Goal: Task Accomplishment & Management: Manage account settings

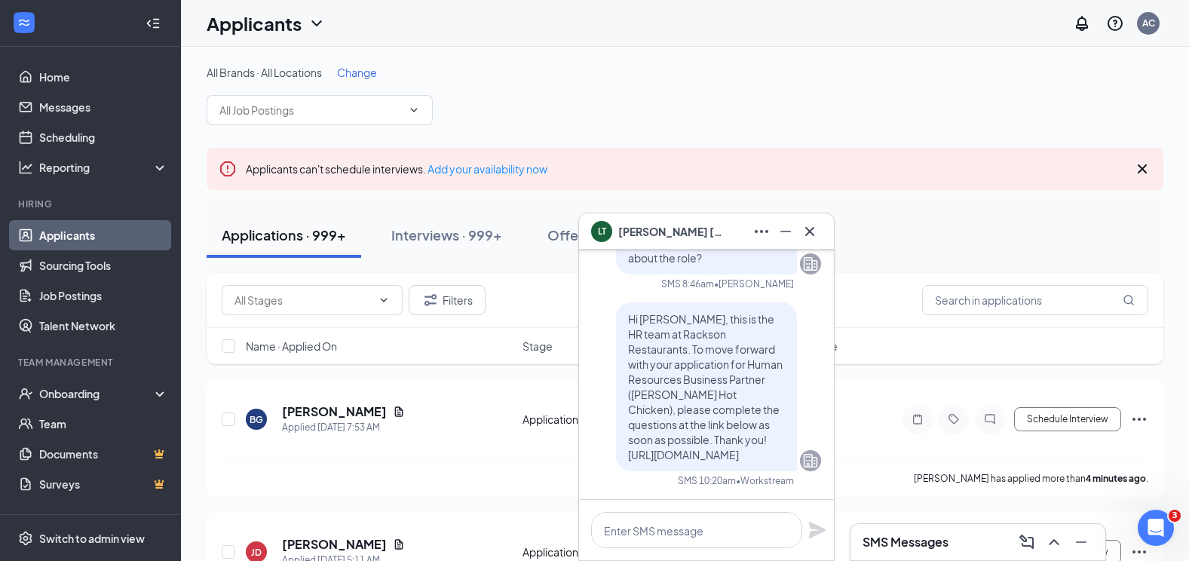
click at [798, 233] on button at bounding box center [810, 231] width 24 height 24
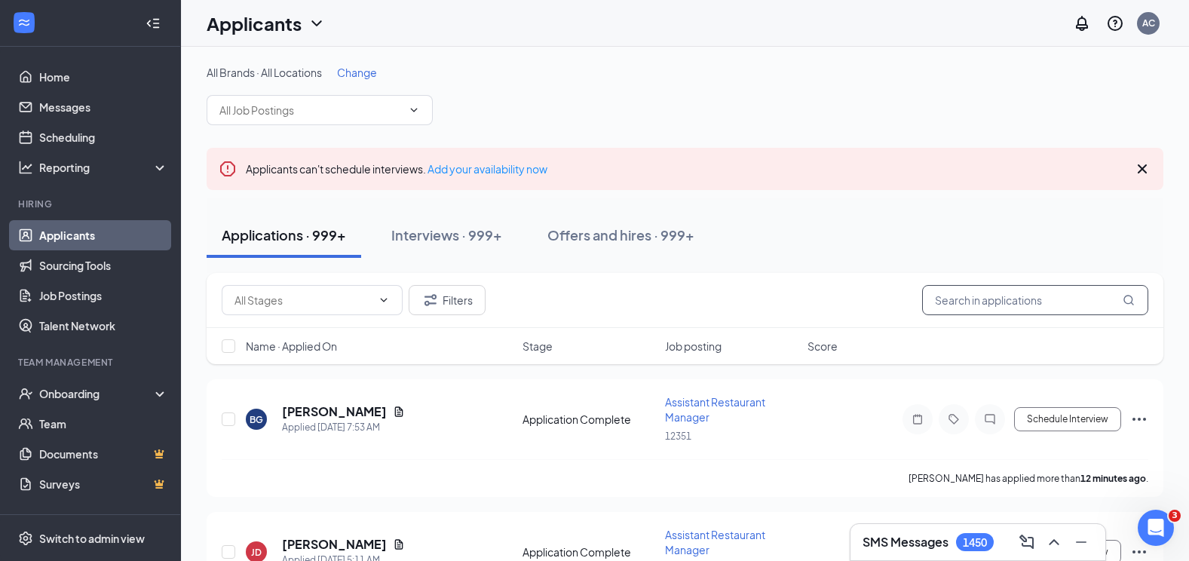
click at [977, 293] on input "text" at bounding box center [1035, 300] width 226 height 30
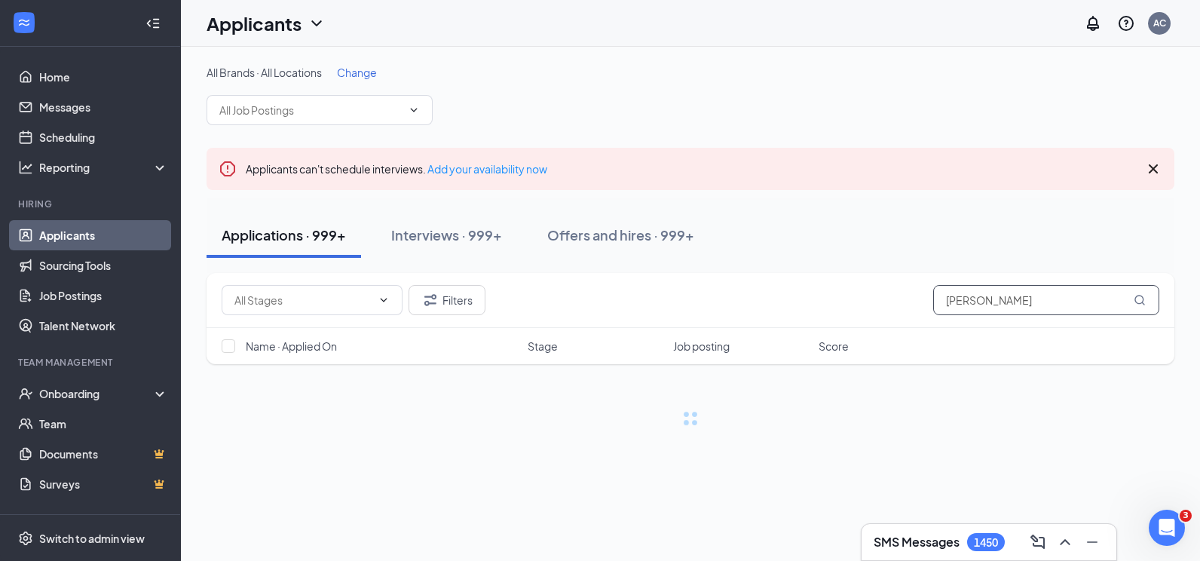
type input "[PERSON_NAME]"
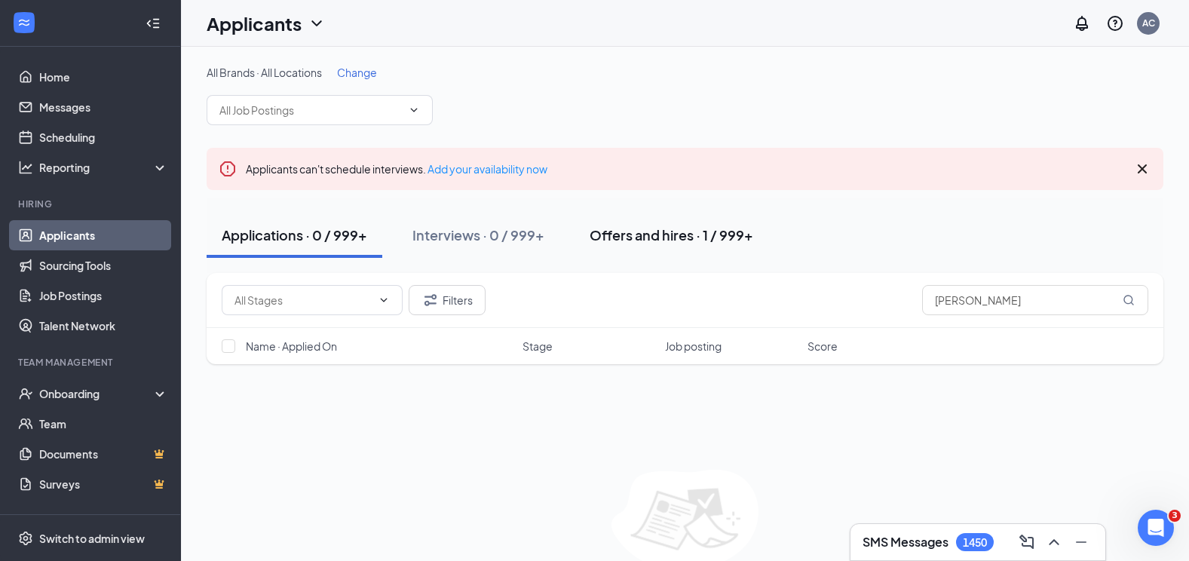
click at [667, 219] on button "Offers and hires · 1 / 999+" at bounding box center [672, 235] width 194 height 45
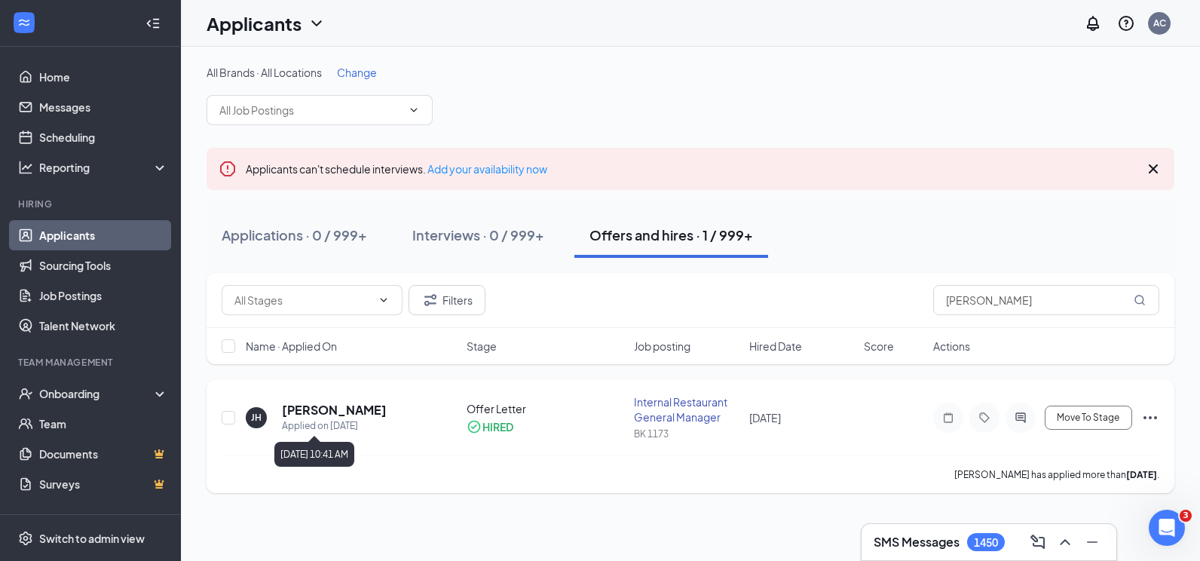
click at [306, 412] on h5 "[PERSON_NAME]" at bounding box center [334, 410] width 105 height 17
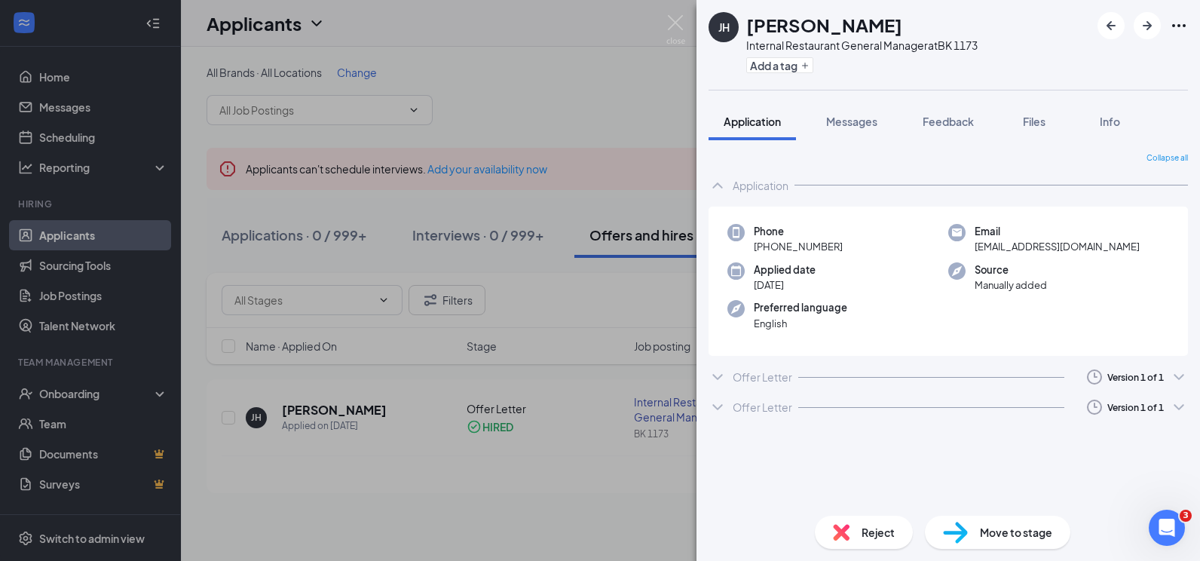
click at [768, 370] on div "Offer Letter" at bounding box center [763, 376] width 60 height 15
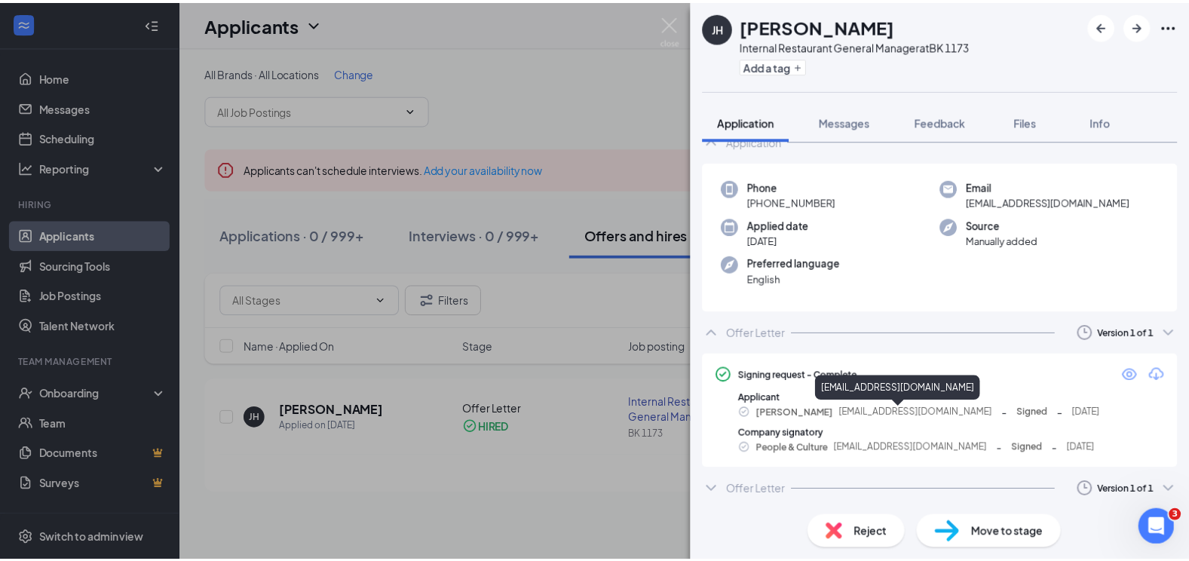
scroll to position [45, 0]
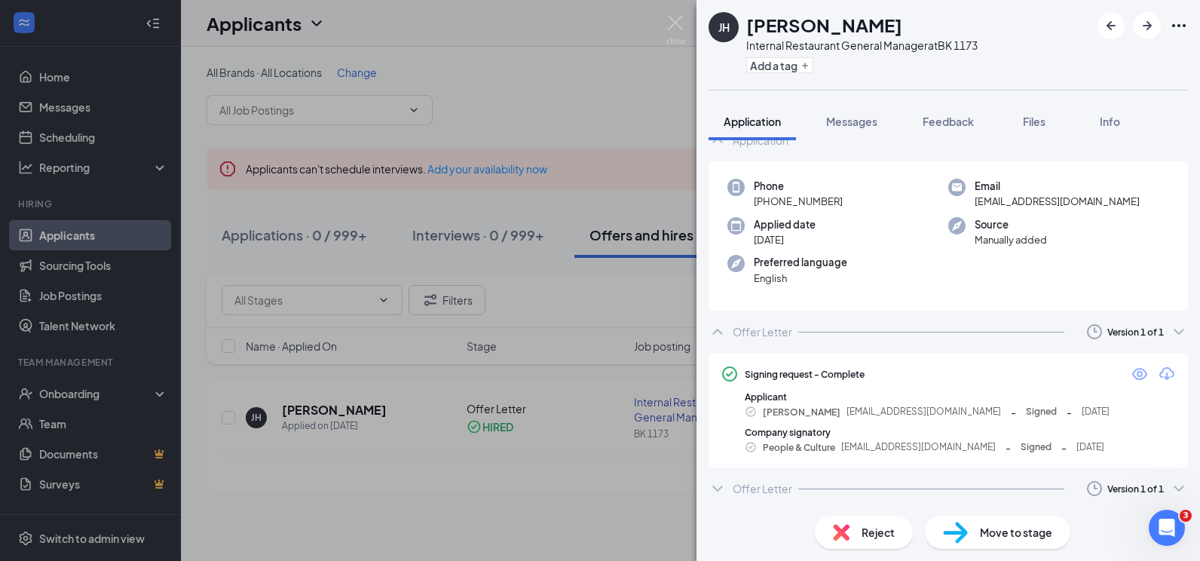
click at [1132, 378] on icon "Eye" at bounding box center [1139, 374] width 15 height 12
click at [676, 30] on img at bounding box center [676, 29] width 19 height 29
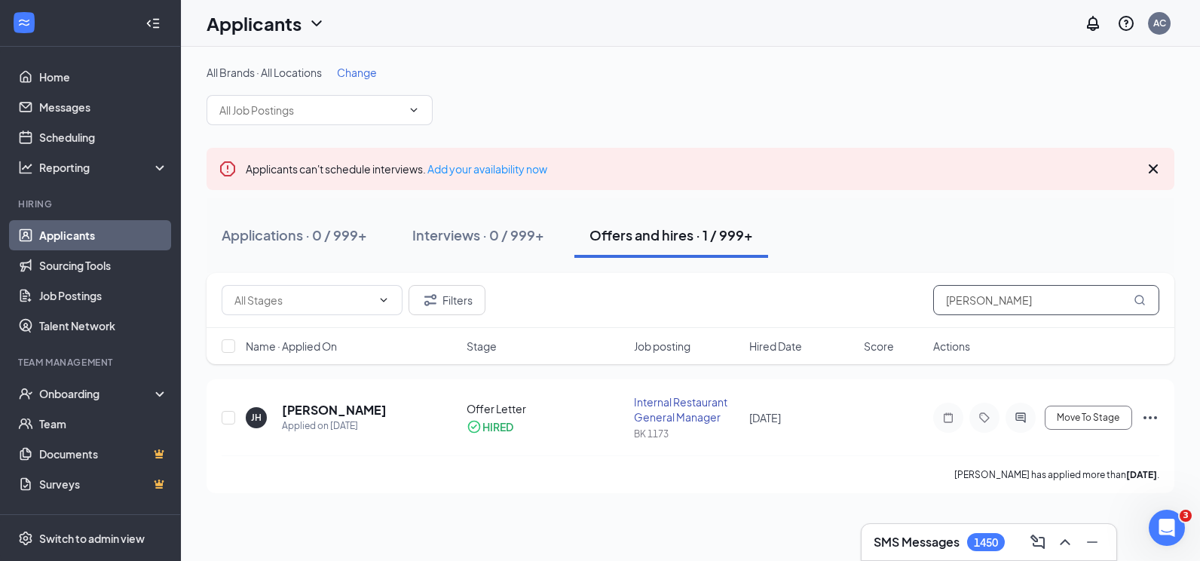
drag, startPoint x: 1053, startPoint y: 296, endPoint x: 736, endPoint y: 309, distance: 317.0
click at [736, 309] on div "Filters [PERSON_NAME]" at bounding box center [691, 300] width 938 height 30
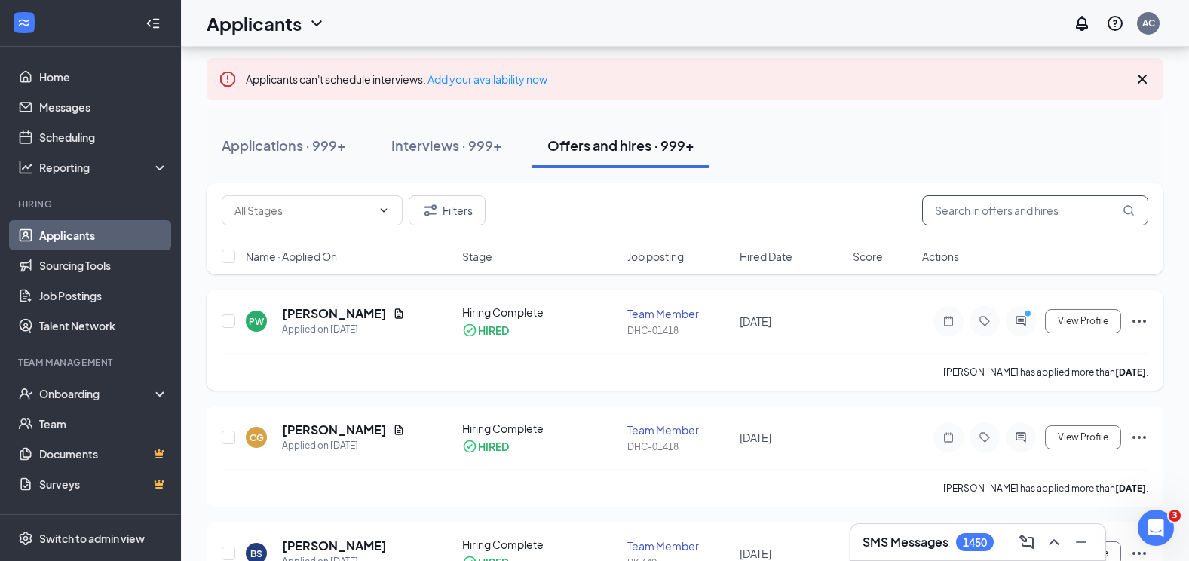
scroll to position [151, 0]
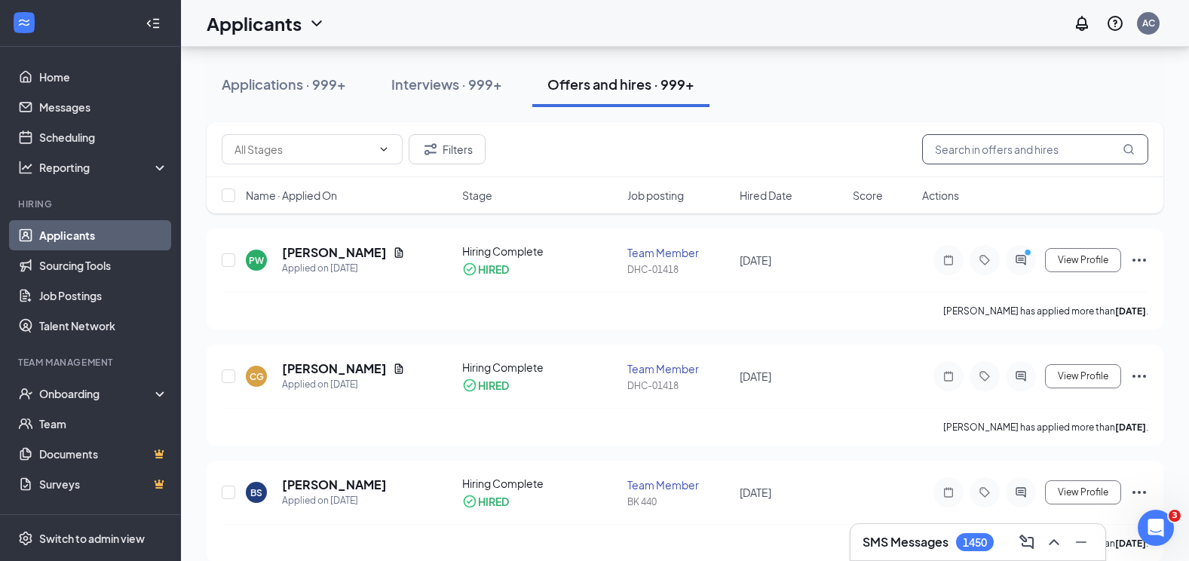
click at [990, 151] on input "text" at bounding box center [1035, 149] width 226 height 30
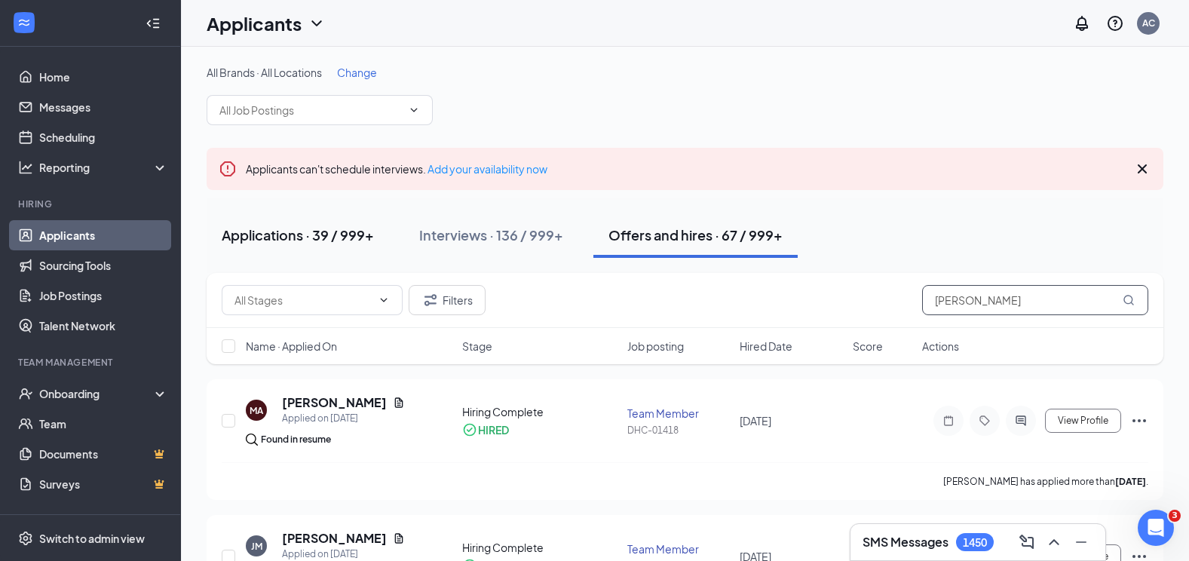
type input "[PERSON_NAME]"
click at [311, 234] on div "Applications · 39 / 999+" at bounding box center [298, 234] width 152 height 19
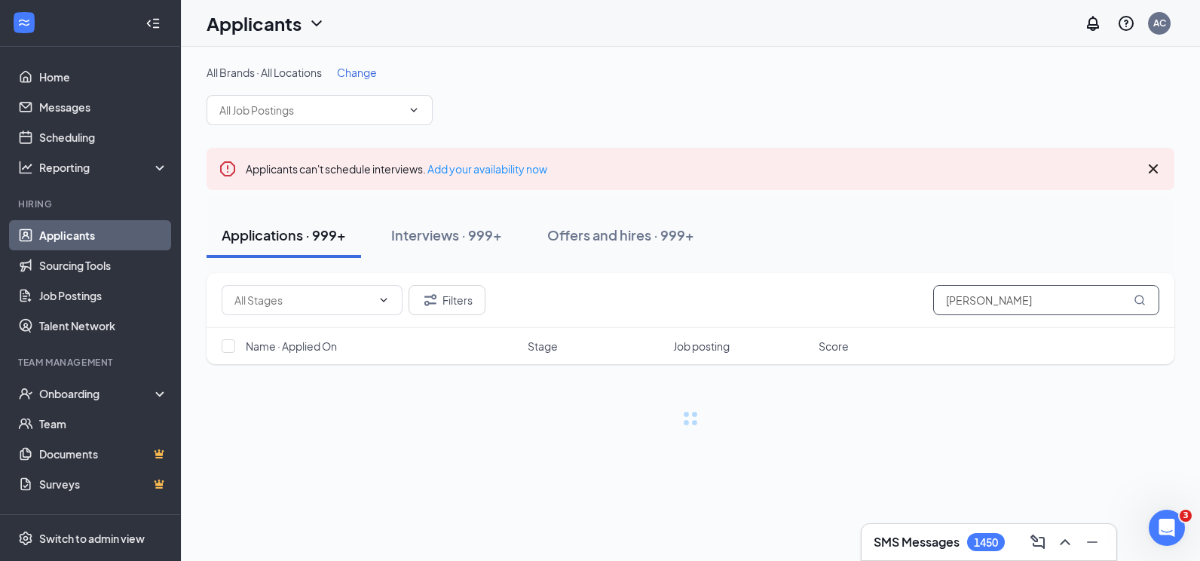
drag, startPoint x: 982, startPoint y: 296, endPoint x: 771, endPoint y: 329, distance: 213.6
click at [774, 328] on div "Filters [PERSON_NAME] Name · Applied On Stage Job posting Score" at bounding box center [691, 318] width 968 height 91
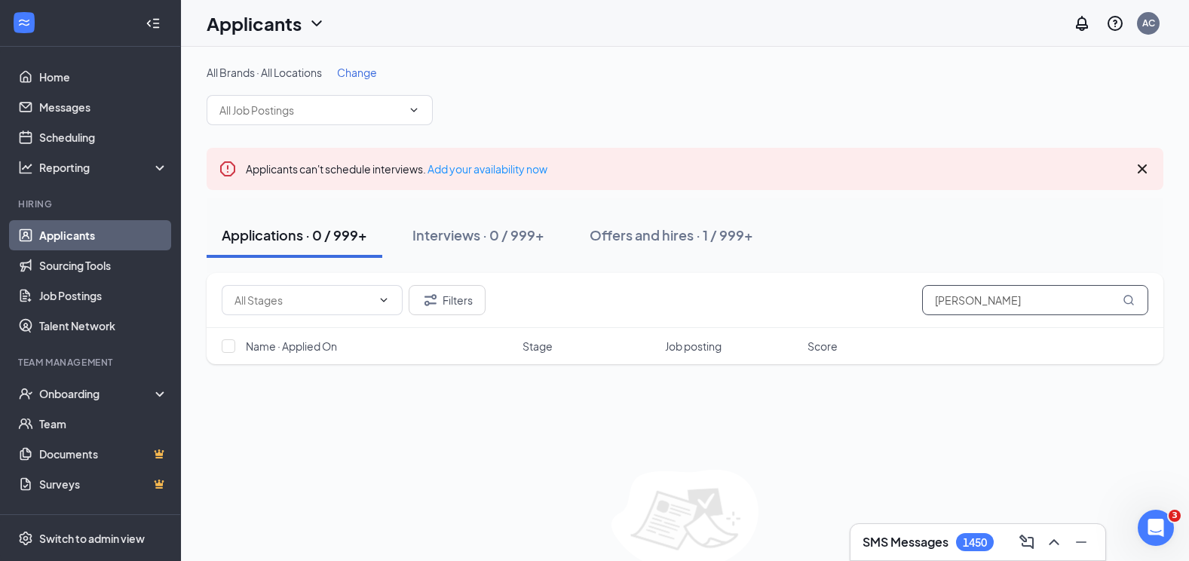
type input "[PERSON_NAME]"
click at [81, 409] on div "Onboarding" at bounding box center [90, 393] width 181 height 30
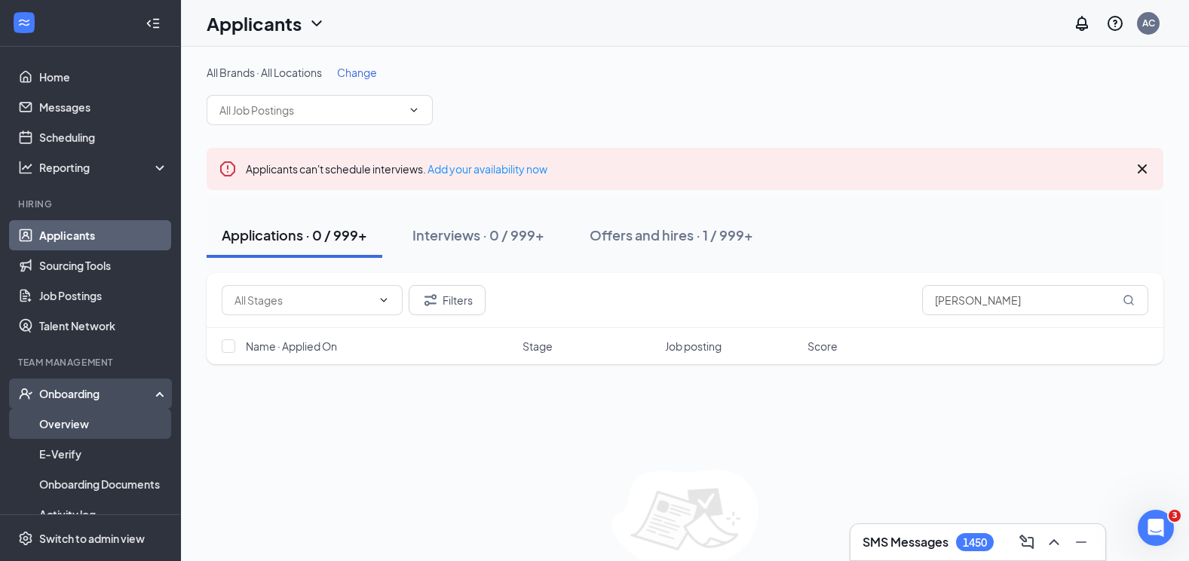
click at [83, 421] on link "Overview" at bounding box center [103, 424] width 129 height 30
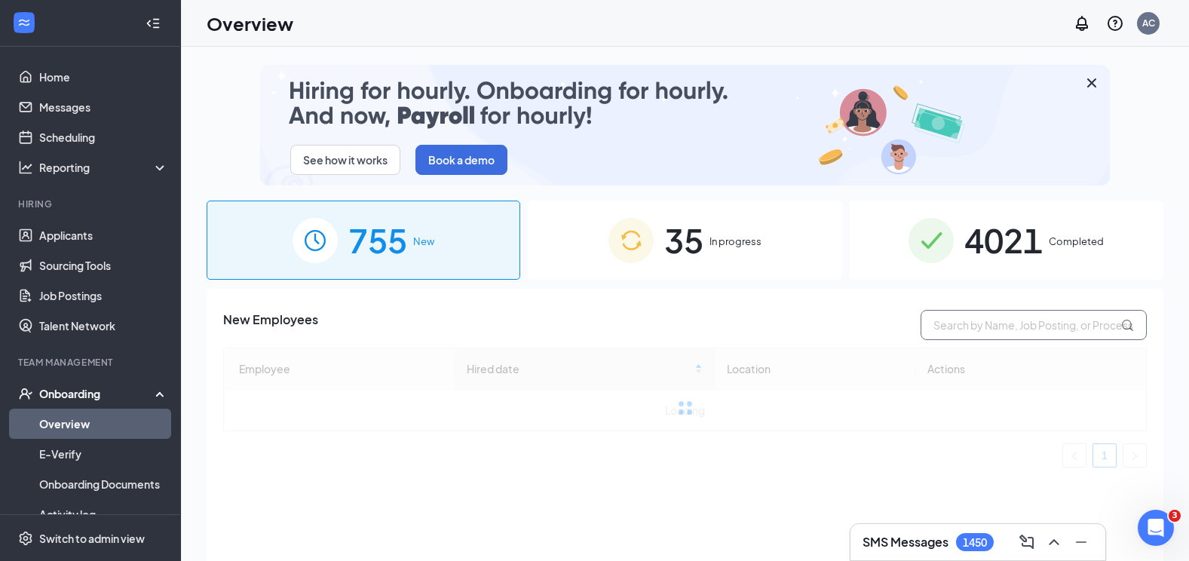
click at [945, 325] on input "text" at bounding box center [1034, 325] width 226 height 30
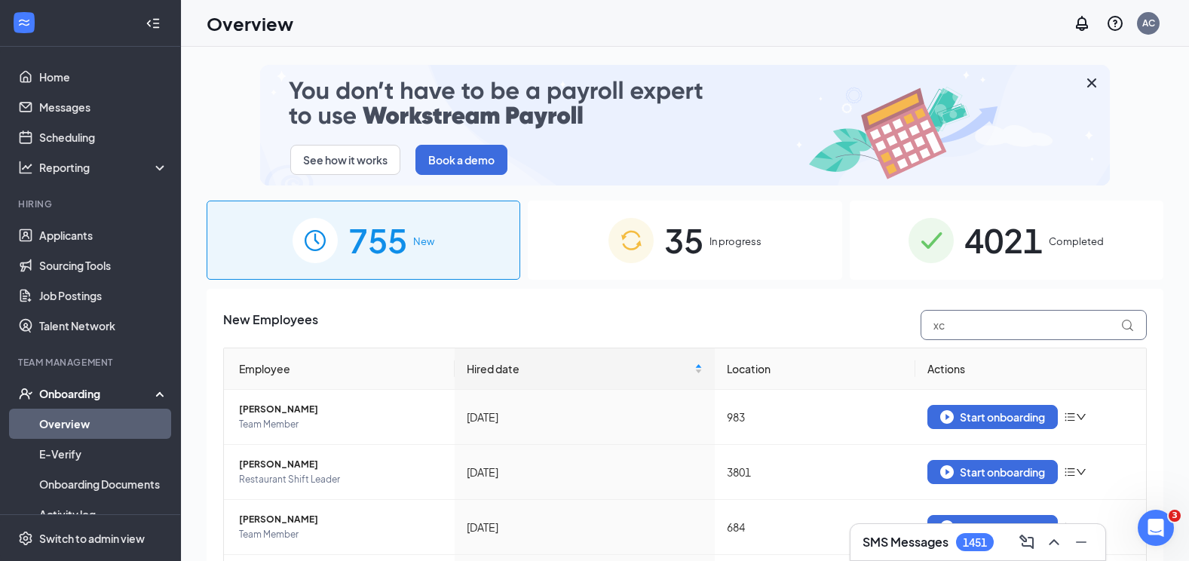
type input "x"
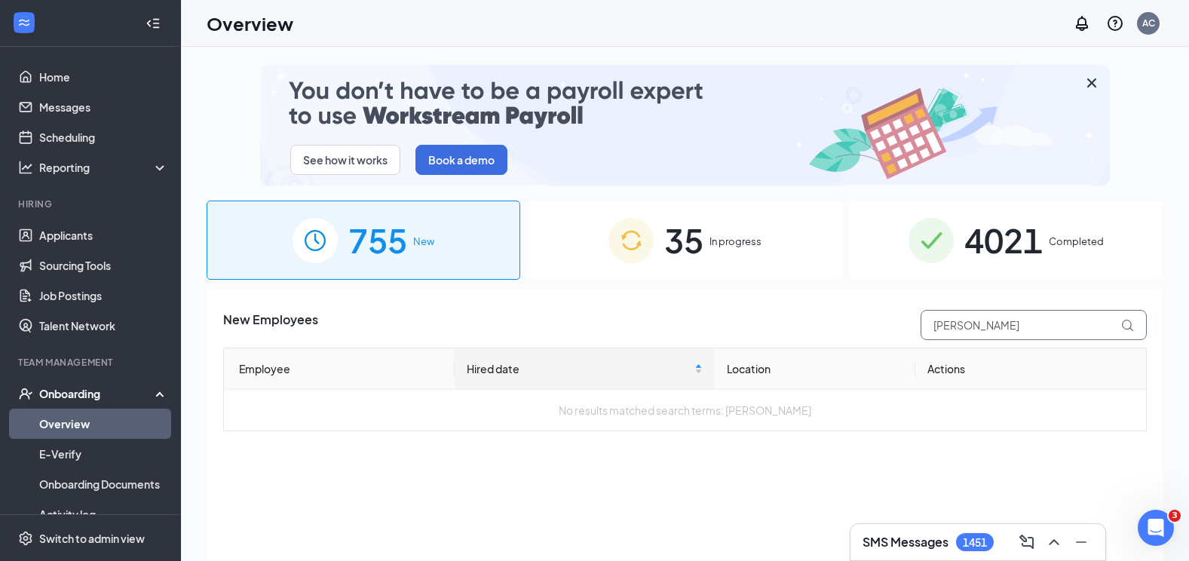
type input "[PERSON_NAME]"
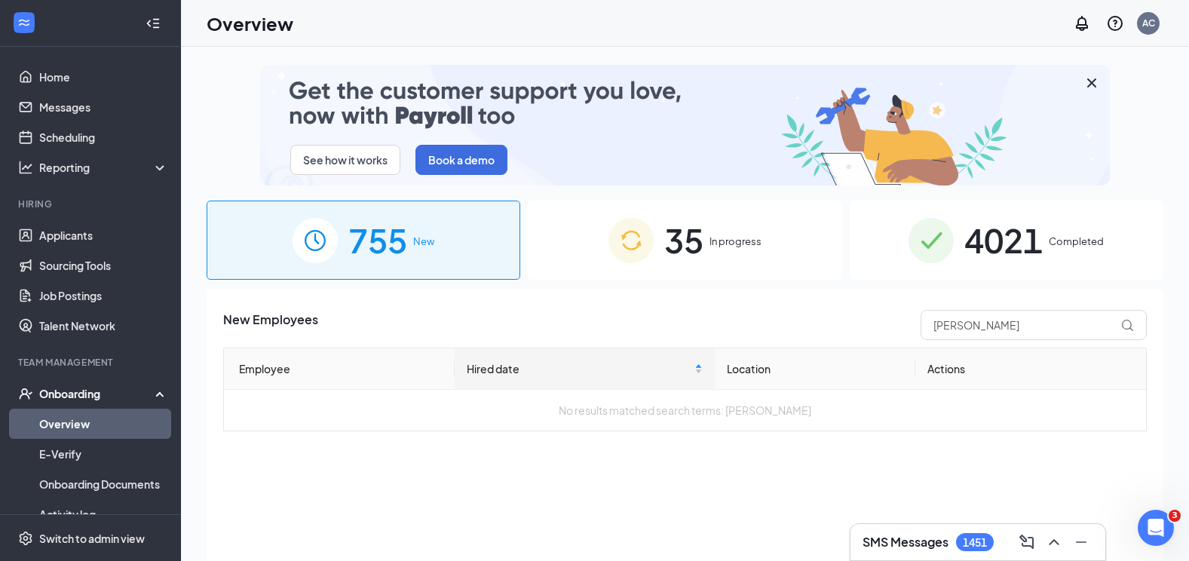
drag, startPoint x: 618, startPoint y: 225, endPoint x: 639, endPoint y: 225, distance: 21.1
click at [619, 225] on img at bounding box center [630, 240] width 45 height 45
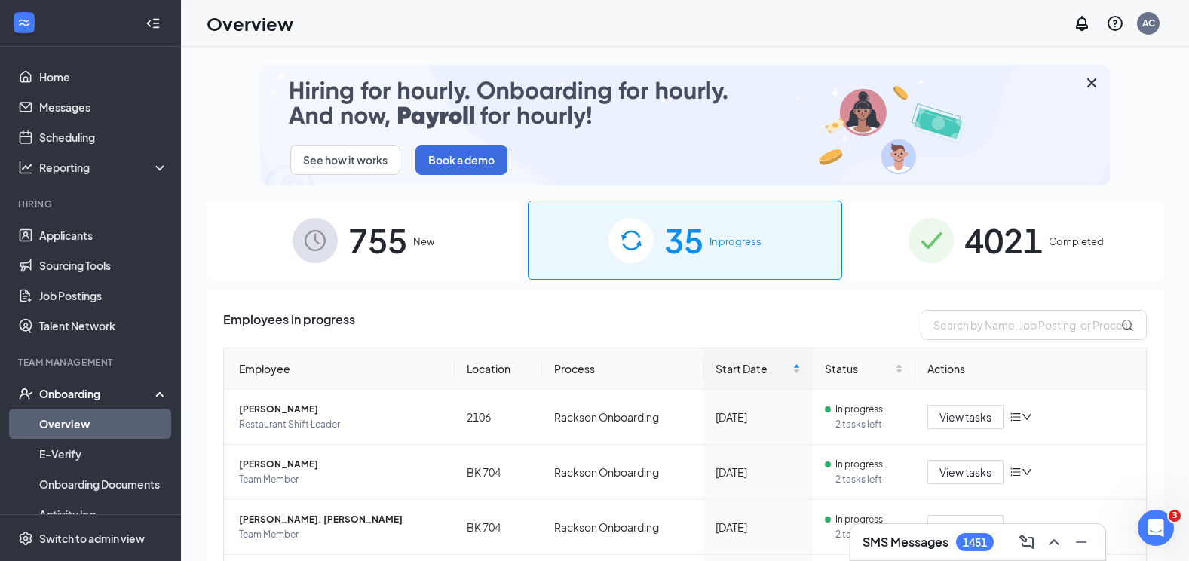
drag, startPoint x: 1000, startPoint y: 230, endPoint x: 993, endPoint y: 276, distance: 46.5
click at [1001, 229] on span "4021" at bounding box center [1003, 240] width 78 height 52
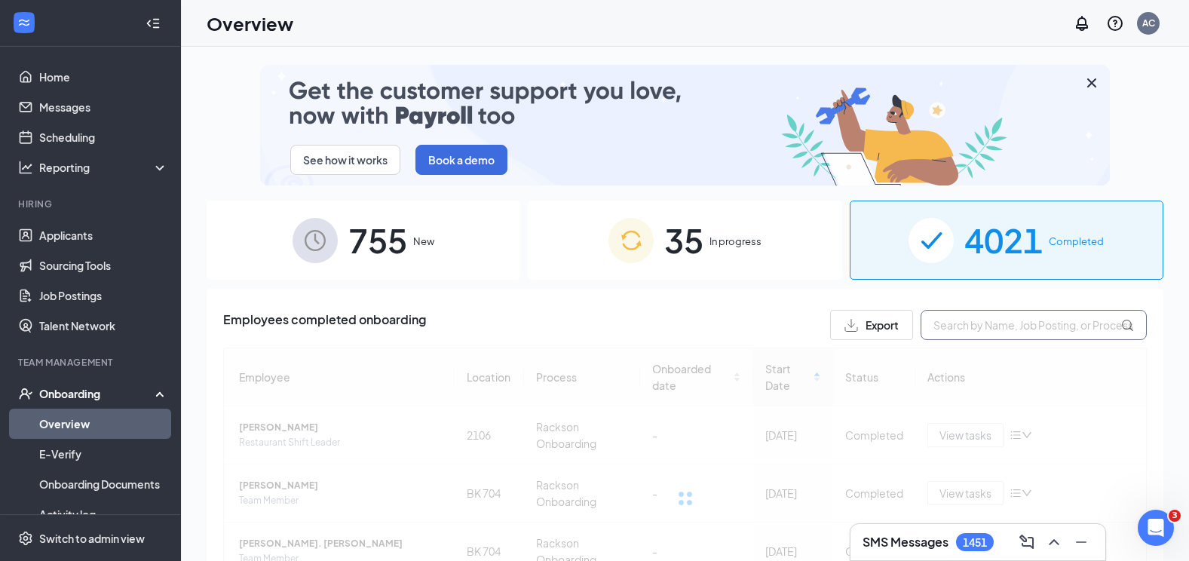
click at [976, 326] on input "text" at bounding box center [1034, 325] width 226 height 30
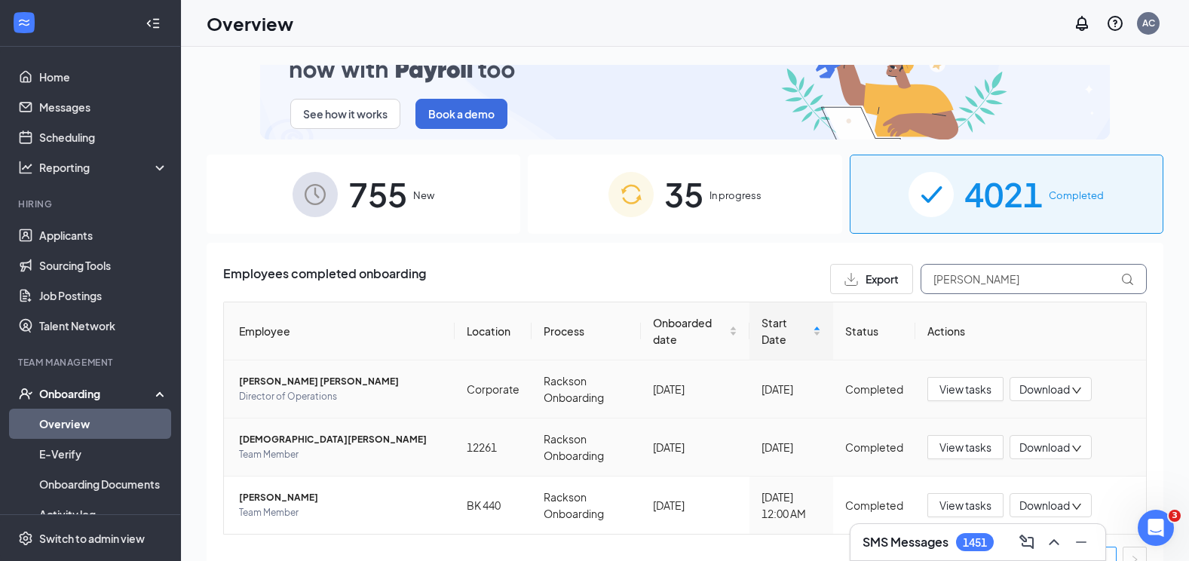
scroll to position [72, 0]
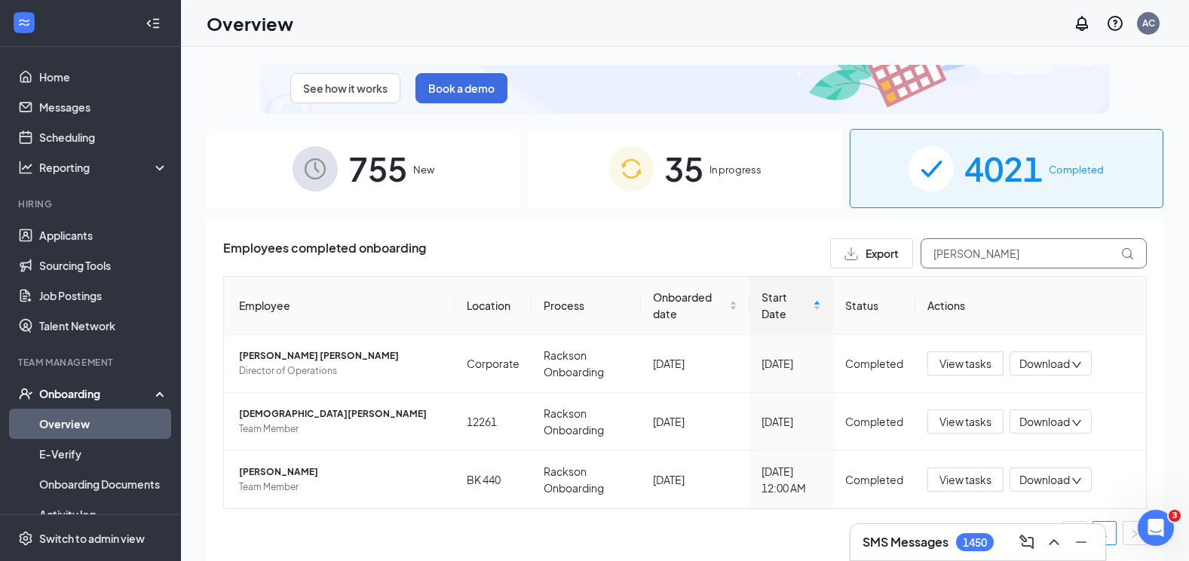
drag, startPoint x: 894, startPoint y: 261, endPoint x: 789, endPoint y: 245, distance: 106.0
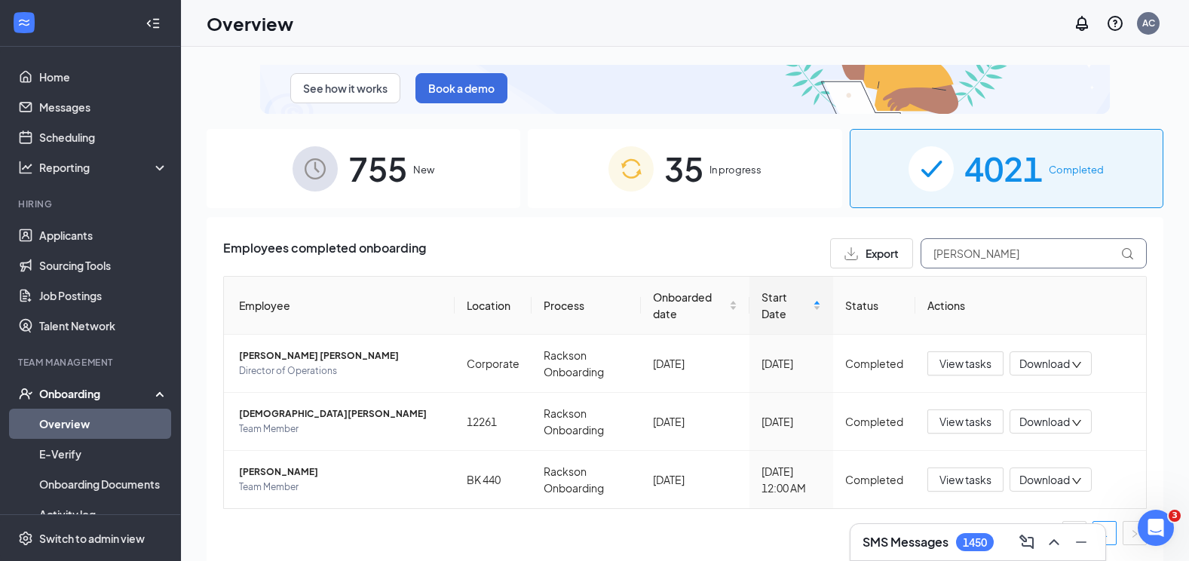
click at [785, 249] on div "Employees completed onboarding Export cristian" at bounding box center [685, 253] width 924 height 30
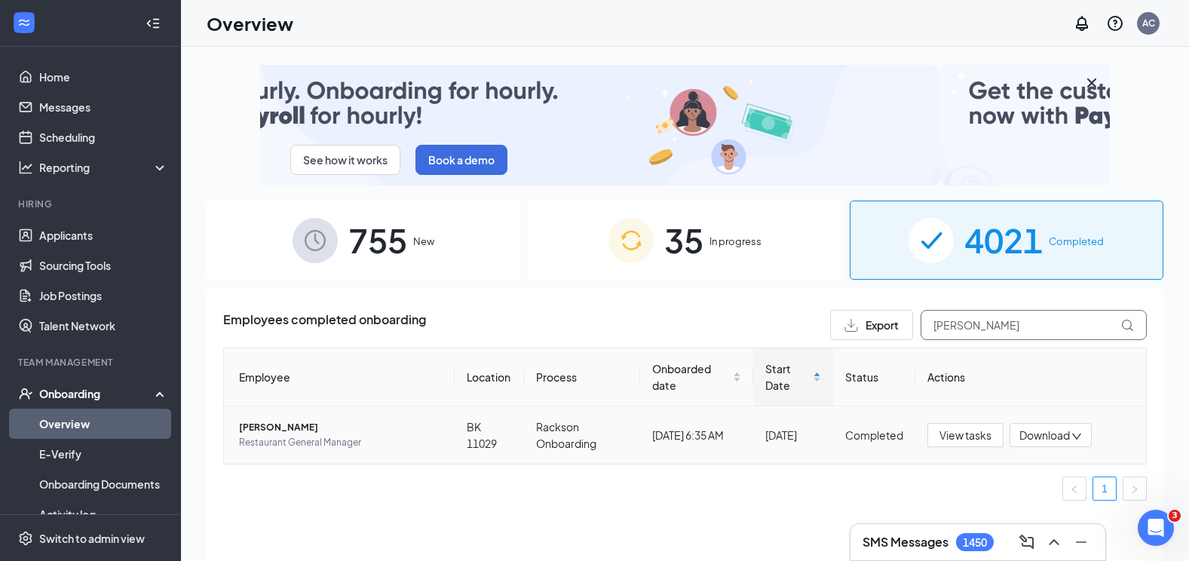
type input "[PERSON_NAME]"
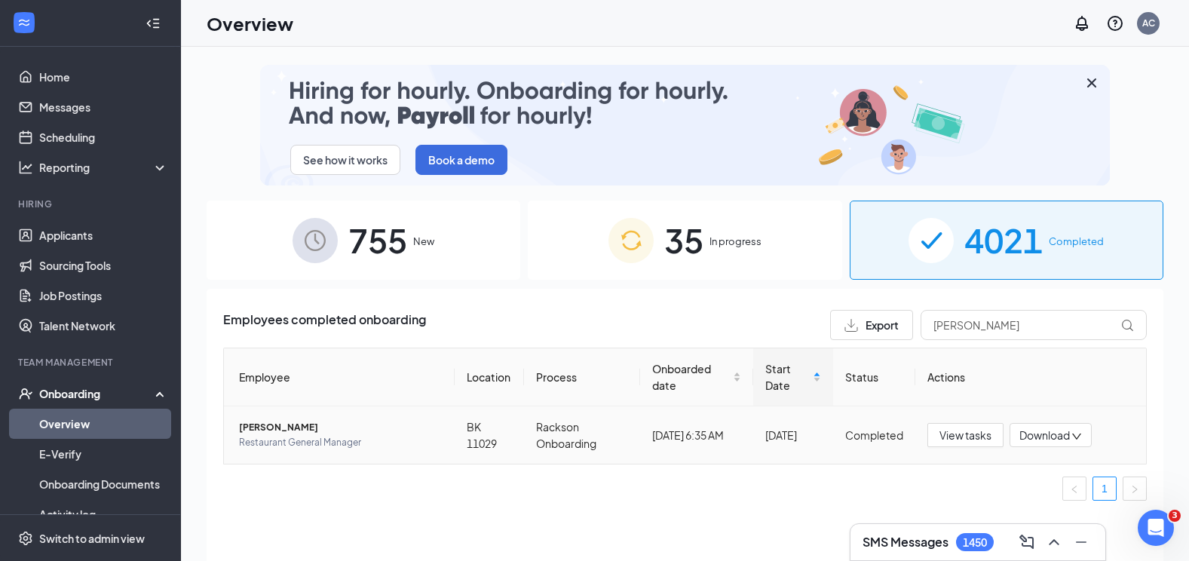
click at [290, 428] on span "[PERSON_NAME]" at bounding box center [341, 427] width 204 height 15
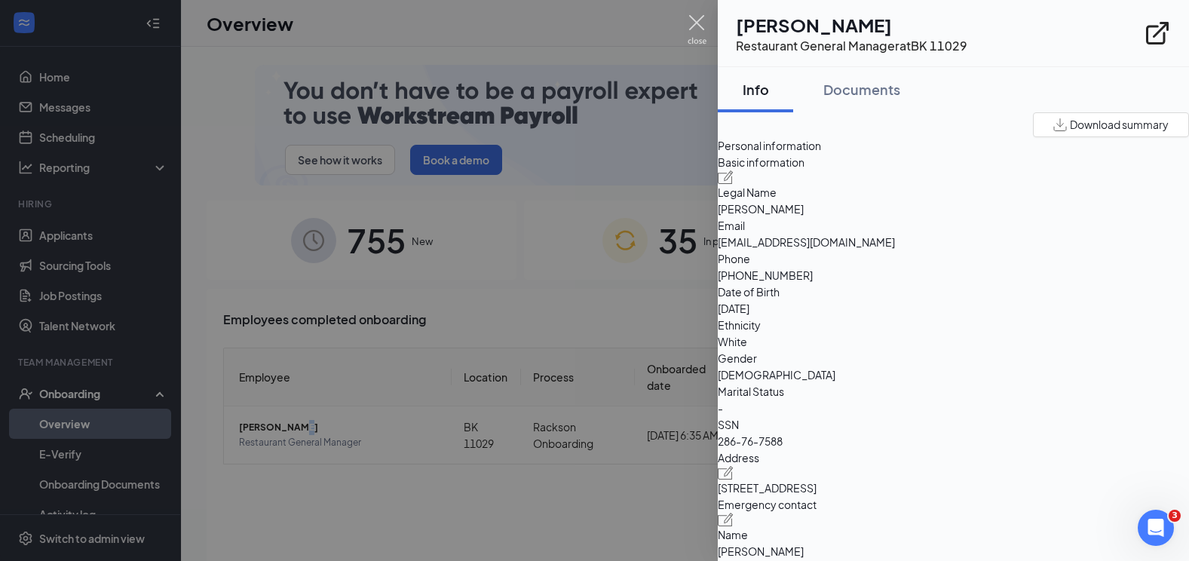
click at [702, 34] on img at bounding box center [697, 29] width 19 height 29
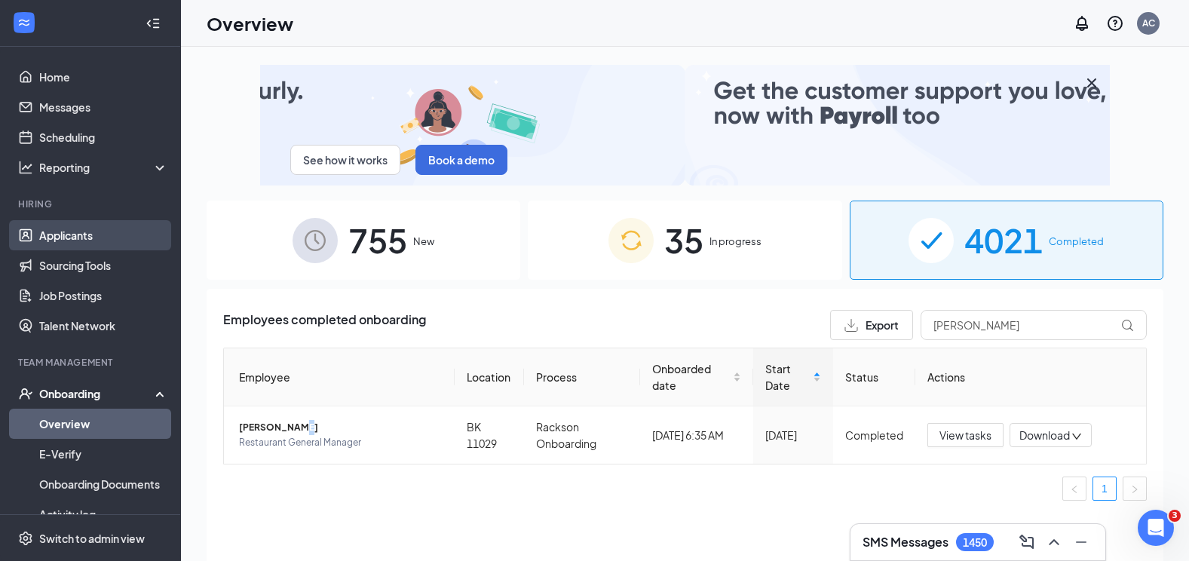
click at [81, 239] on link "Applicants" at bounding box center [103, 235] width 129 height 30
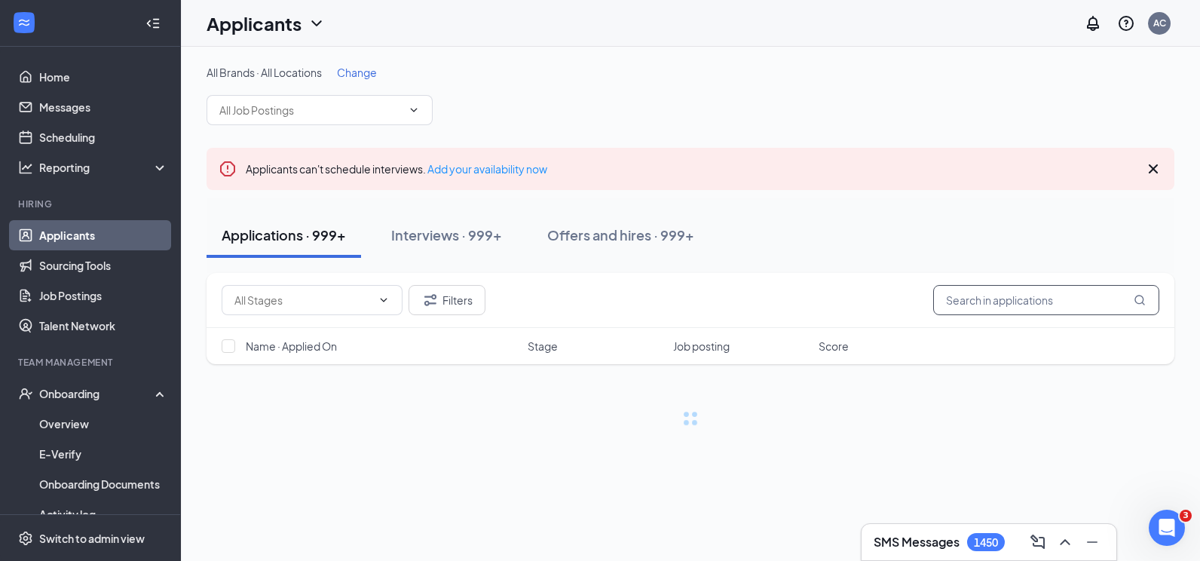
click at [945, 302] on input "text" at bounding box center [1046, 300] width 226 height 30
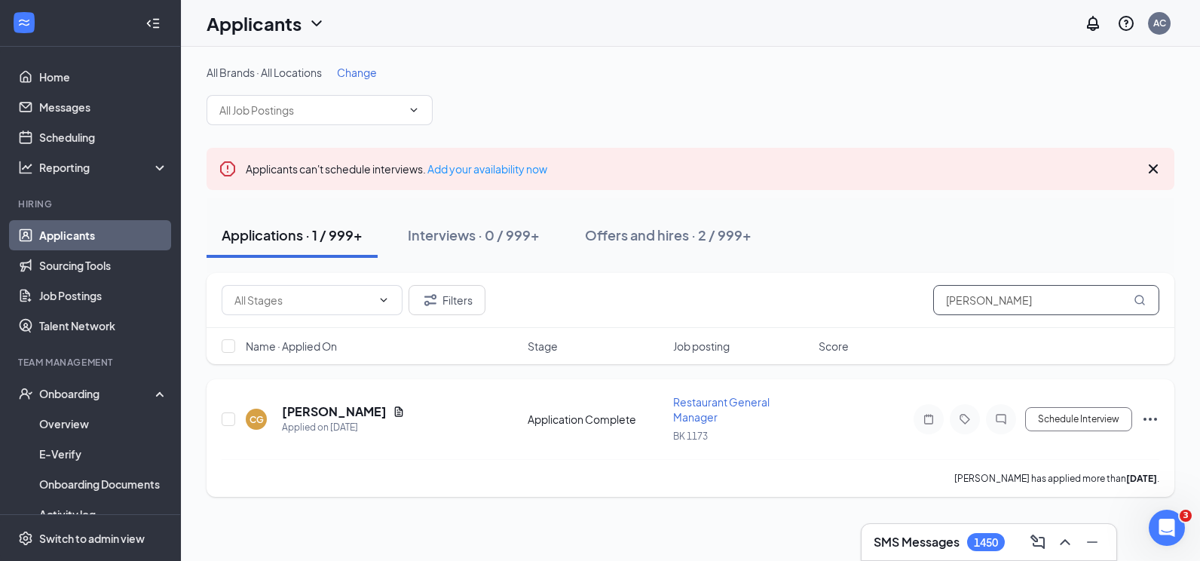
type input "[PERSON_NAME]"
click at [1150, 420] on icon "Ellipses" at bounding box center [1151, 419] width 14 height 3
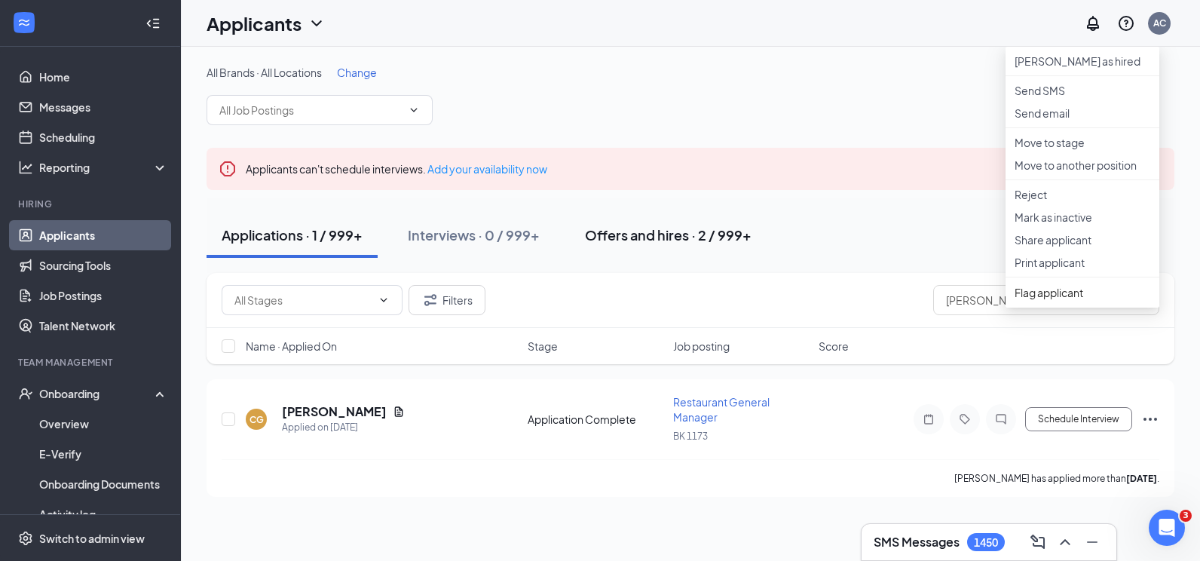
click at [747, 247] on button "Offers and hires · 2 / 999+" at bounding box center [668, 235] width 197 height 45
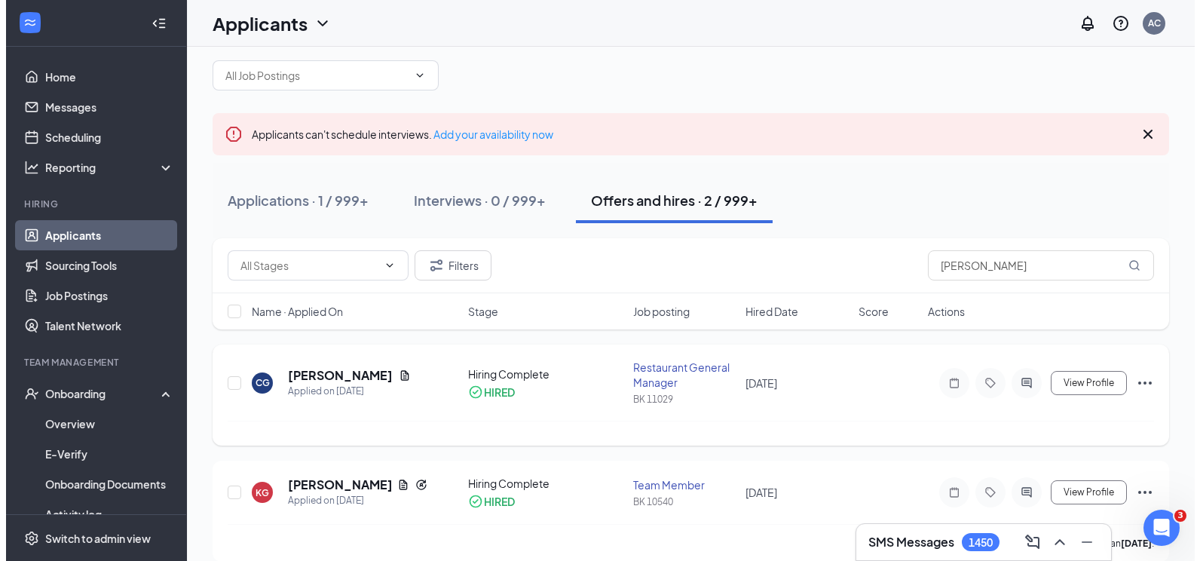
scroll to position [54, 0]
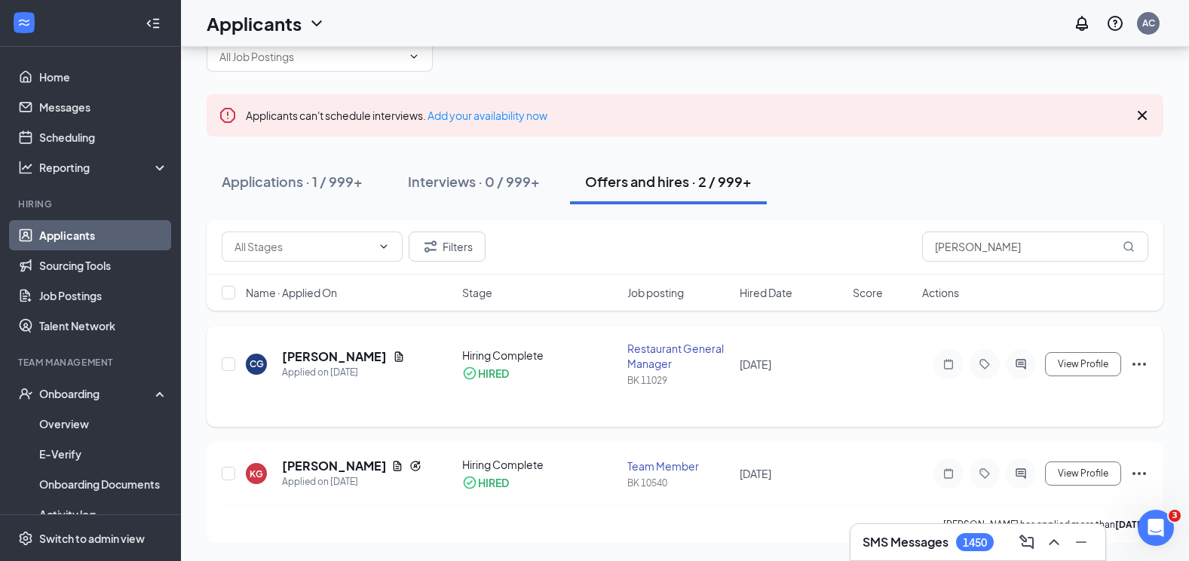
click at [1135, 367] on icon "Ellipses" at bounding box center [1139, 364] width 18 height 18
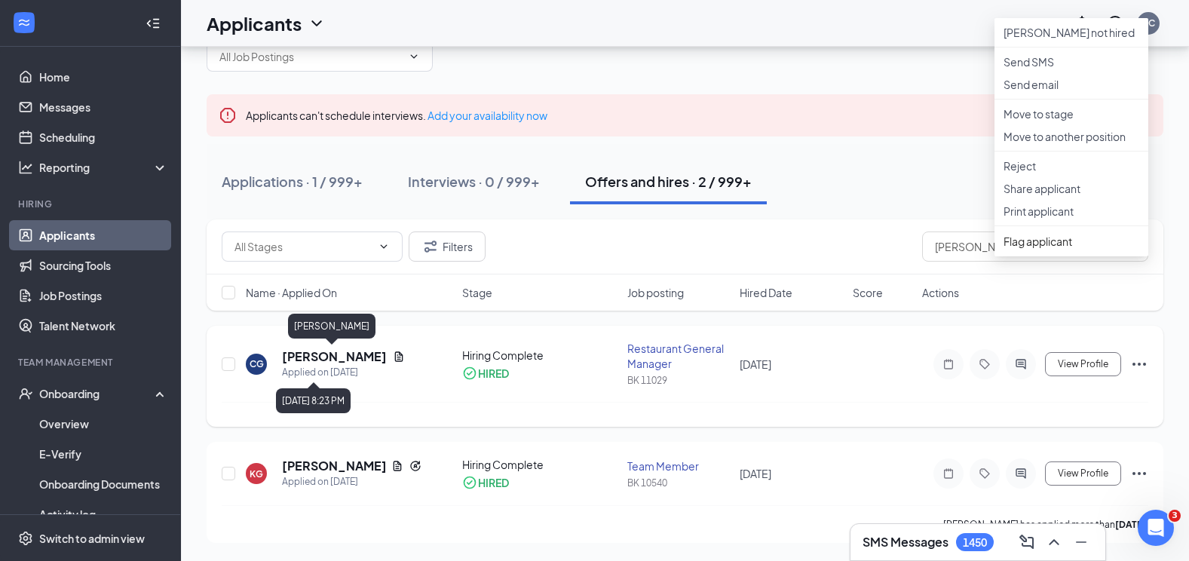
click at [350, 359] on h5 "[PERSON_NAME]" at bounding box center [334, 356] width 105 height 17
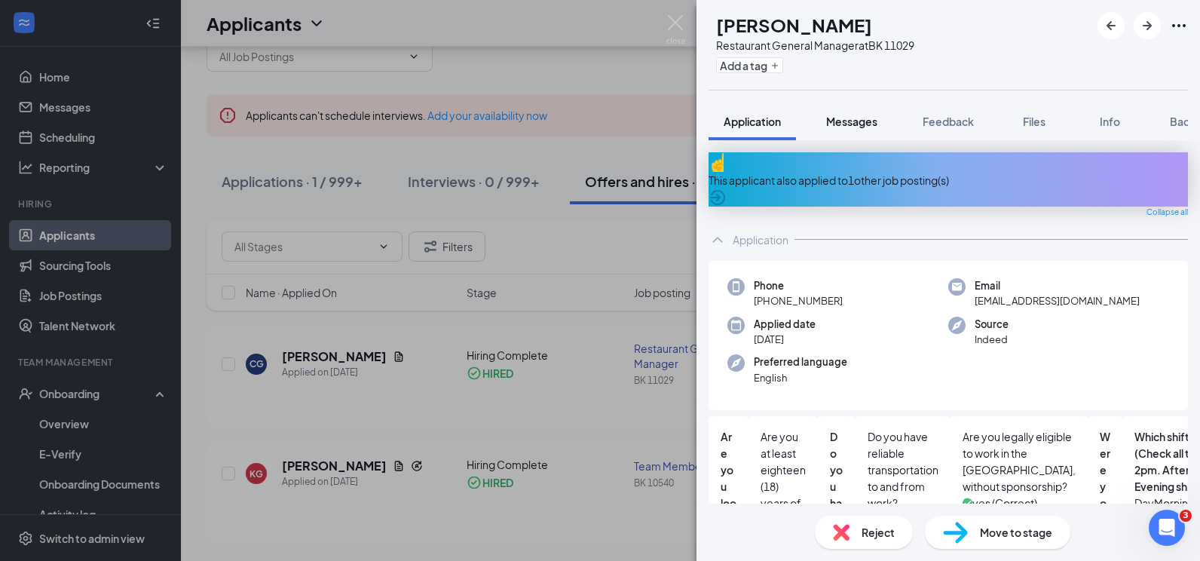
click at [858, 130] on button "Messages" at bounding box center [851, 122] width 81 height 38
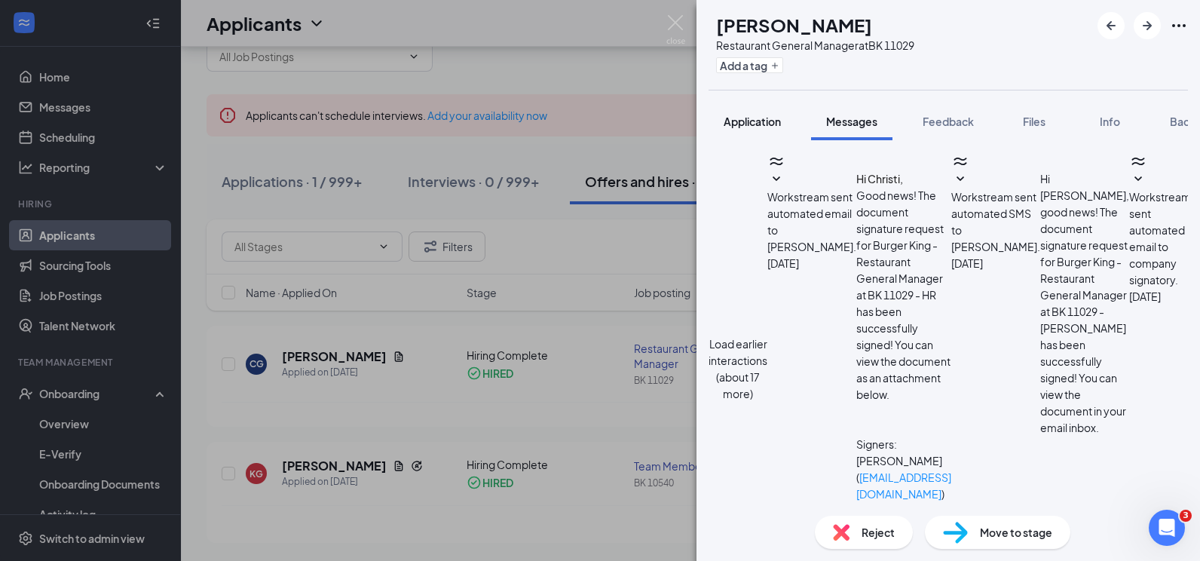
scroll to position [435, 0]
click at [738, 116] on span "Application" at bounding box center [752, 122] width 57 height 14
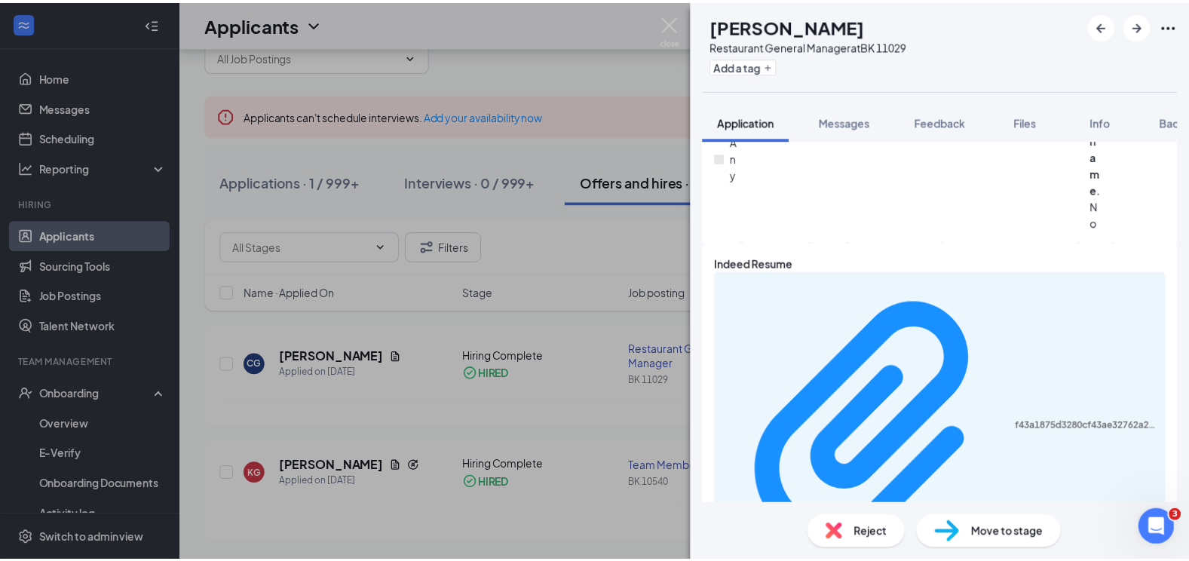
scroll to position [1117, 0]
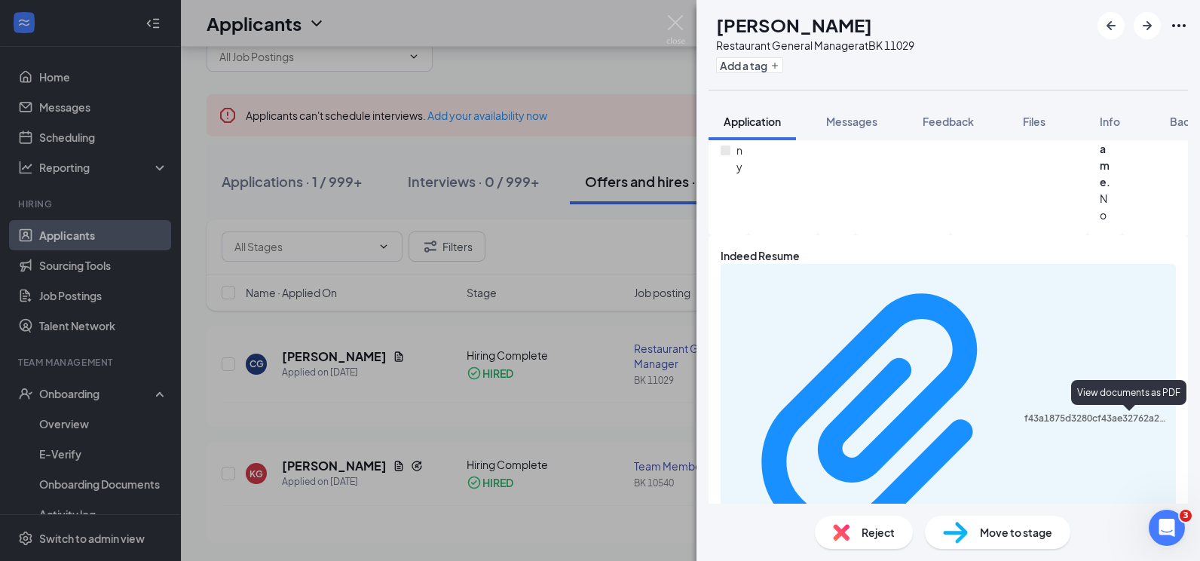
click at [676, 24] on img at bounding box center [676, 29] width 19 height 29
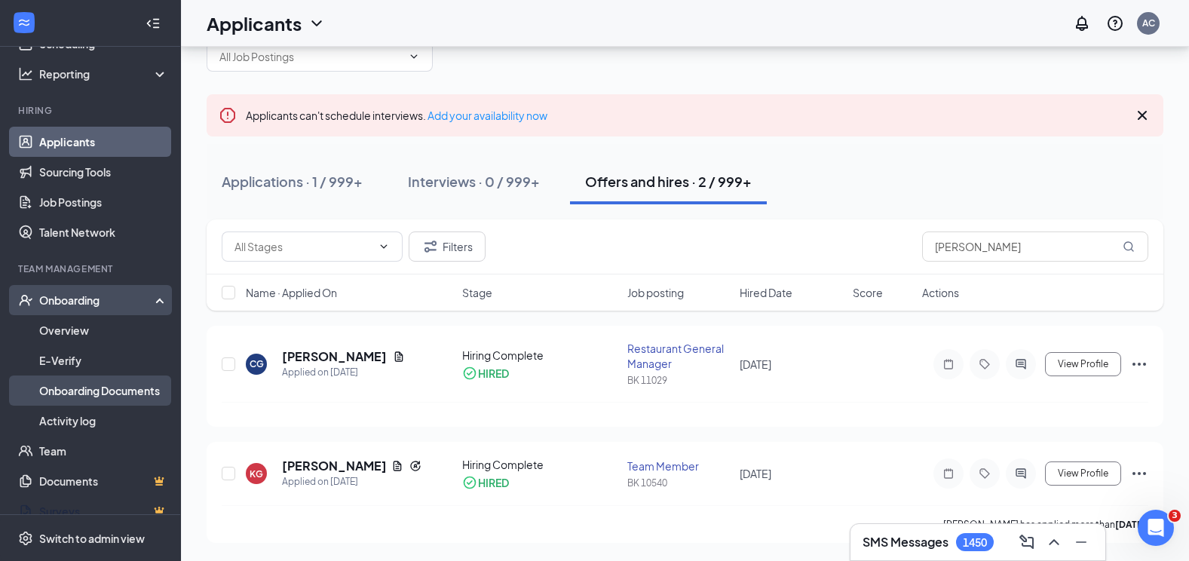
scroll to position [179, 0]
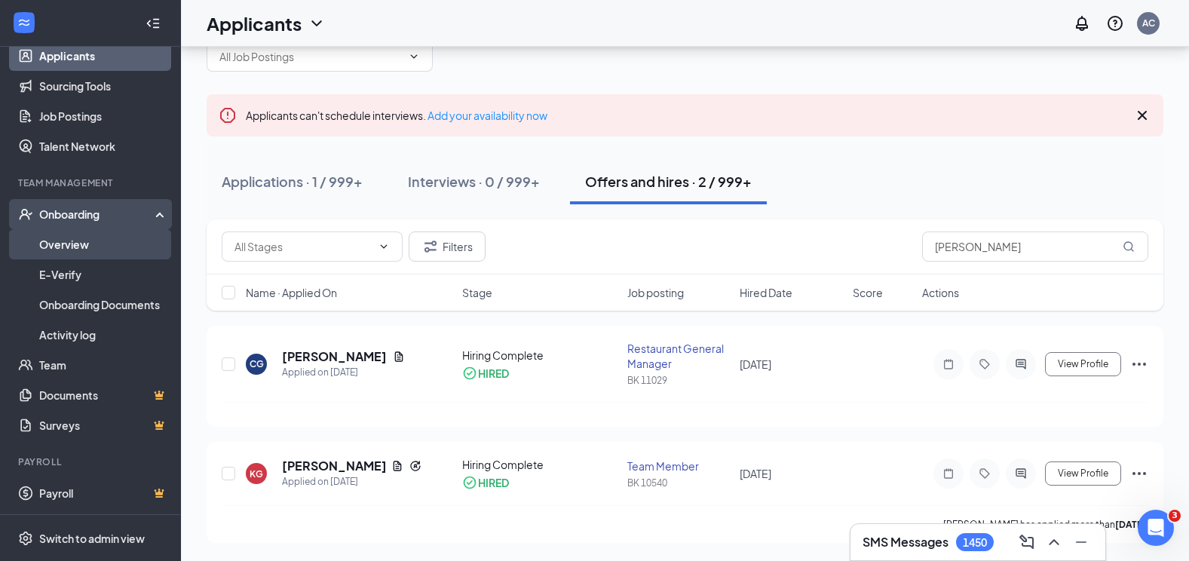
click at [84, 253] on link "Overview" at bounding box center [103, 244] width 129 height 30
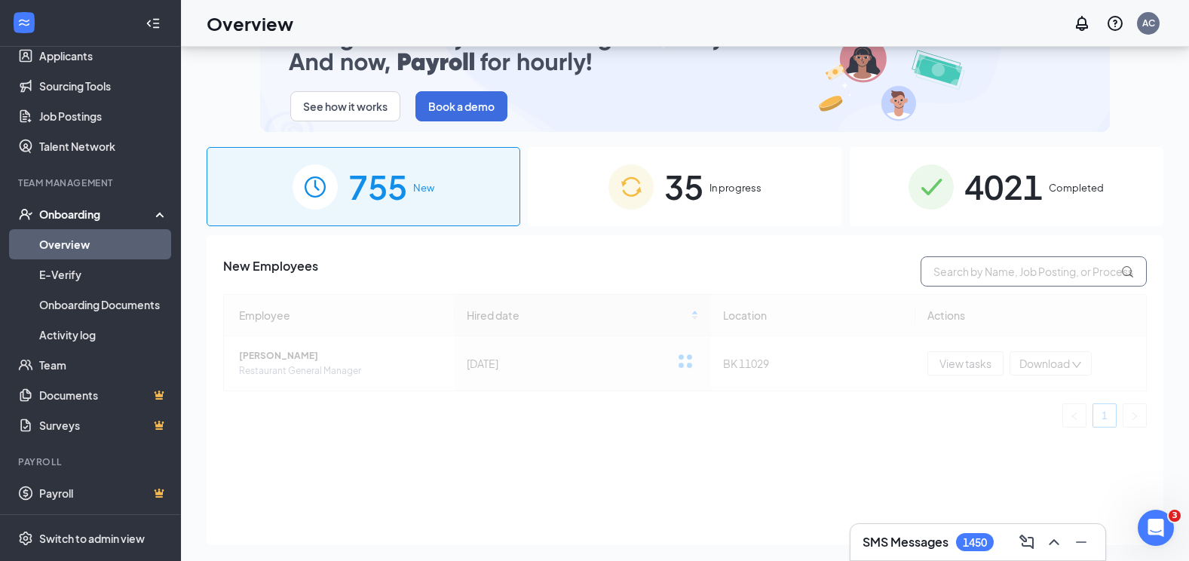
click at [932, 295] on div at bounding box center [685, 360] width 924 height 133
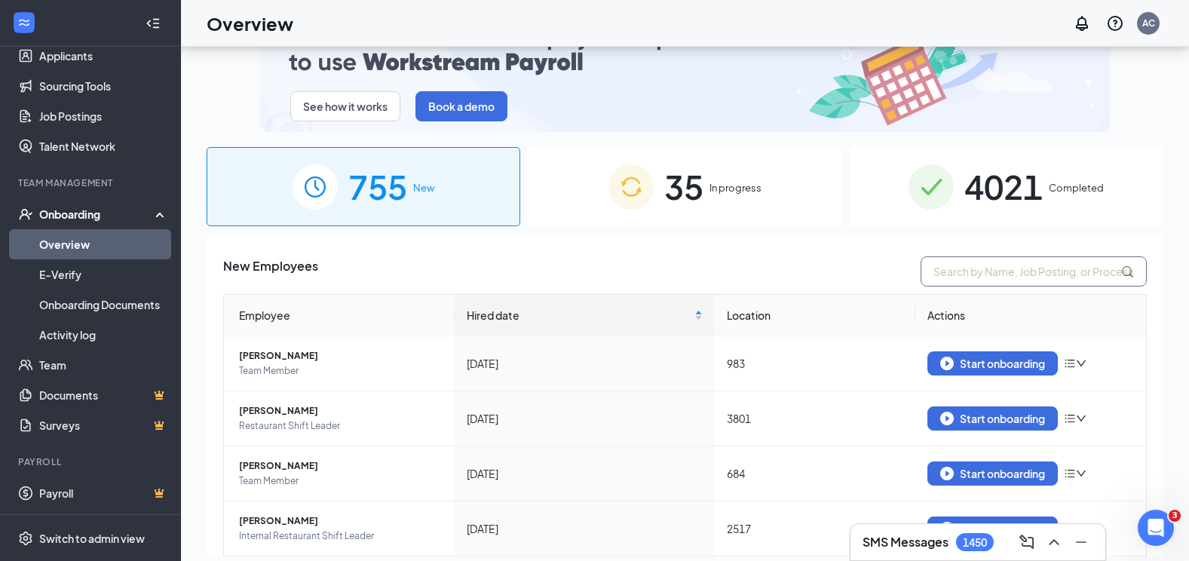
click at [961, 273] on input "text" at bounding box center [1034, 271] width 226 height 30
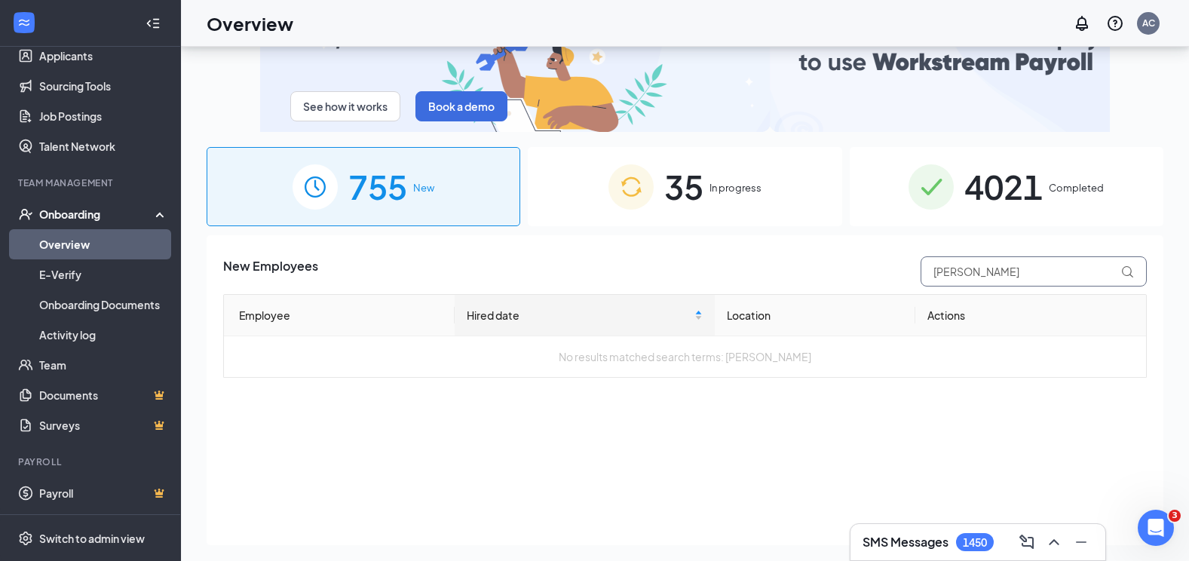
type input "[PERSON_NAME]"
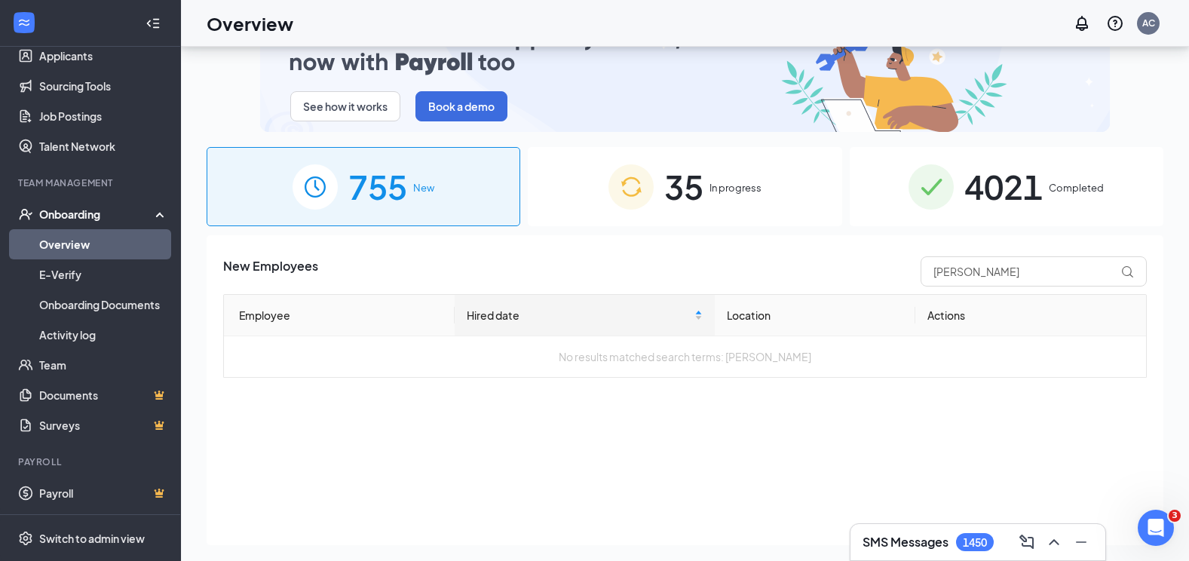
click at [1010, 186] on span "4021" at bounding box center [1003, 187] width 78 height 52
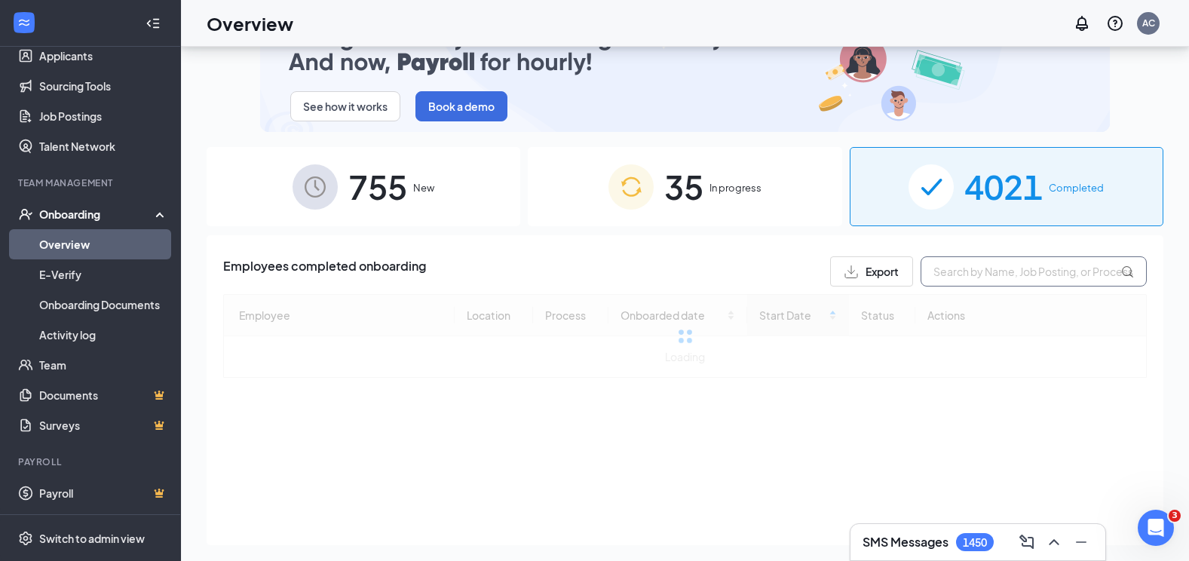
click at [980, 280] on input "text" at bounding box center [1034, 271] width 226 height 30
type input "[PERSON_NAME]"
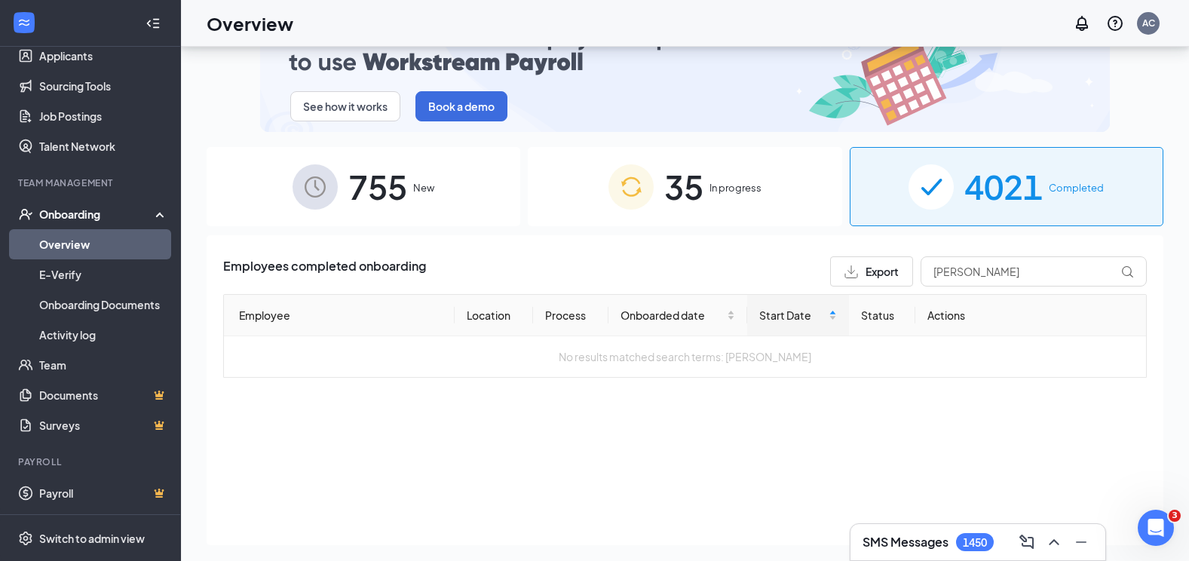
click at [728, 185] on span "In progress" at bounding box center [735, 187] width 52 height 15
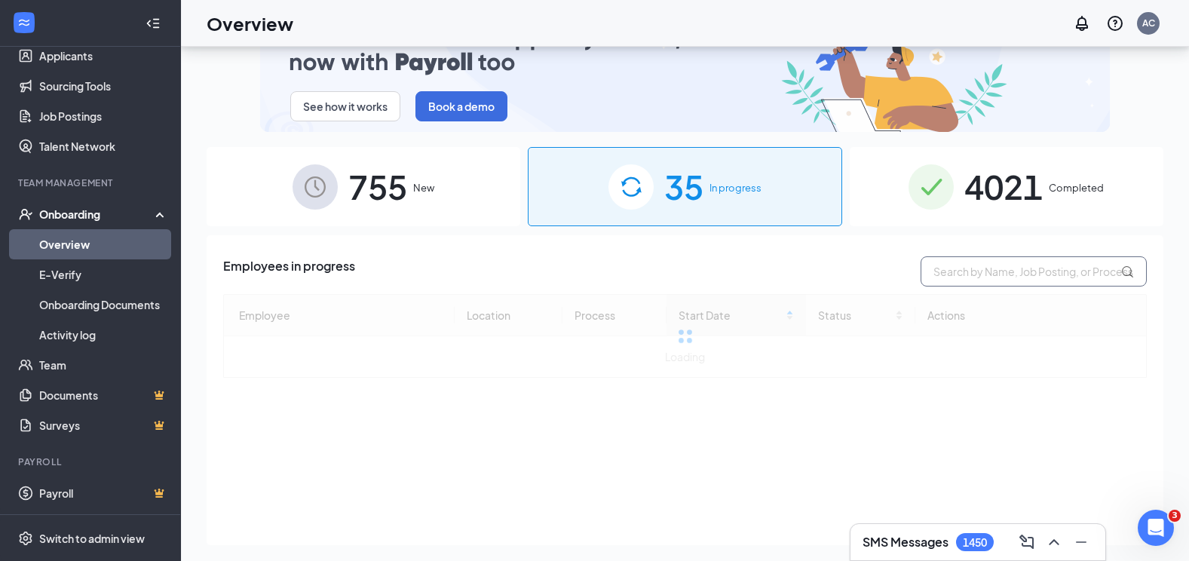
click at [985, 263] on input "text" at bounding box center [1034, 271] width 226 height 30
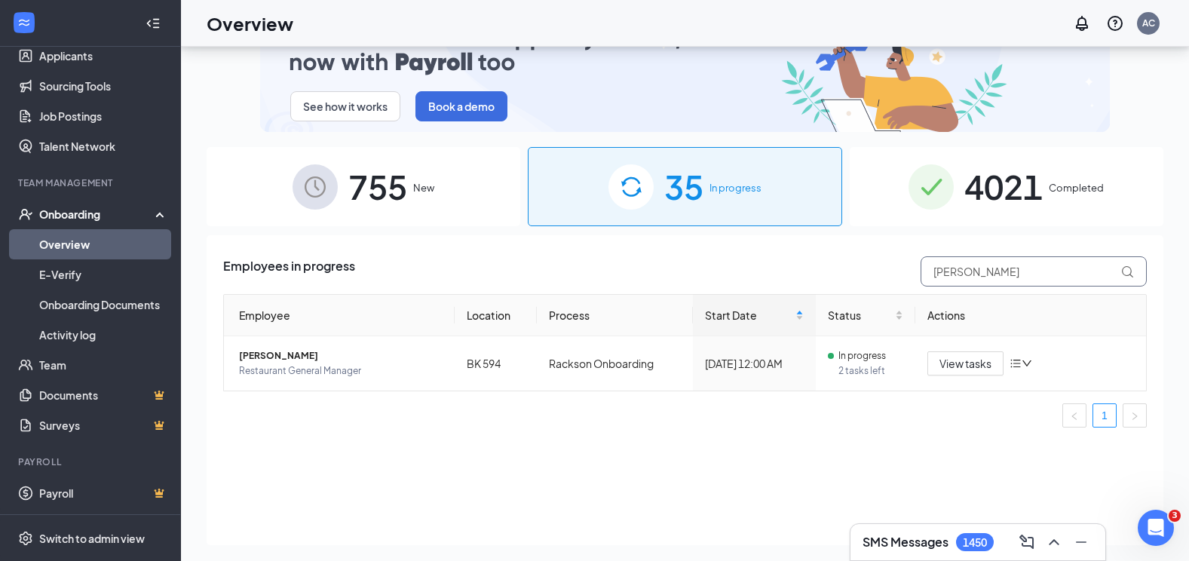
type input "[PERSON_NAME]"
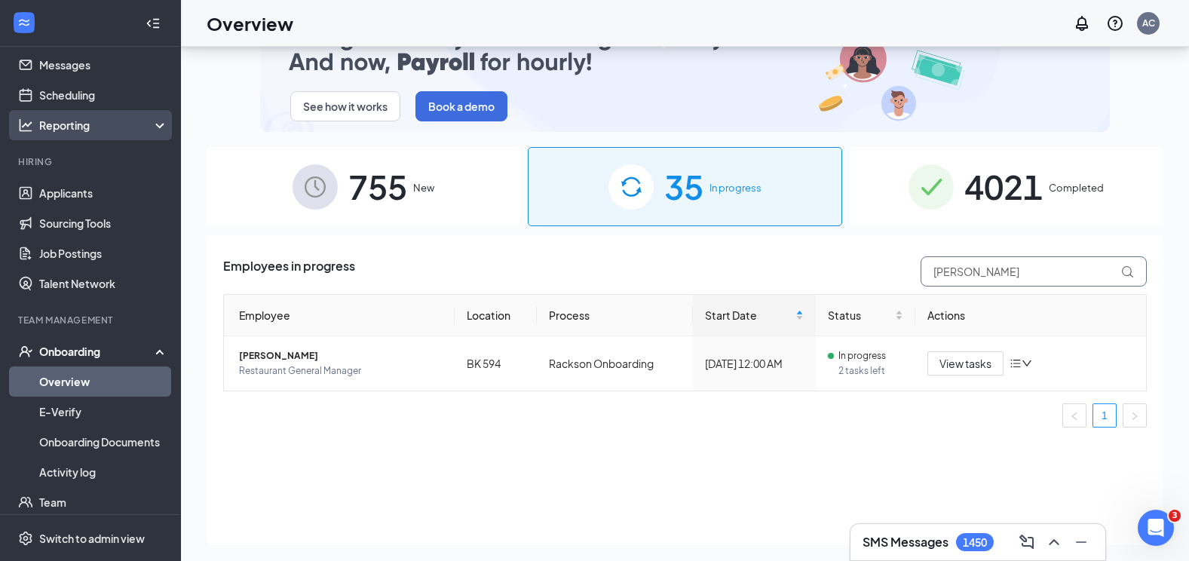
scroll to position [29, 0]
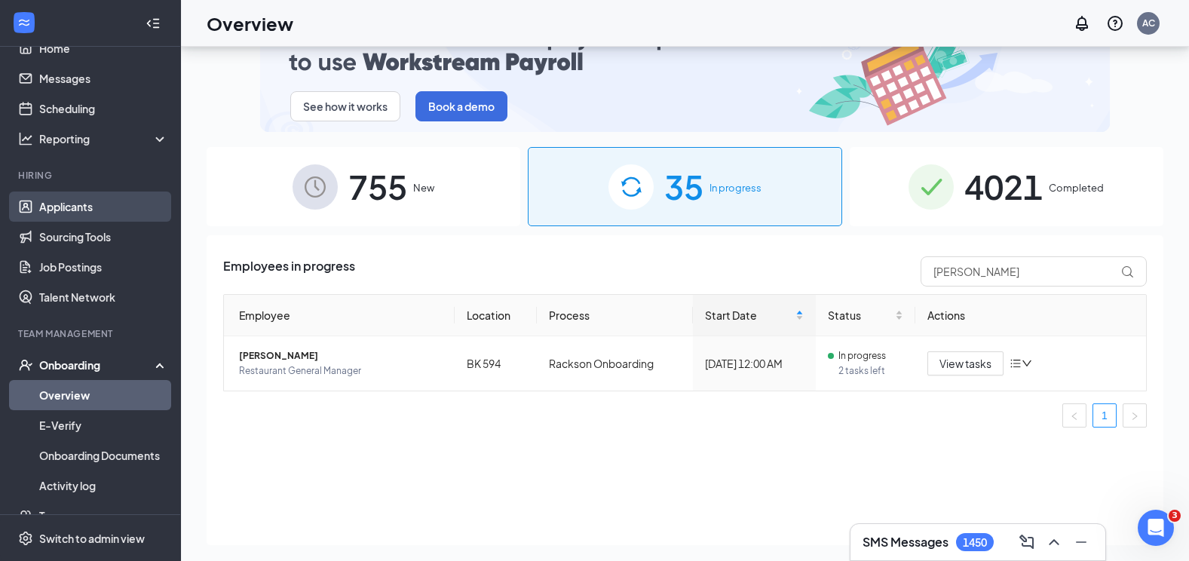
click at [59, 204] on link "Applicants" at bounding box center [103, 207] width 129 height 30
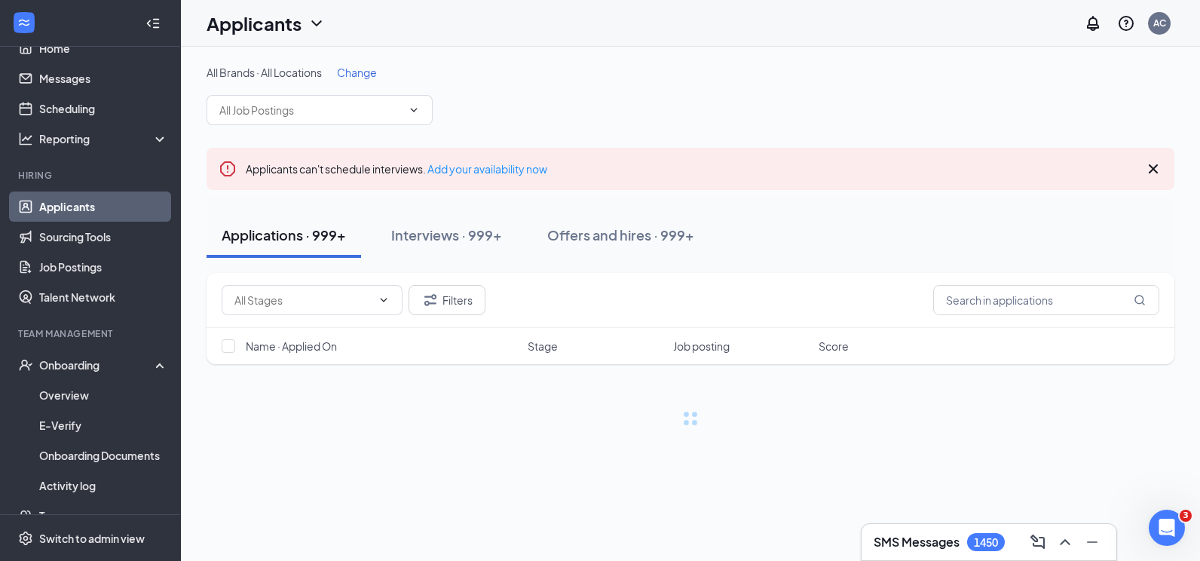
click at [974, 283] on div "Filters" at bounding box center [691, 300] width 968 height 55
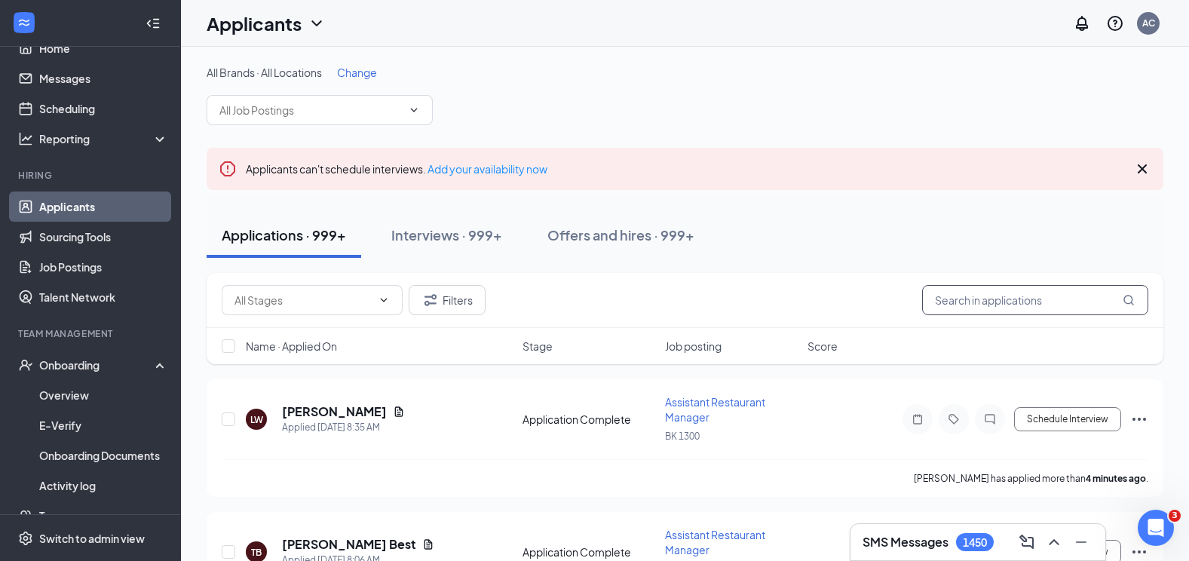
click at [970, 298] on input "text" at bounding box center [1035, 300] width 226 height 30
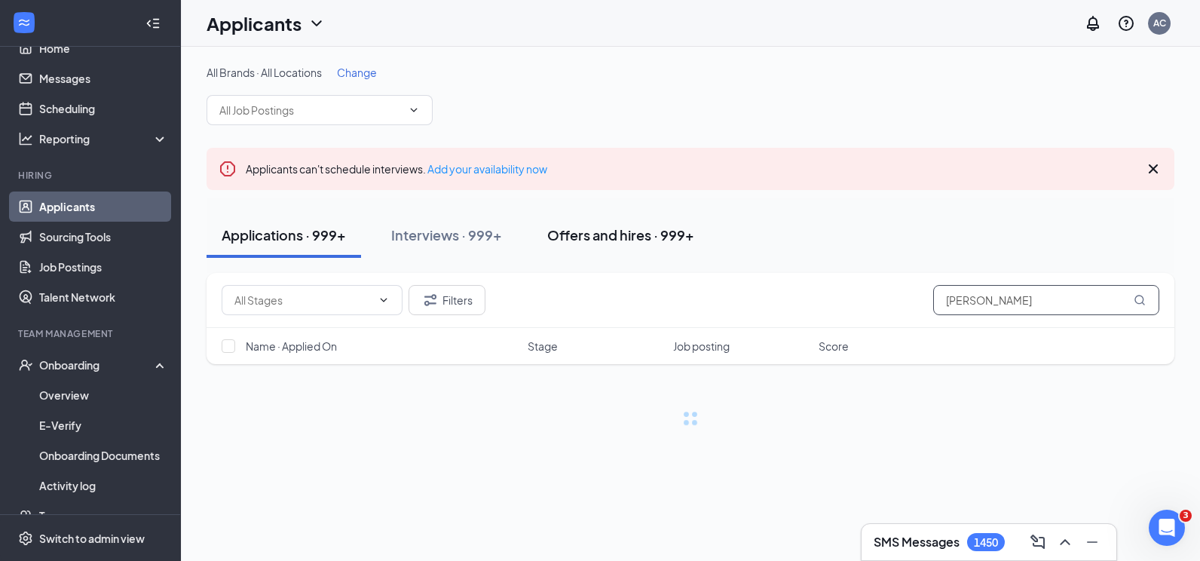
type input "[PERSON_NAME]"
click at [667, 237] on div "Offers and hires · 999+" at bounding box center [620, 234] width 147 height 19
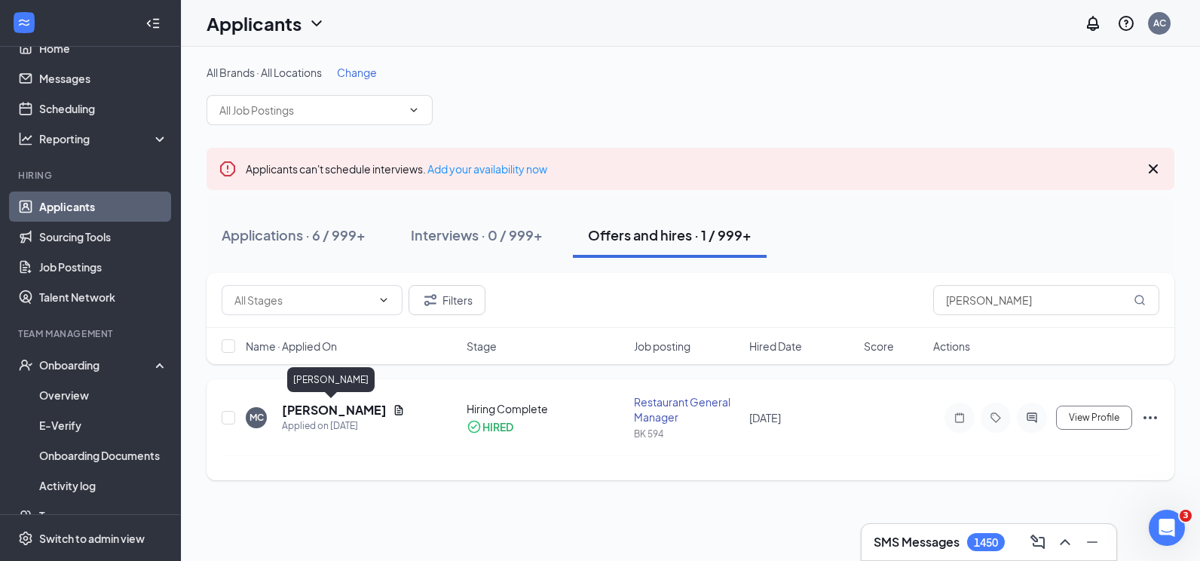
click at [326, 406] on h5 "[PERSON_NAME]" at bounding box center [334, 410] width 105 height 17
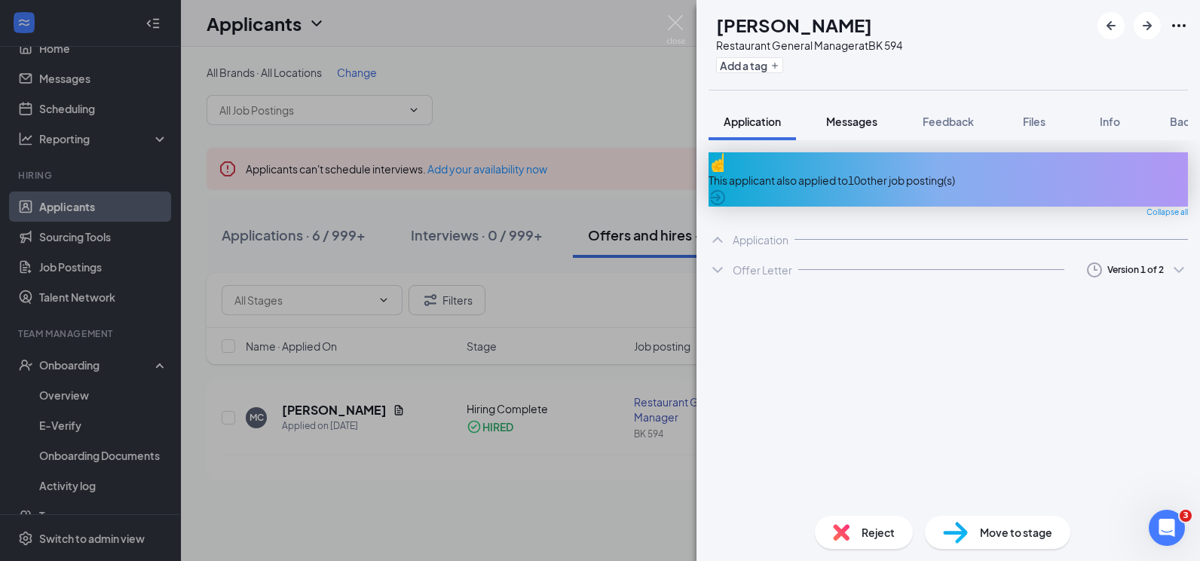
click at [857, 115] on span "Messages" at bounding box center [851, 122] width 51 height 14
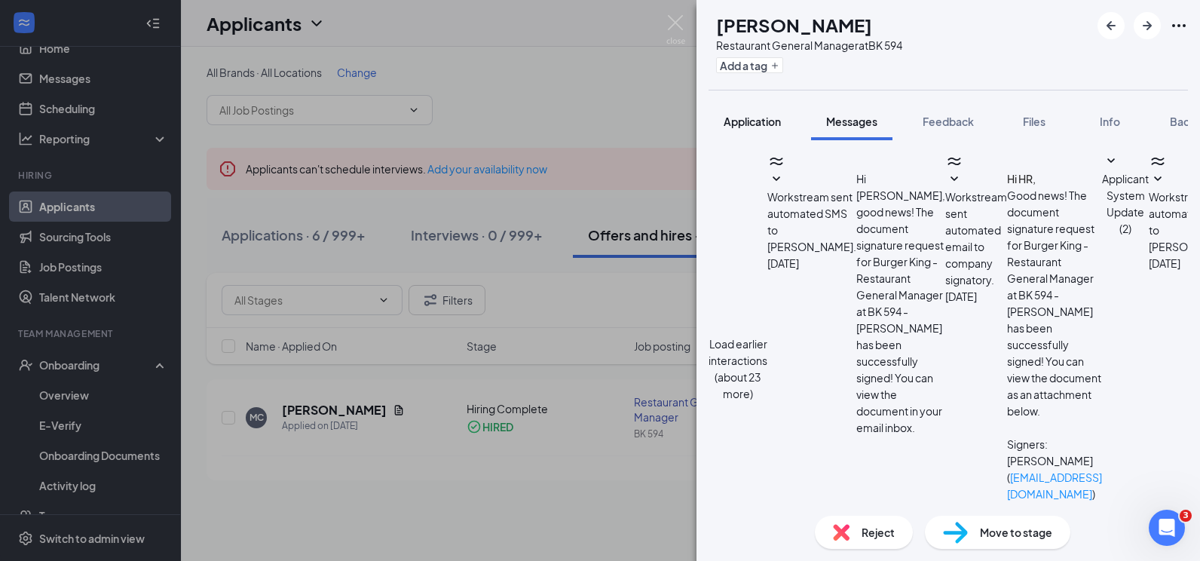
scroll to position [364, 0]
click at [766, 122] on span "Application" at bounding box center [752, 122] width 57 height 14
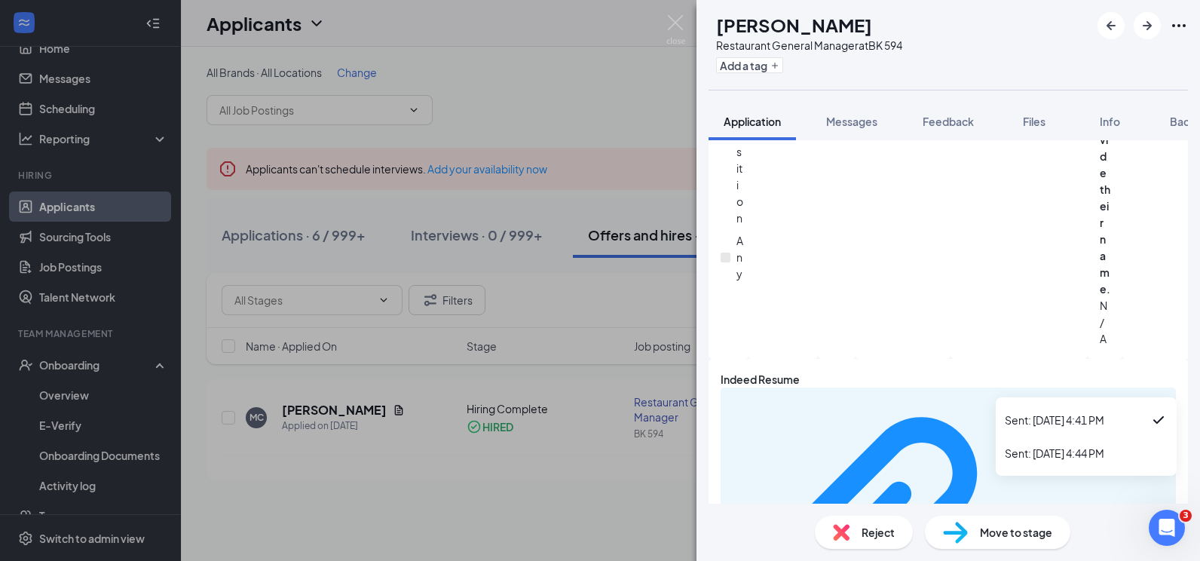
scroll to position [1010, 0]
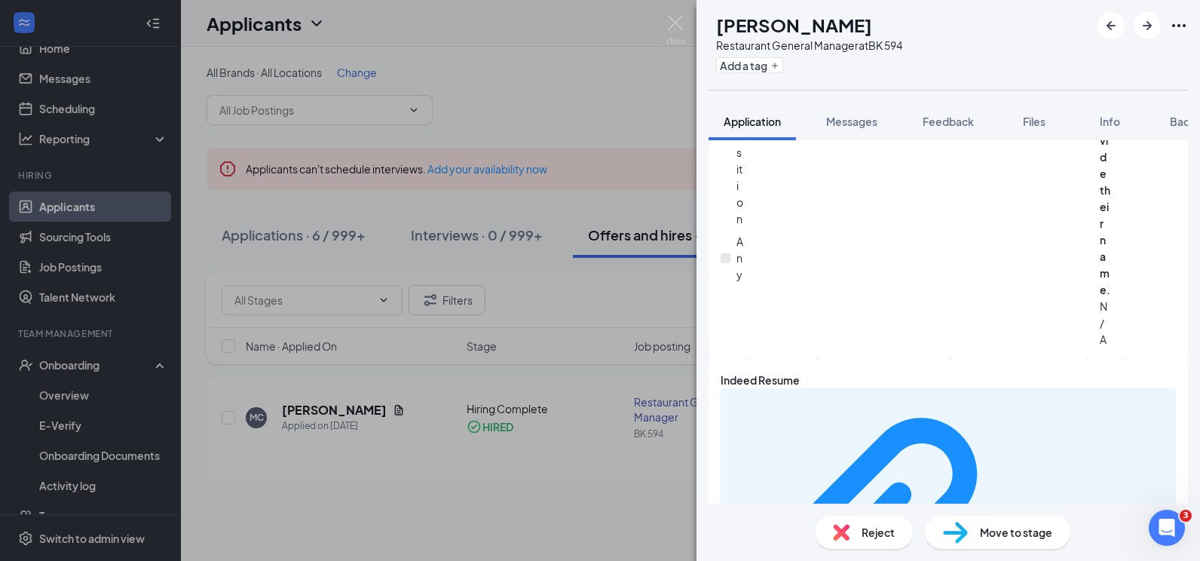
click at [1092, 452] on div "f1bd57c86245fb0b080aeb911012f6c3.pdf" at bounding box center [948, 552] width 455 height 329
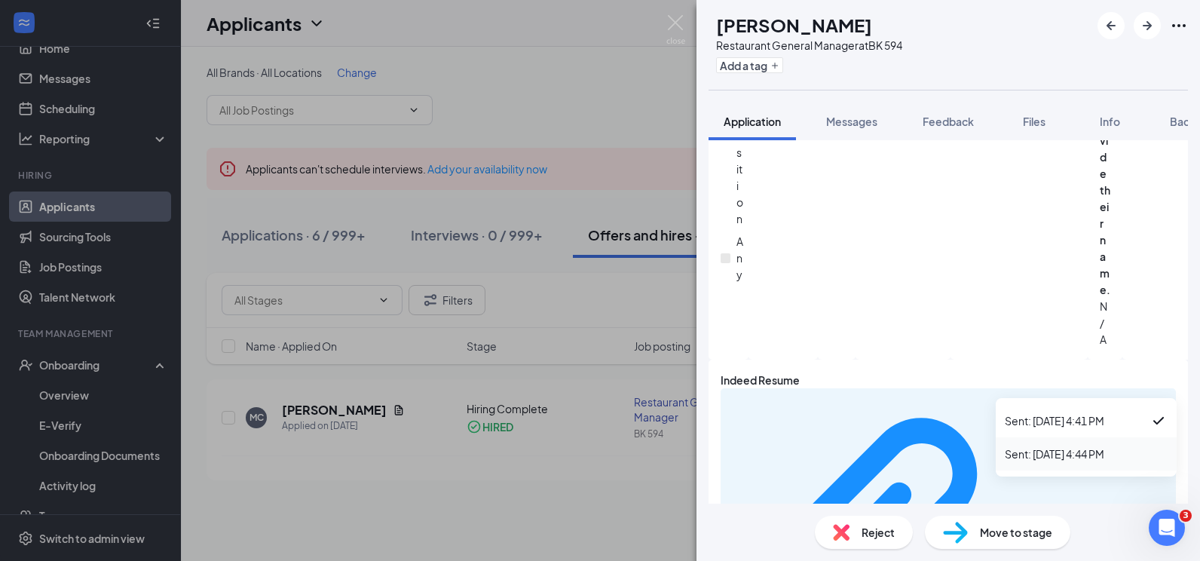
click at [1100, 455] on div "Sent: [DATE] 4:44 PM" at bounding box center [1086, 453] width 163 height 15
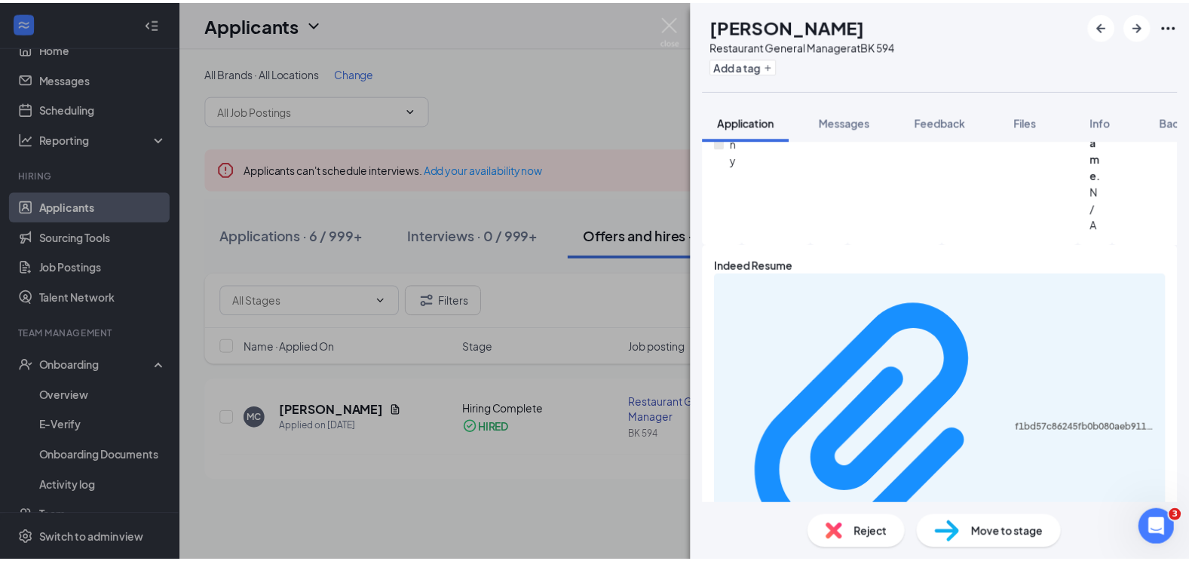
scroll to position [1129, 0]
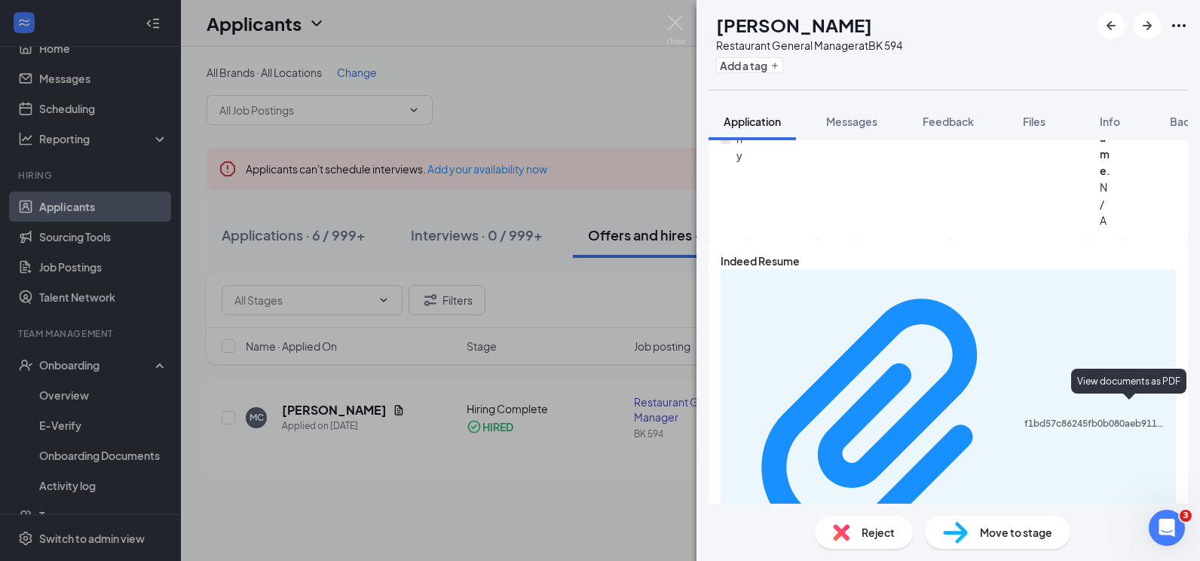
click at [677, 26] on img at bounding box center [676, 29] width 19 height 29
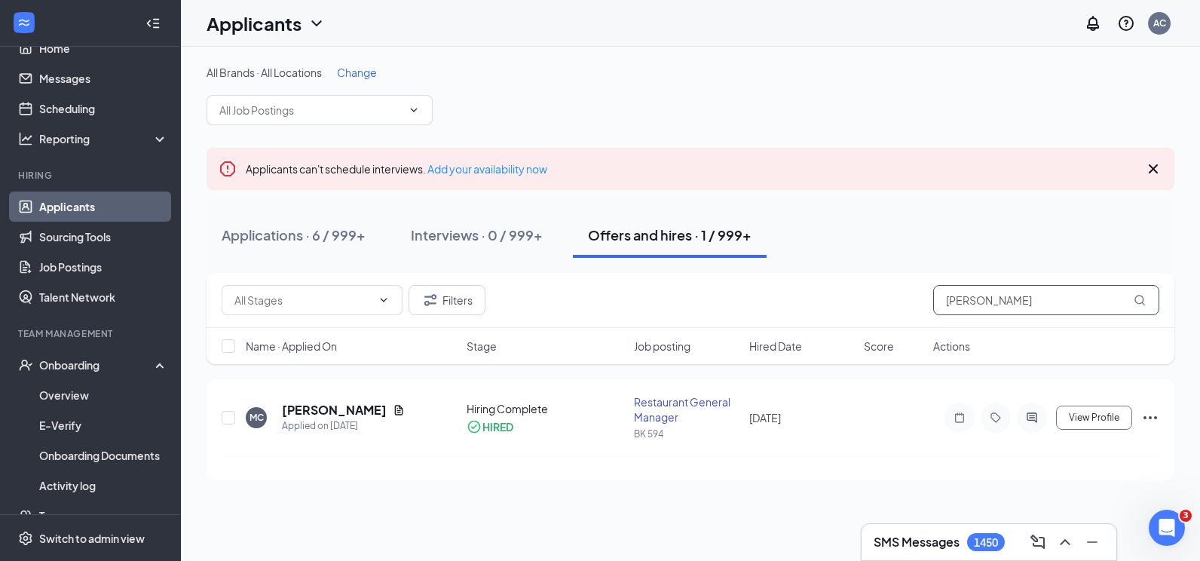
drag, startPoint x: 1010, startPoint y: 302, endPoint x: 827, endPoint y: 315, distance: 182.9
click at [819, 306] on div "Filters [PERSON_NAME]" at bounding box center [691, 300] width 938 height 30
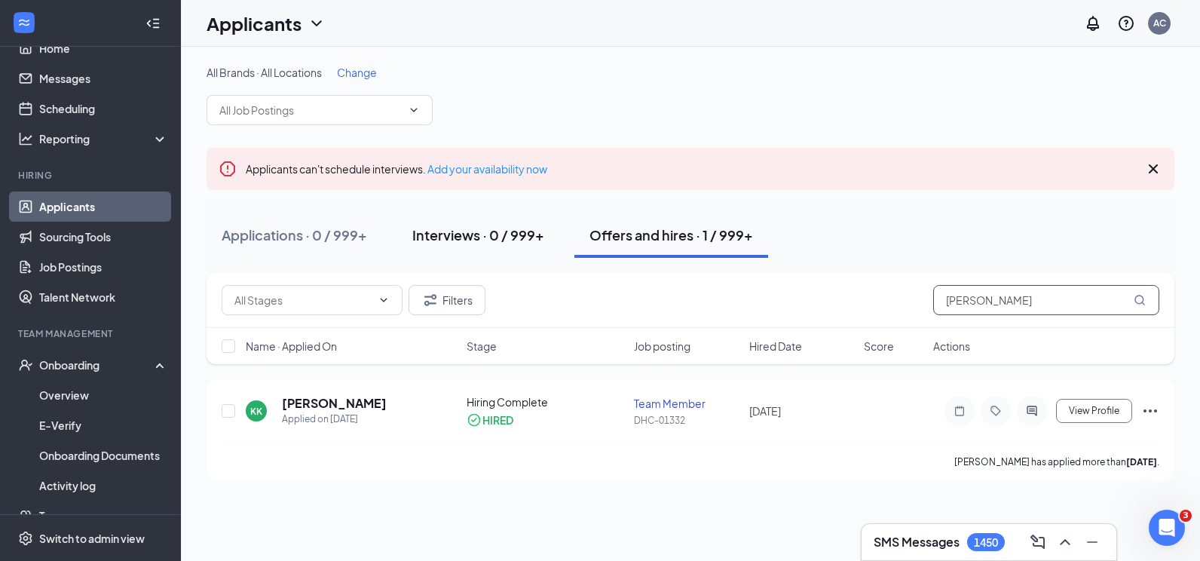
type input "[PERSON_NAME]"
click at [492, 239] on div "Interviews · 0 / 999+" at bounding box center [478, 234] width 132 height 19
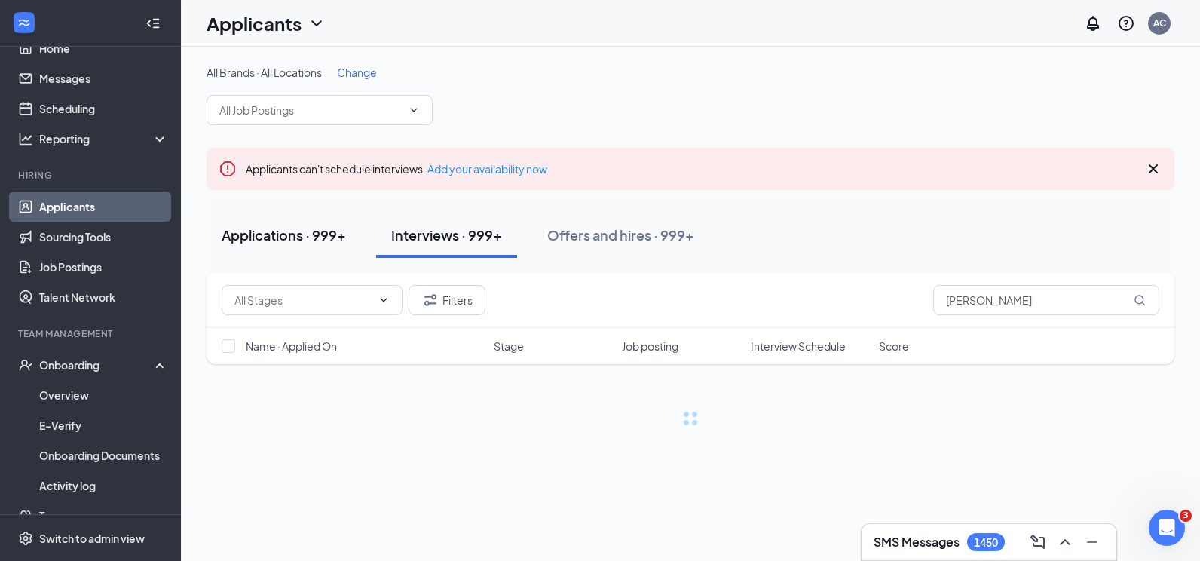
click at [315, 238] on div "Applications · 999+" at bounding box center [284, 234] width 124 height 19
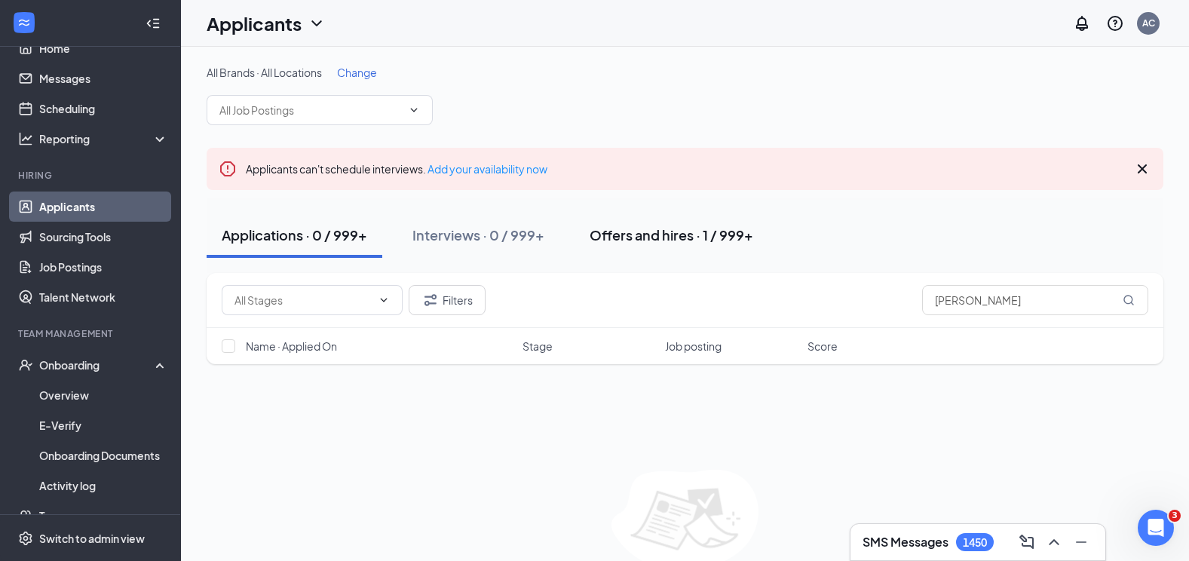
click at [609, 236] on div "Offers and hires · 1 / 999+" at bounding box center [672, 234] width 164 height 19
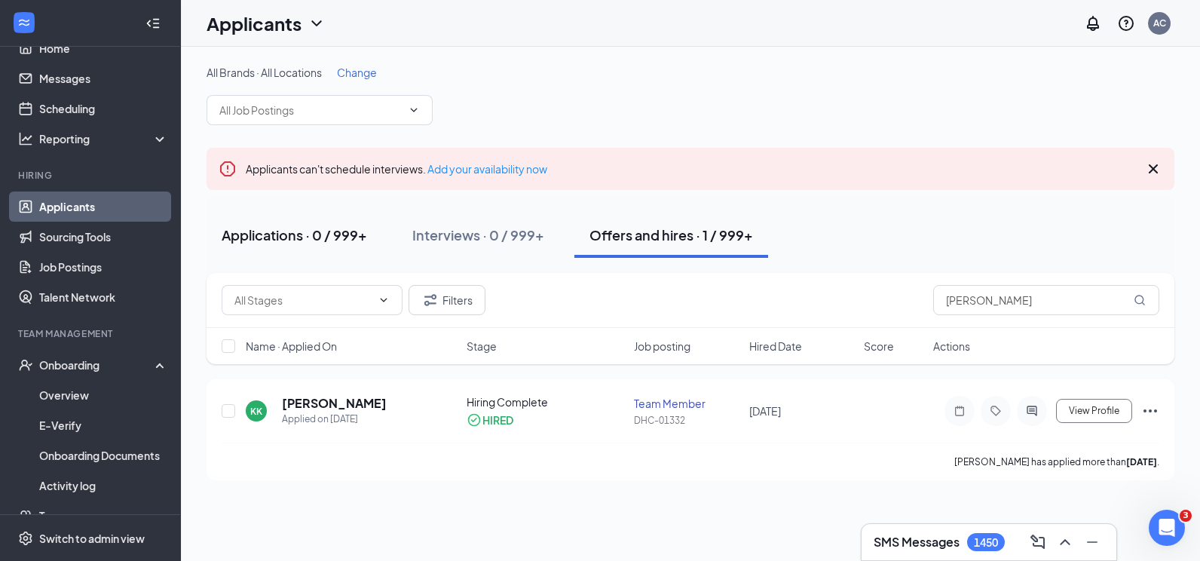
click at [312, 242] on div "Applications · 0 / 999+" at bounding box center [295, 234] width 146 height 19
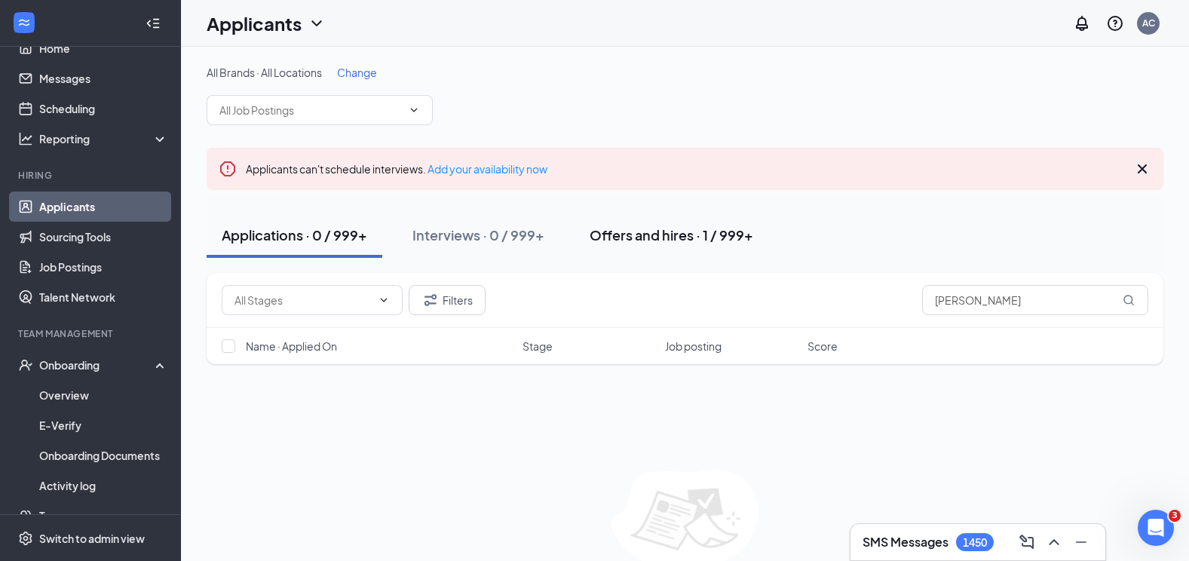
click at [723, 241] on div "Offers and hires · 1 / 999+" at bounding box center [672, 234] width 164 height 19
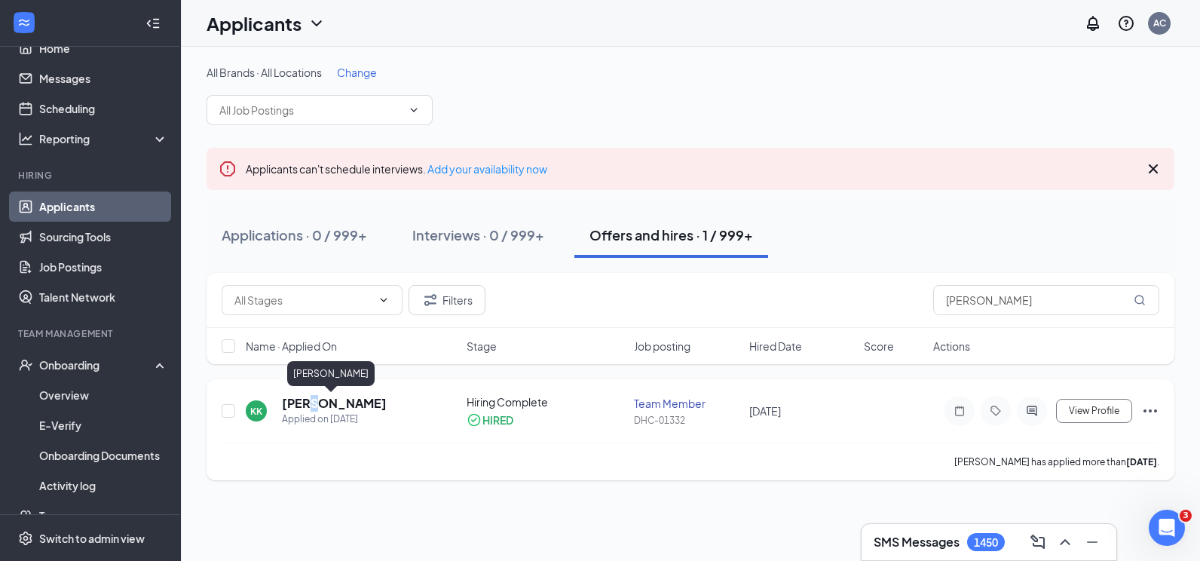
click at [309, 401] on h5 "[PERSON_NAME]" at bounding box center [334, 403] width 105 height 17
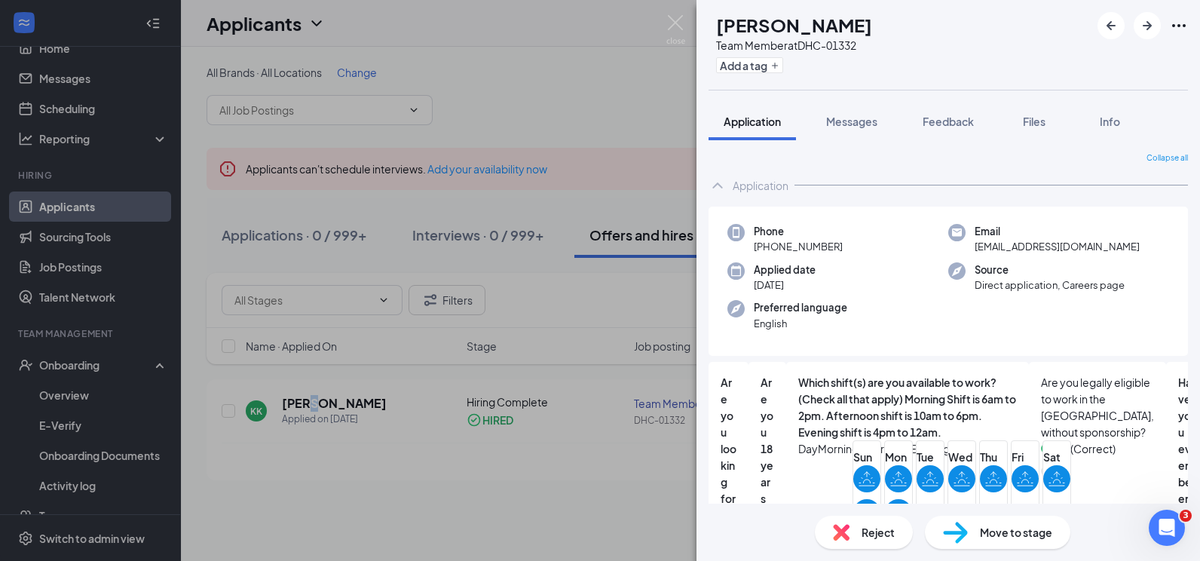
drag, startPoint x: 847, startPoint y: 246, endPoint x: 768, endPoint y: 250, distance: 78.5
click at [768, 250] on div "Phone [PHONE_NUMBER]" at bounding box center [838, 239] width 221 height 31
drag, startPoint x: 768, startPoint y: 250, endPoint x: 795, endPoint y: 245, distance: 27.5
copy span "[PHONE_NUMBER]"
click at [502, 170] on div "KK [PERSON_NAME] Team Member at DHC-01332 Add a tag Application Messages Feedba…" at bounding box center [600, 280] width 1200 height 561
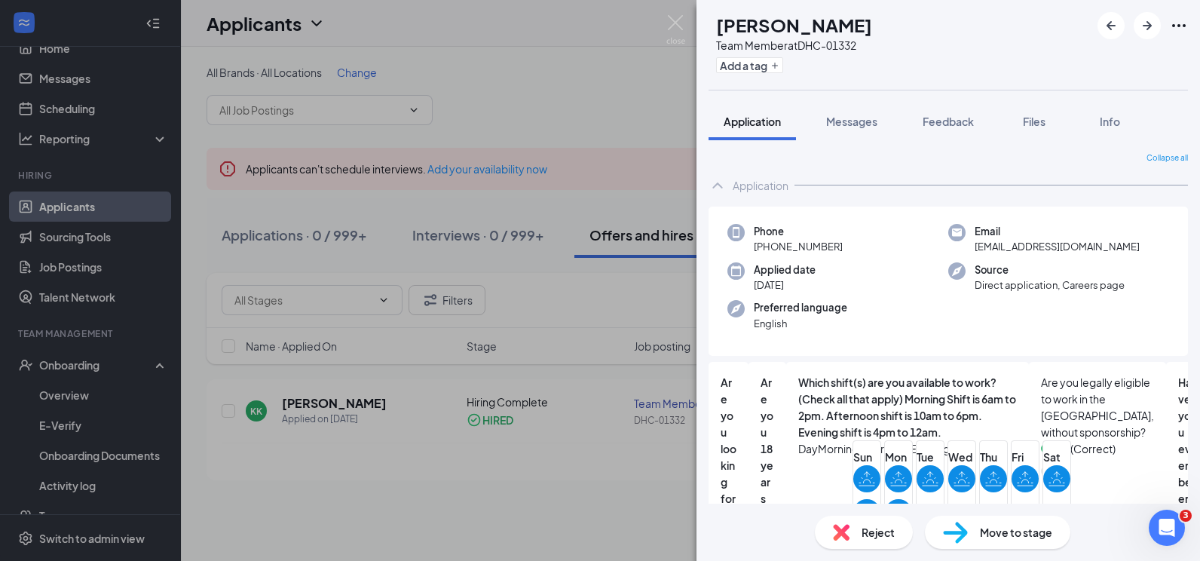
click at [915, 172] on div "Application" at bounding box center [949, 185] width 480 height 30
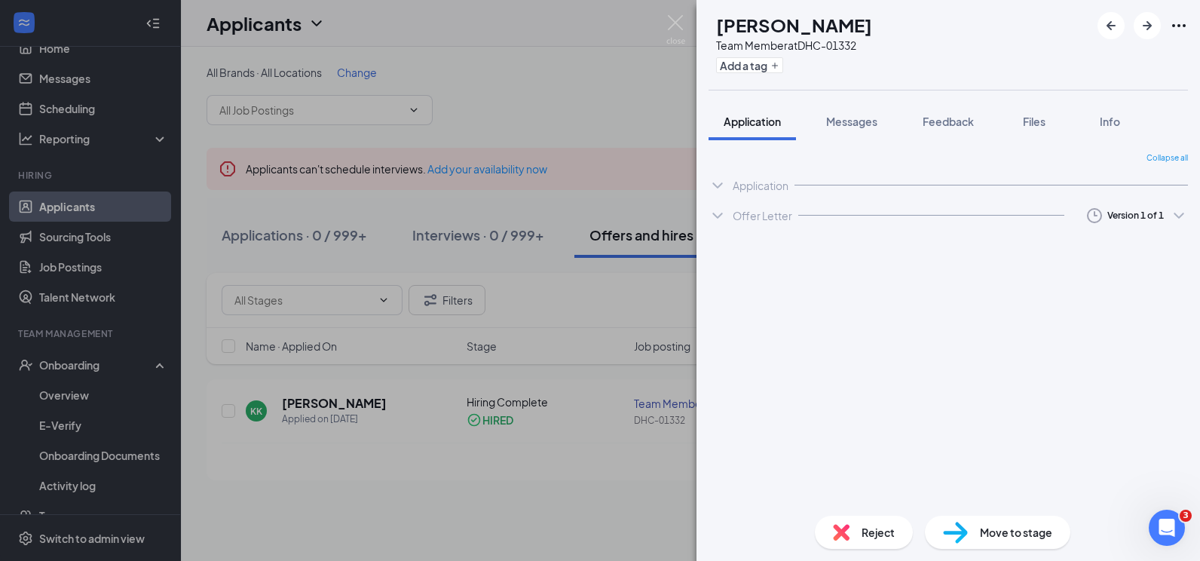
click at [828, 187] on div "Application" at bounding box center [949, 185] width 480 height 30
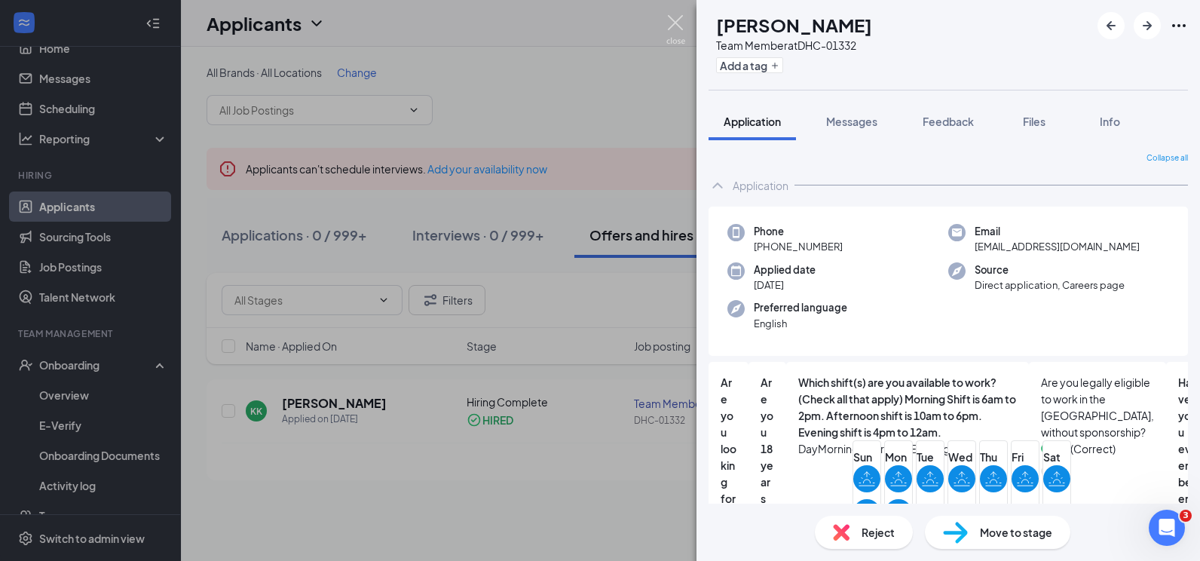
click at [676, 21] on img at bounding box center [676, 29] width 19 height 29
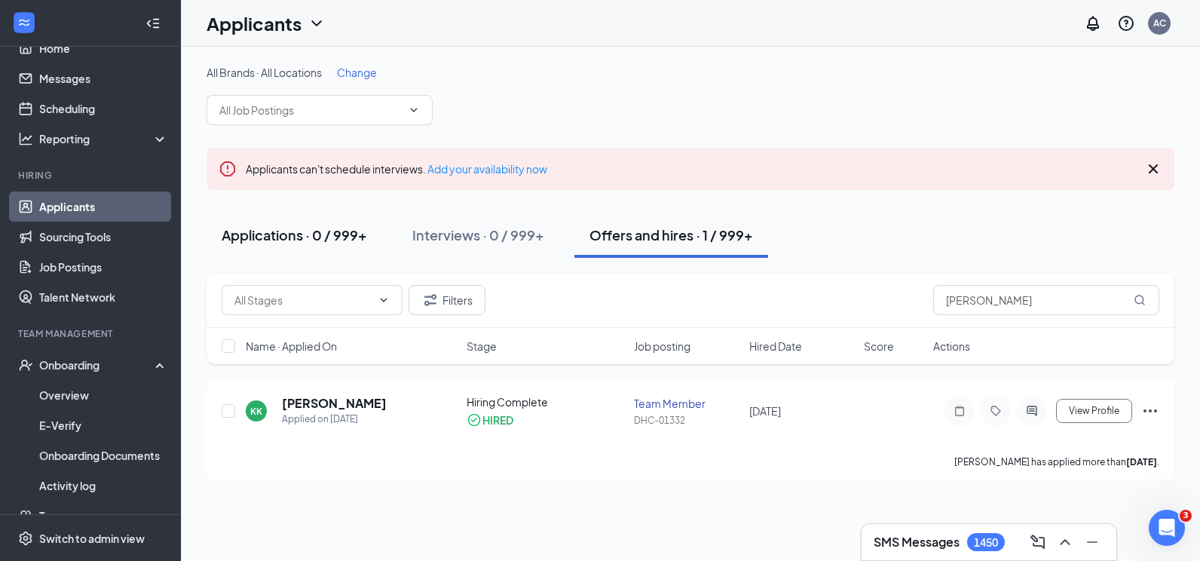
click at [309, 228] on div "Applications · 0 / 999+" at bounding box center [295, 234] width 146 height 19
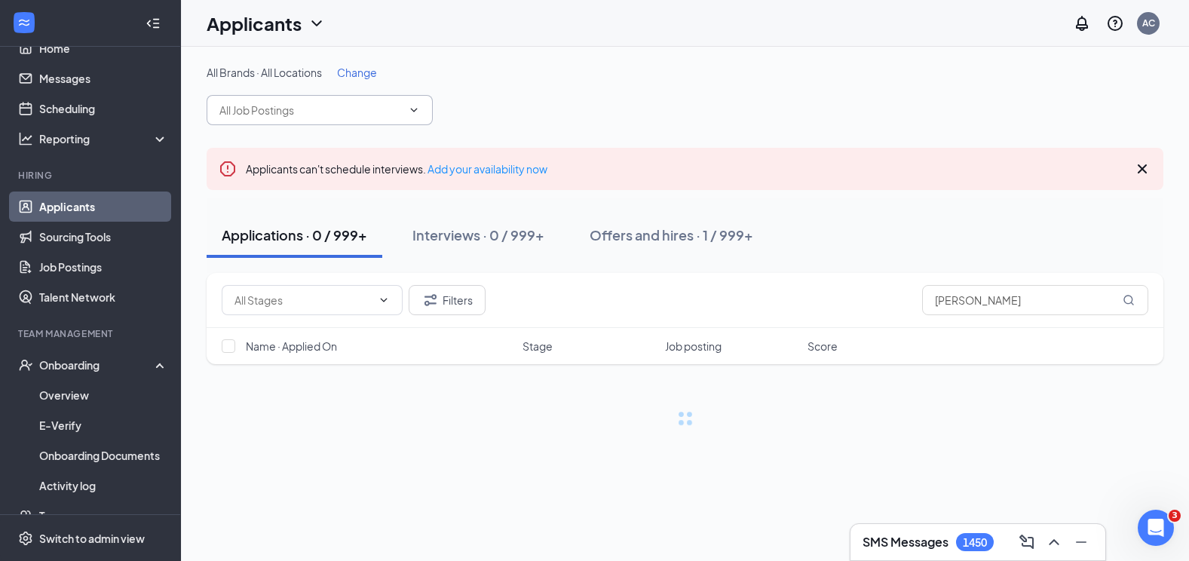
click at [238, 115] on input "text" at bounding box center [310, 110] width 182 height 17
type input "1418"
click at [334, 76] on div "All Brands · All Locations Change" at bounding box center [685, 72] width 957 height 15
click at [375, 71] on span "Change" at bounding box center [357, 73] width 40 height 14
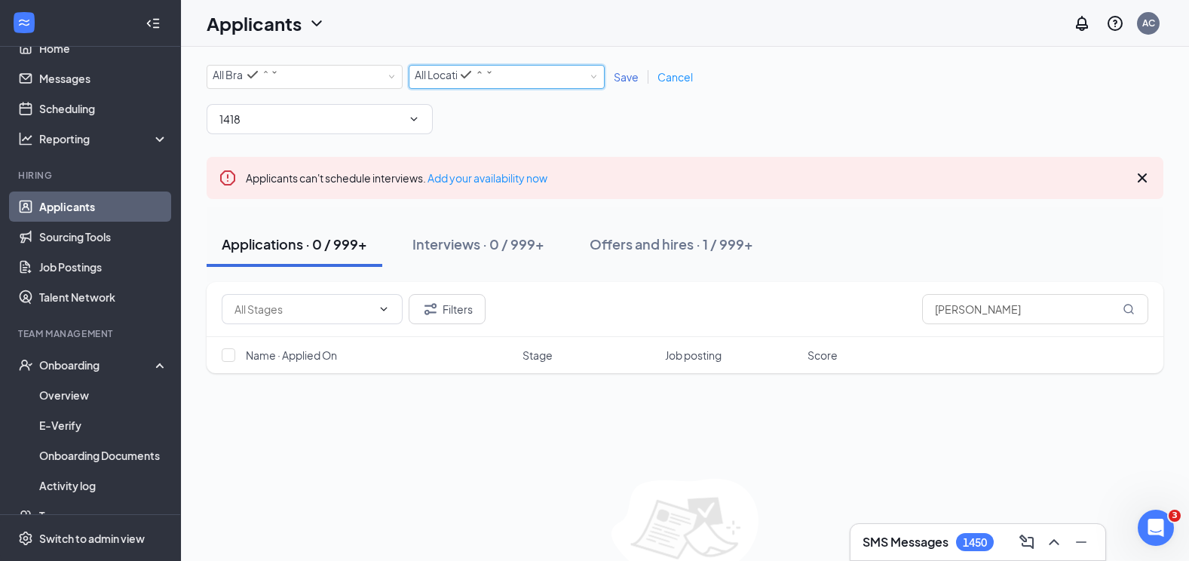
click at [458, 79] on span "All Locations" at bounding box center [445, 75] width 61 height 14
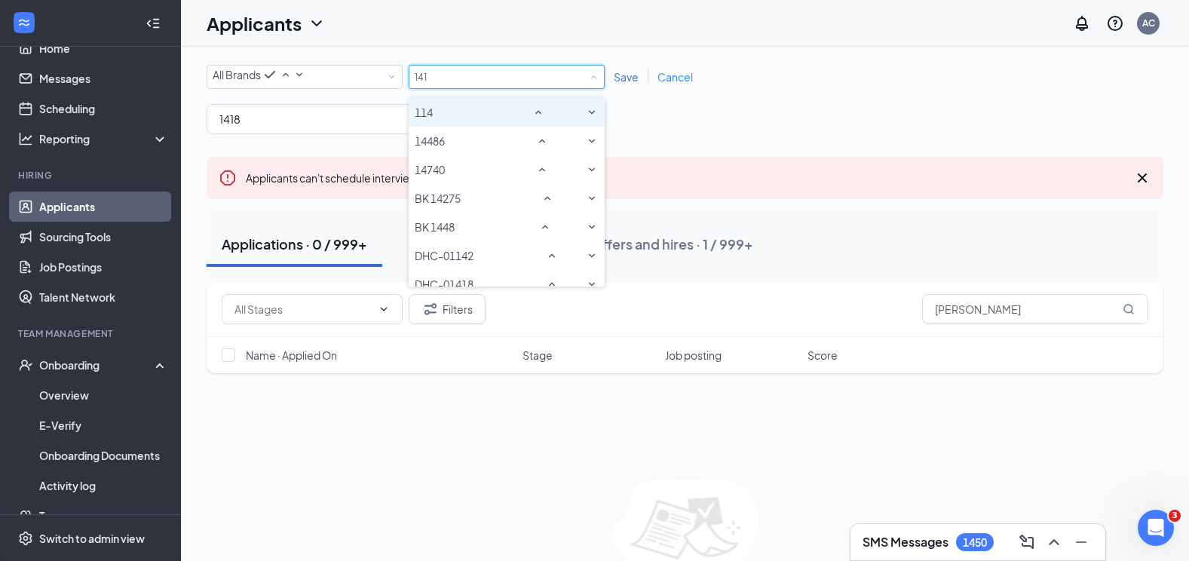
type input "1418"
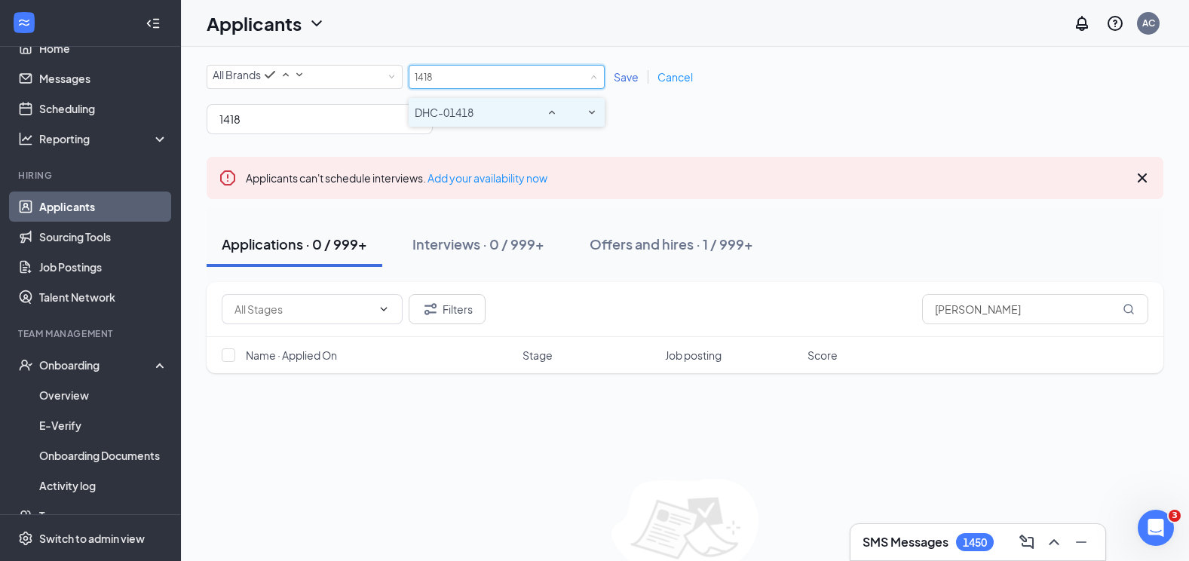
click at [470, 110] on li "DHC-01418" at bounding box center [507, 112] width 196 height 29
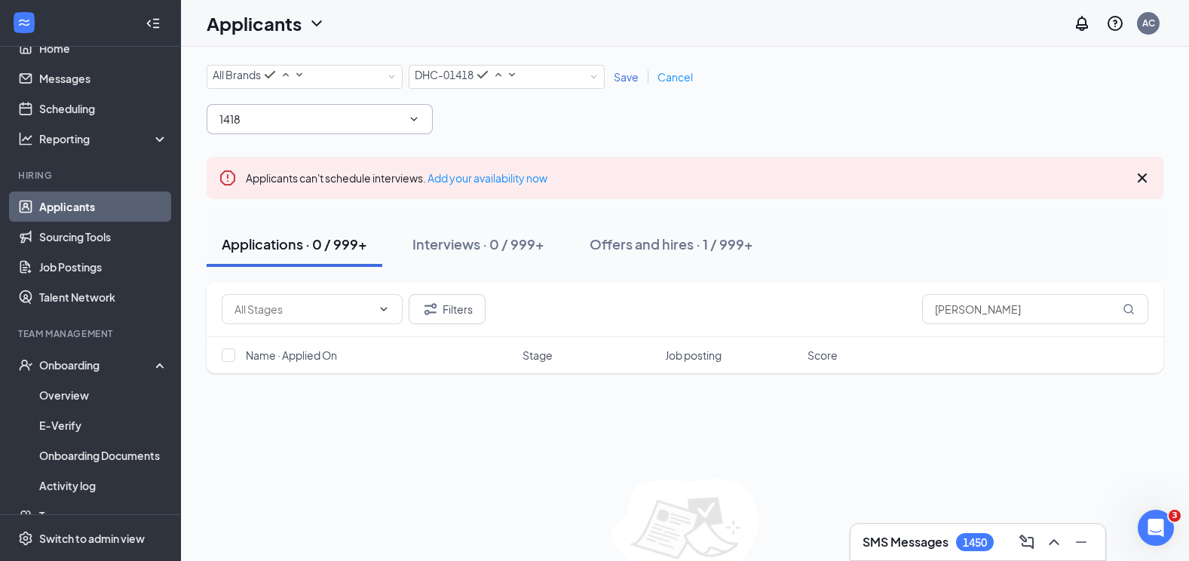
click at [316, 124] on input "1418" at bounding box center [310, 119] width 182 height 17
type input "1"
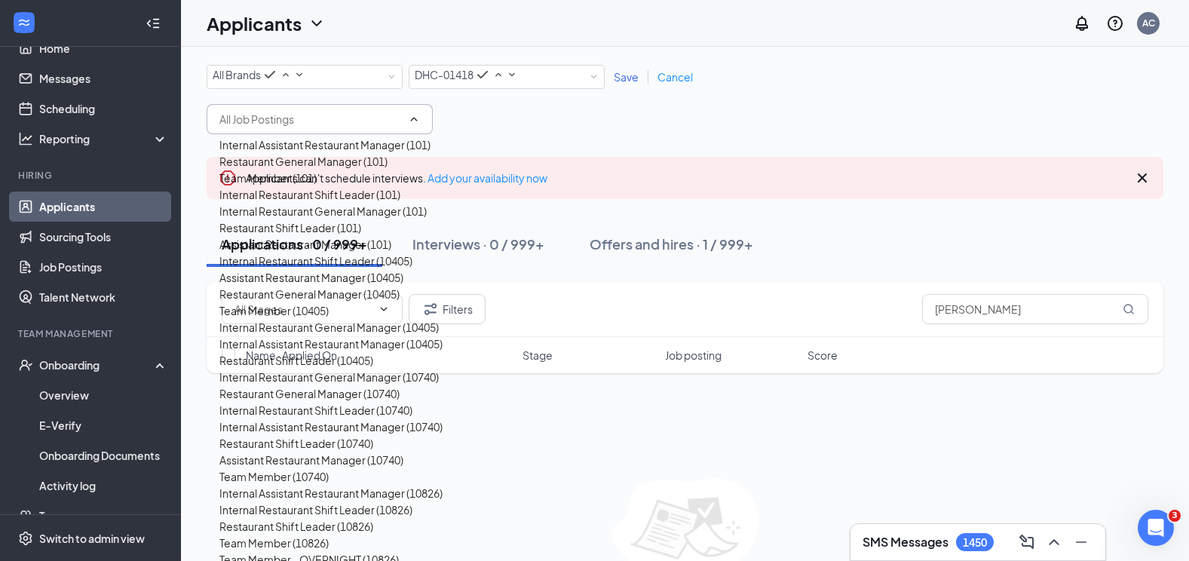
scroll to position [226, 0]
drag, startPoint x: 624, startPoint y: 78, endPoint x: 590, endPoint y: 106, distance: 43.4
click at [624, 78] on span "Save" at bounding box center [626, 77] width 25 height 14
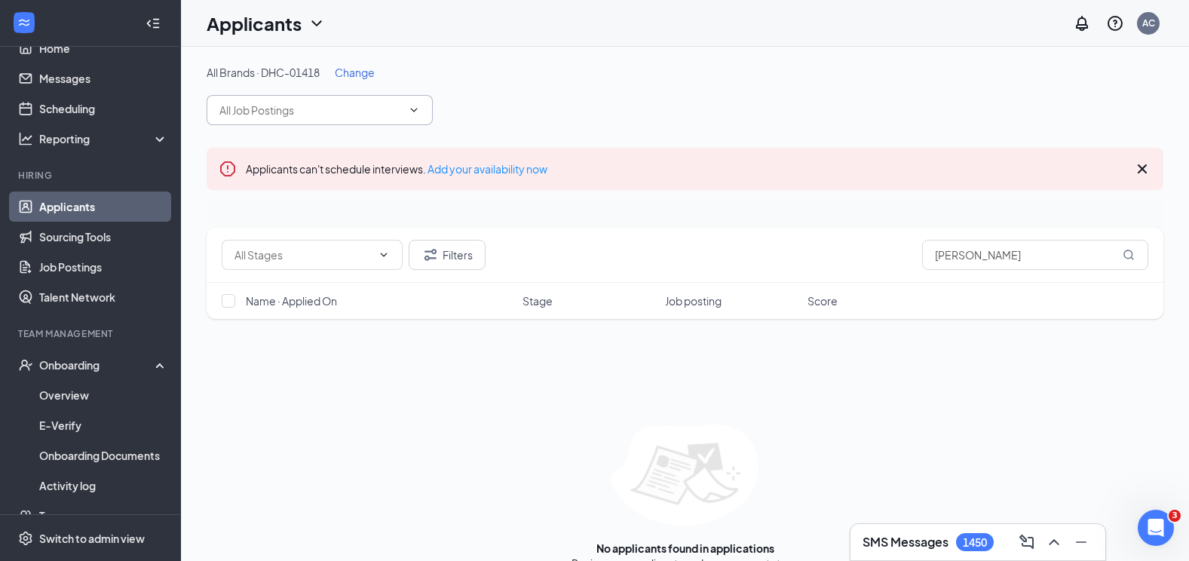
click at [343, 115] on input "text" at bounding box center [310, 110] width 182 height 17
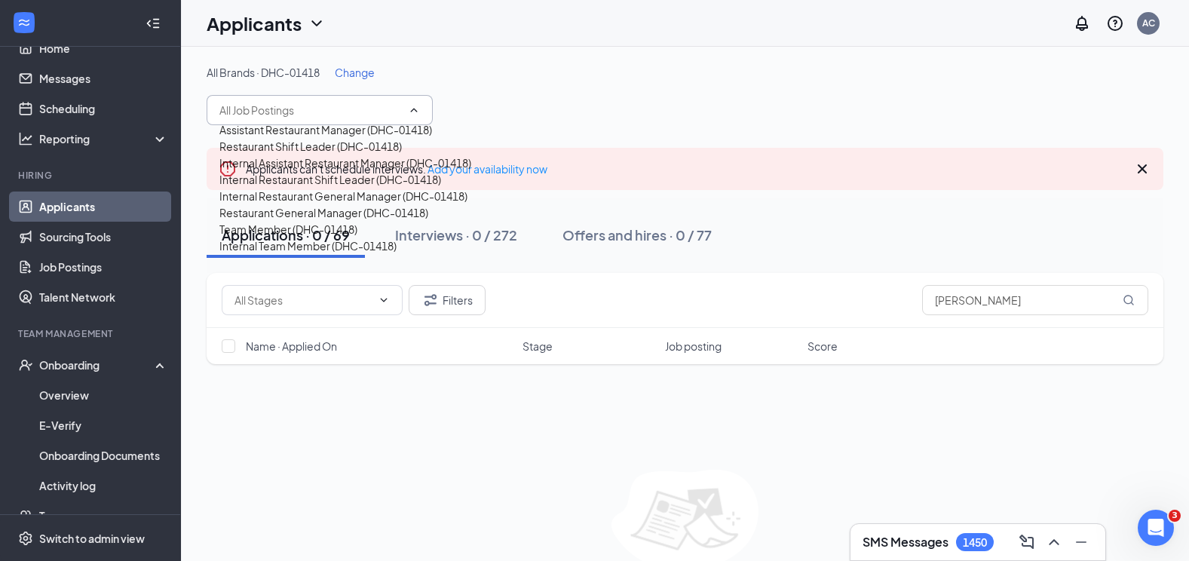
click at [362, 155] on div "Restaurant Shift Leader (DHC-01418)" at bounding box center [345, 146] width 252 height 17
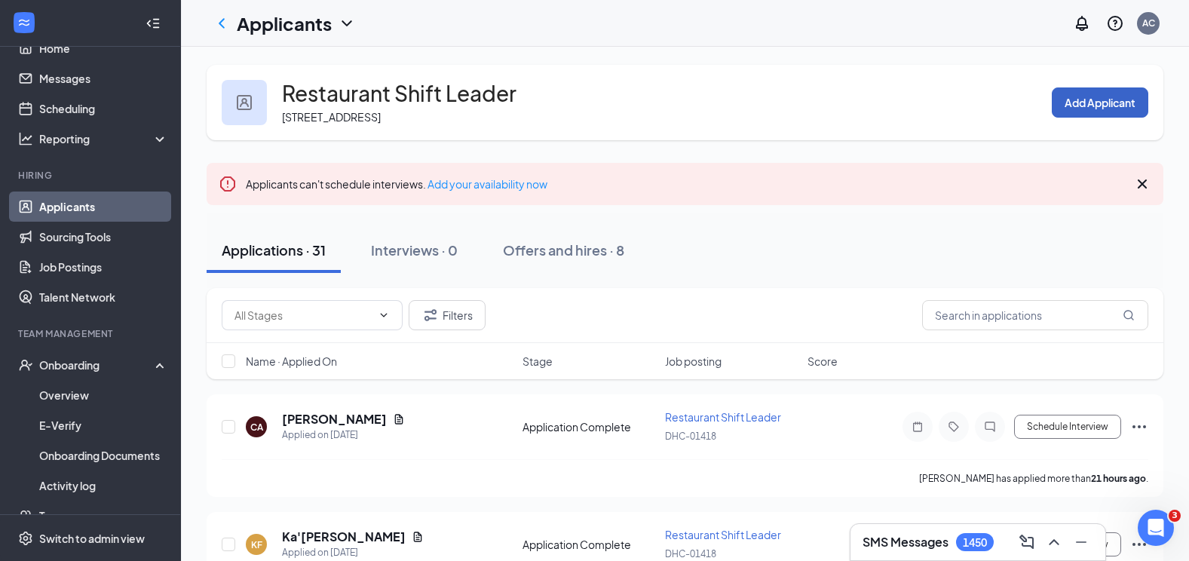
click at [1094, 112] on button "Add Applicant" at bounding box center [1100, 102] width 97 height 30
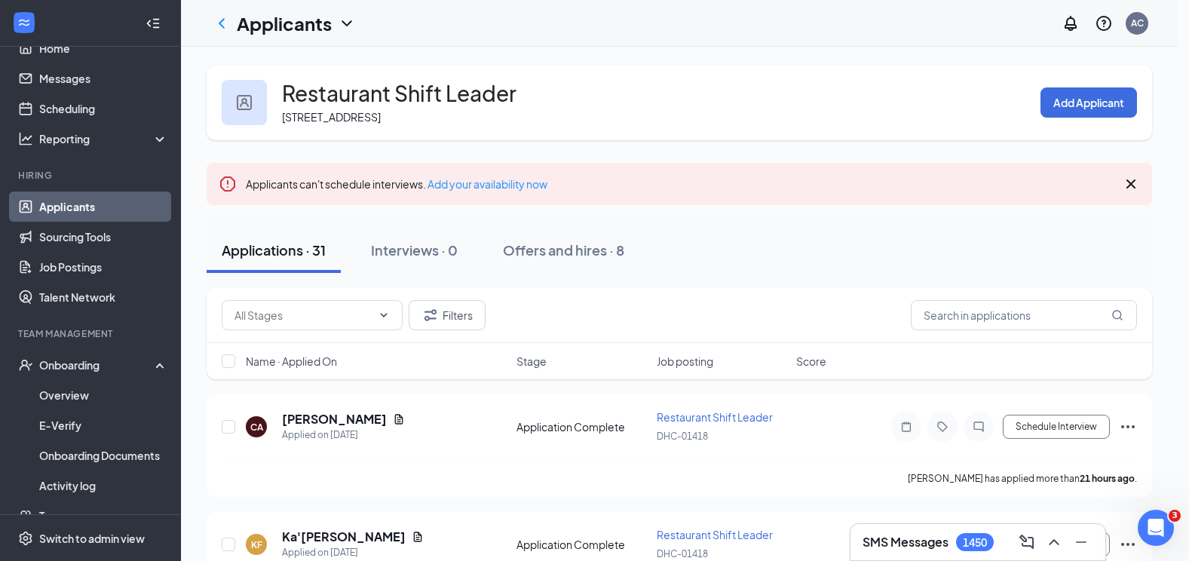
type input "[PERSON_NAME]"
type input "k"
type input "[PERSON_NAME]"
type input "[EMAIL_ADDRESS][DOMAIN_NAME]"
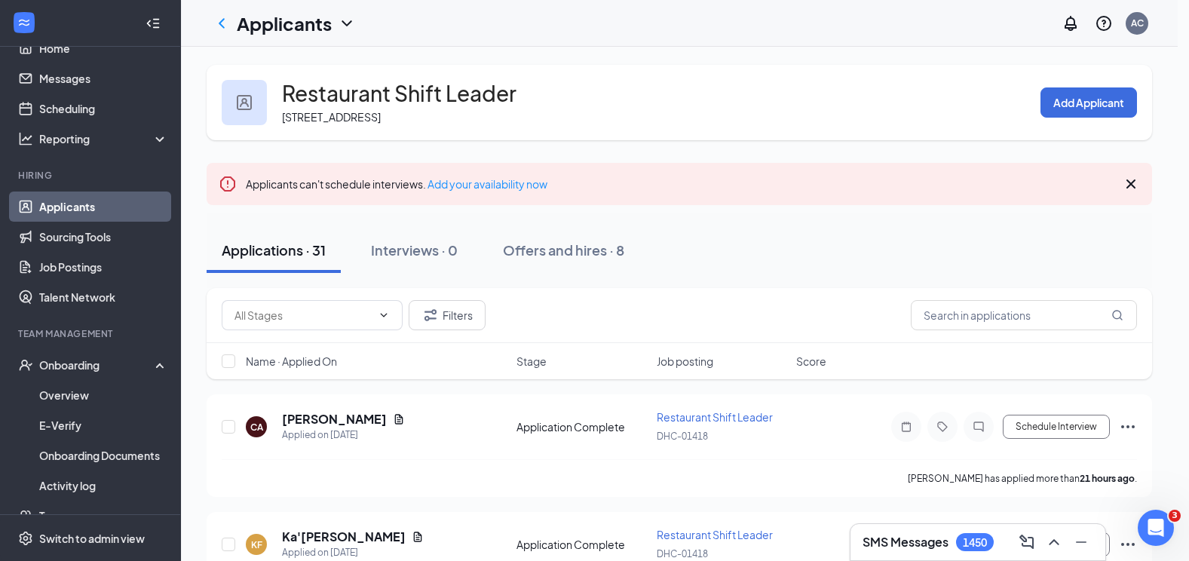
type input "2038434078"
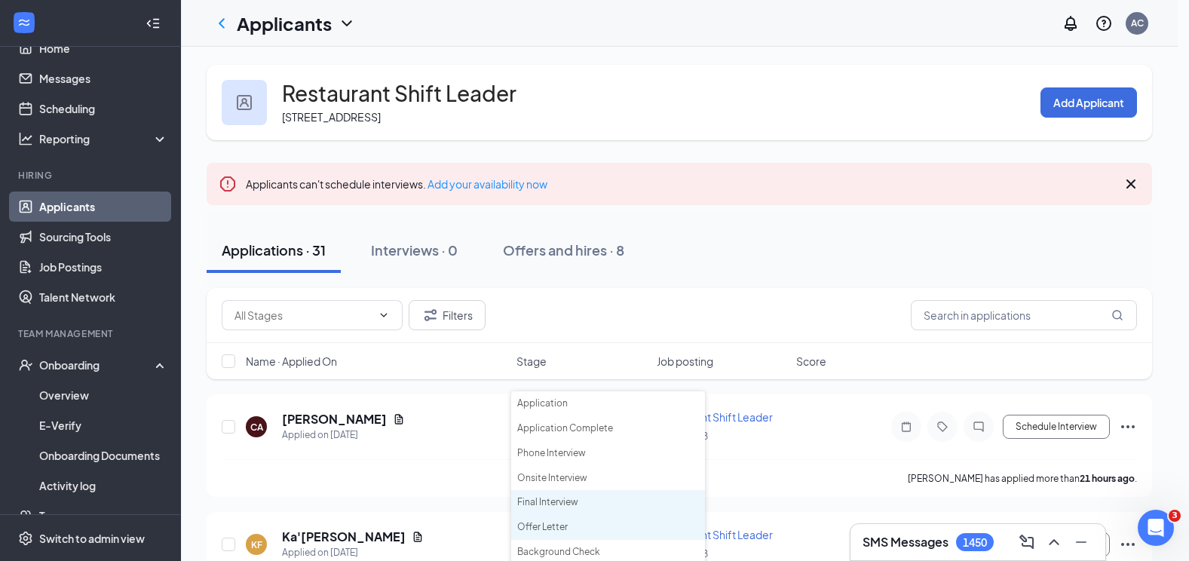
click at [567, 525] on li "Offer Letter" at bounding box center [608, 527] width 194 height 25
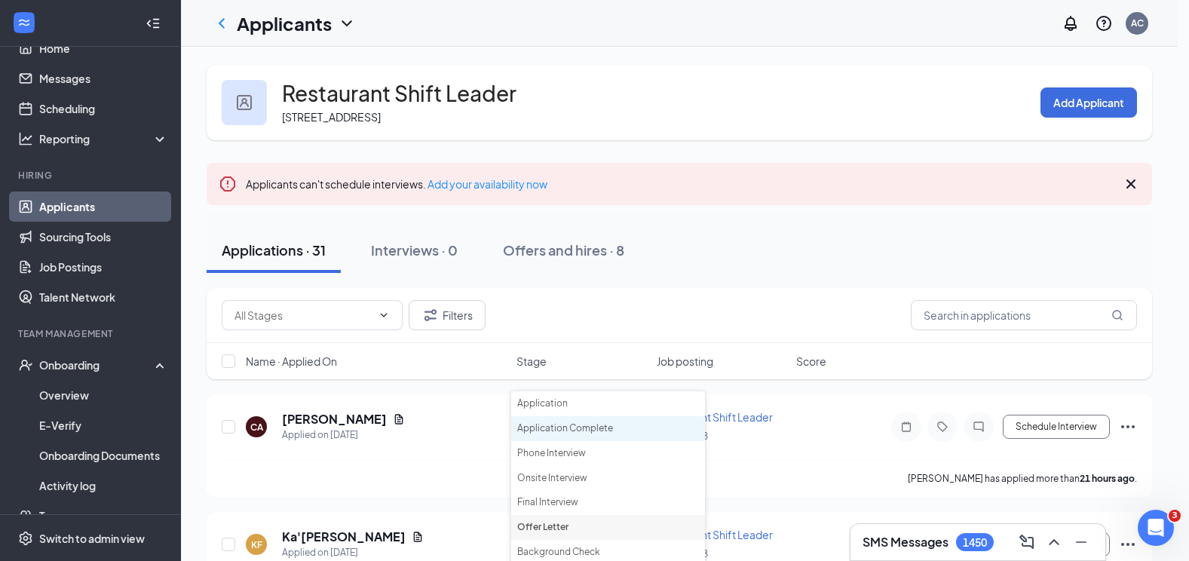
click at [571, 425] on li "Application Complete" at bounding box center [608, 428] width 194 height 25
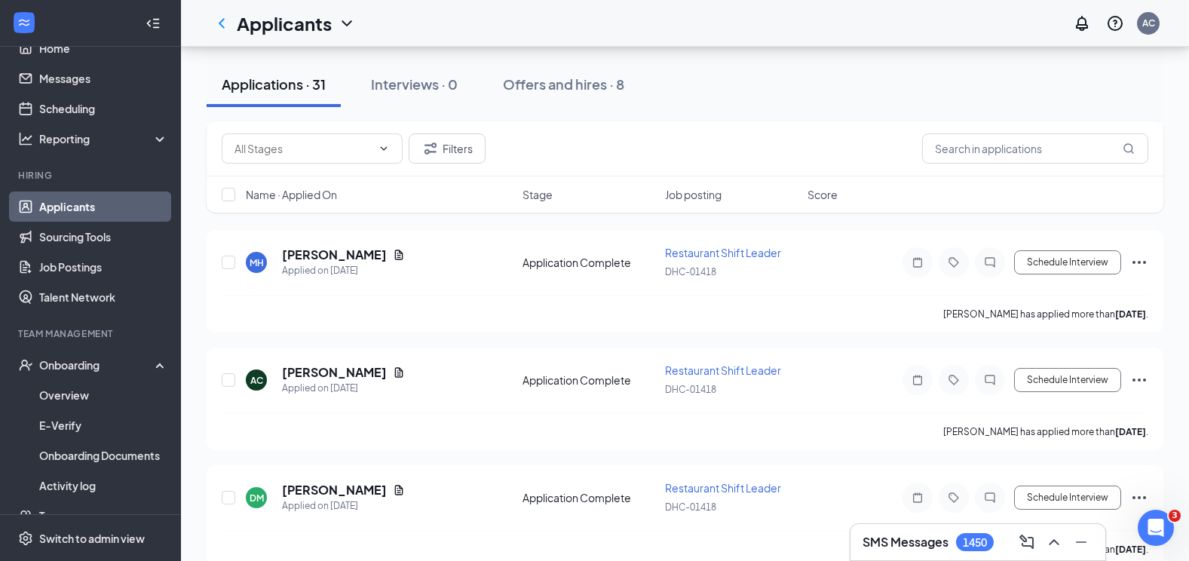
scroll to position [754, 0]
click at [430, 93] on div "Interviews · 0" at bounding box center [414, 84] width 87 height 19
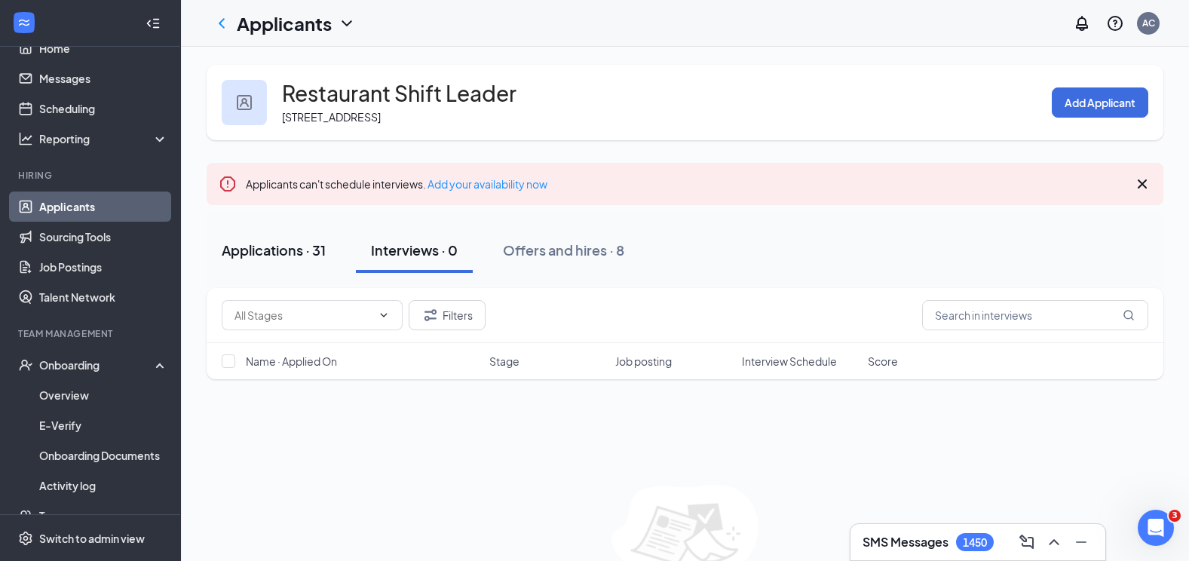
drag, startPoint x: 301, startPoint y: 255, endPoint x: 308, endPoint y: 253, distance: 7.9
click at [308, 253] on div "Applications · 31" at bounding box center [274, 250] width 104 height 19
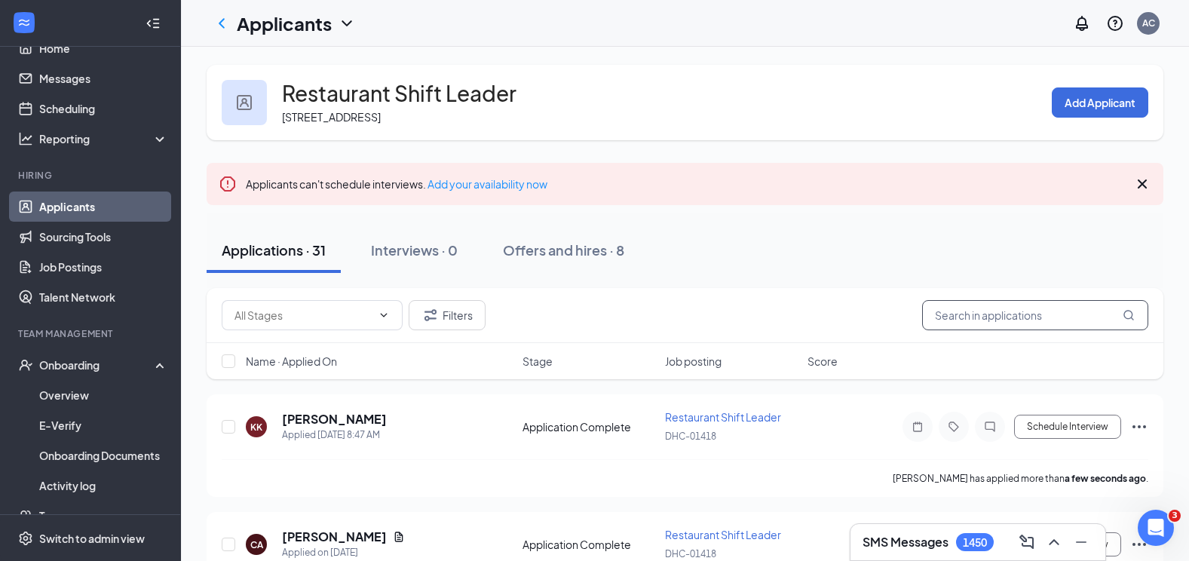
click at [982, 310] on input "text" at bounding box center [1035, 315] width 226 height 30
click at [1139, 426] on icon "Ellipses" at bounding box center [1139, 426] width 14 height 3
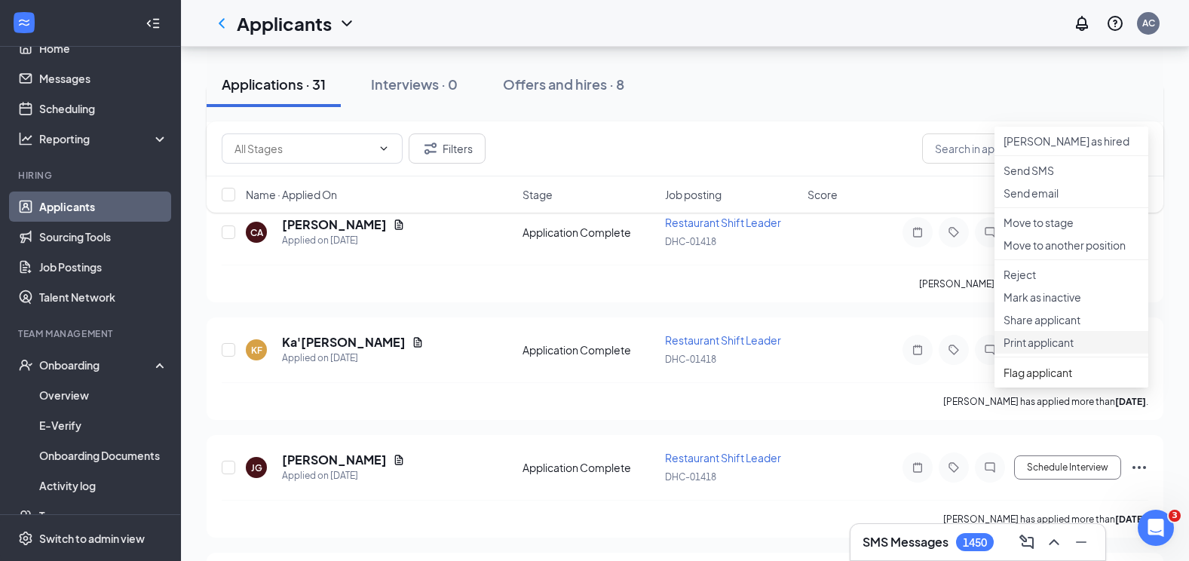
scroll to position [377, 0]
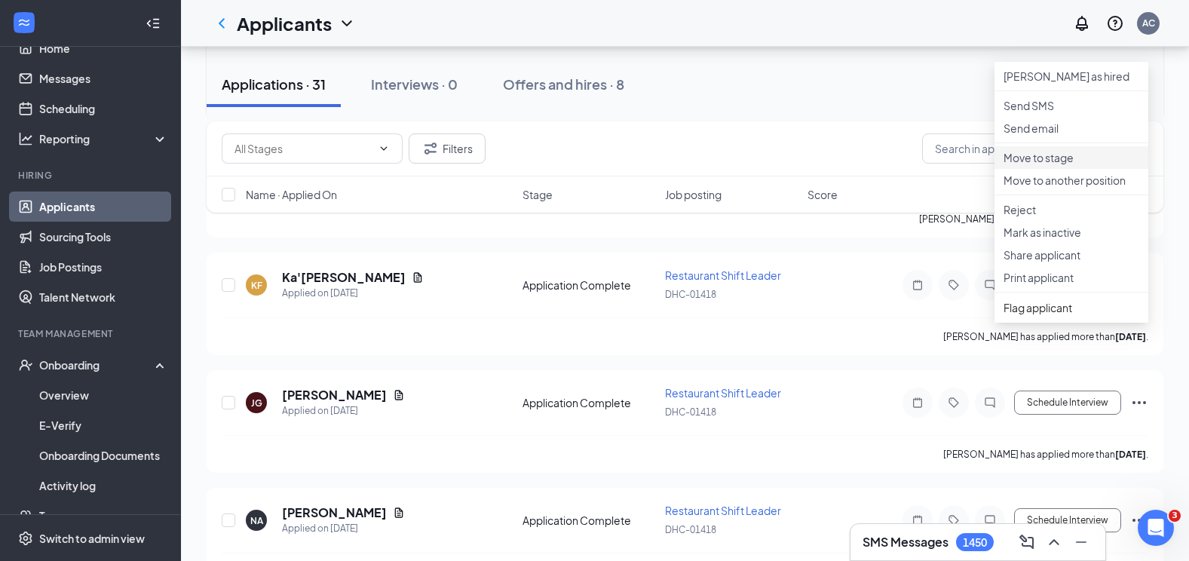
click at [1059, 165] on p "Move to stage" at bounding box center [1072, 157] width 136 height 15
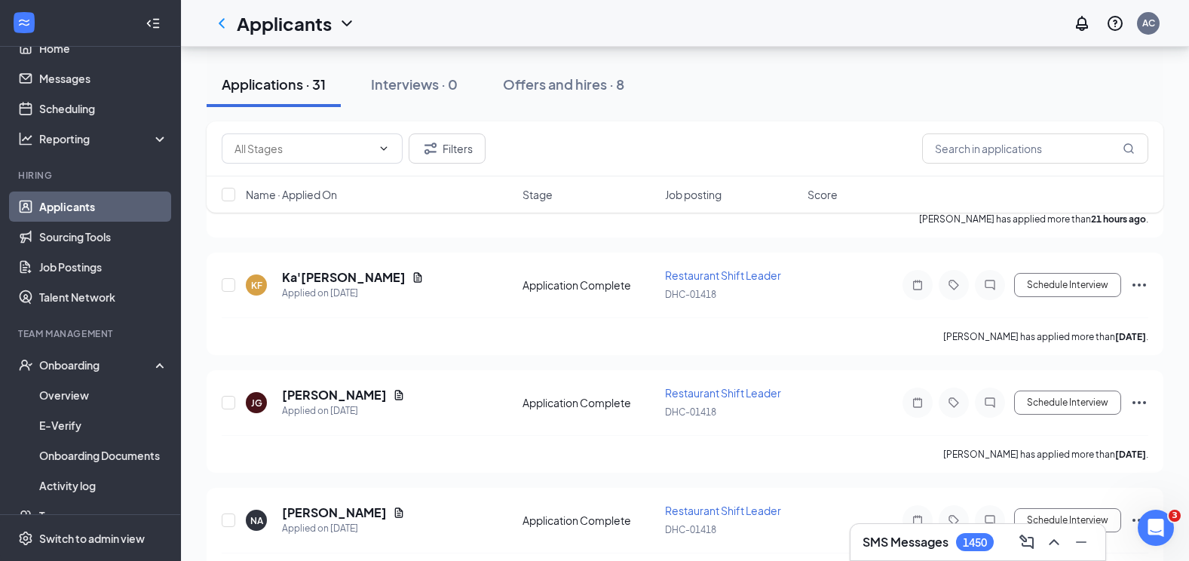
drag, startPoint x: 491, startPoint y: 352, endPoint x: 499, endPoint y: 349, distance: 8.8
type input "Offer Letter"
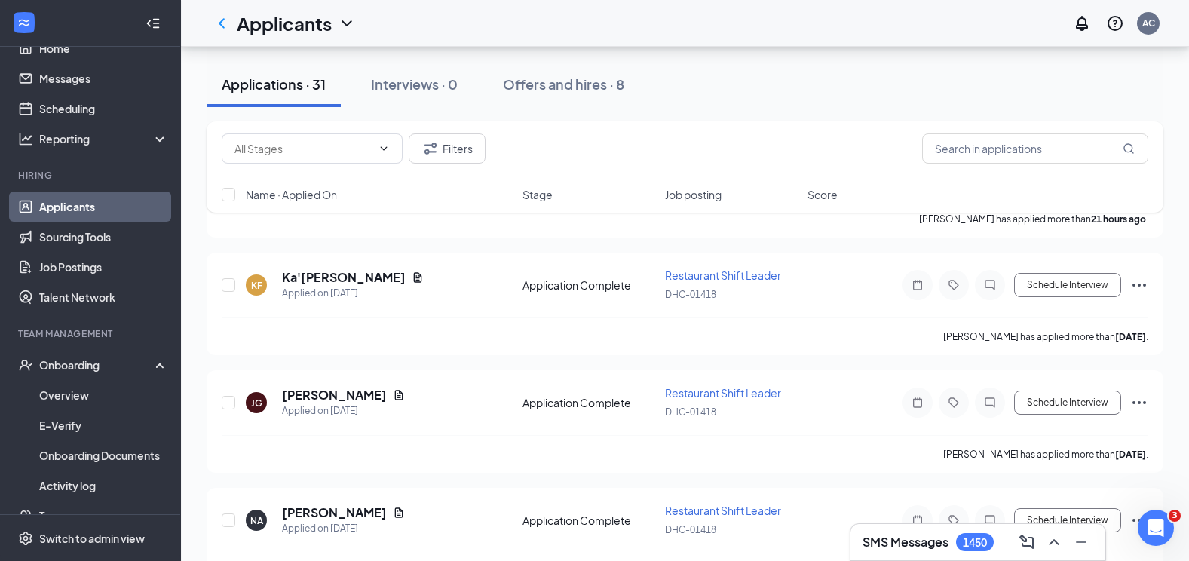
type input "$ 18.35"
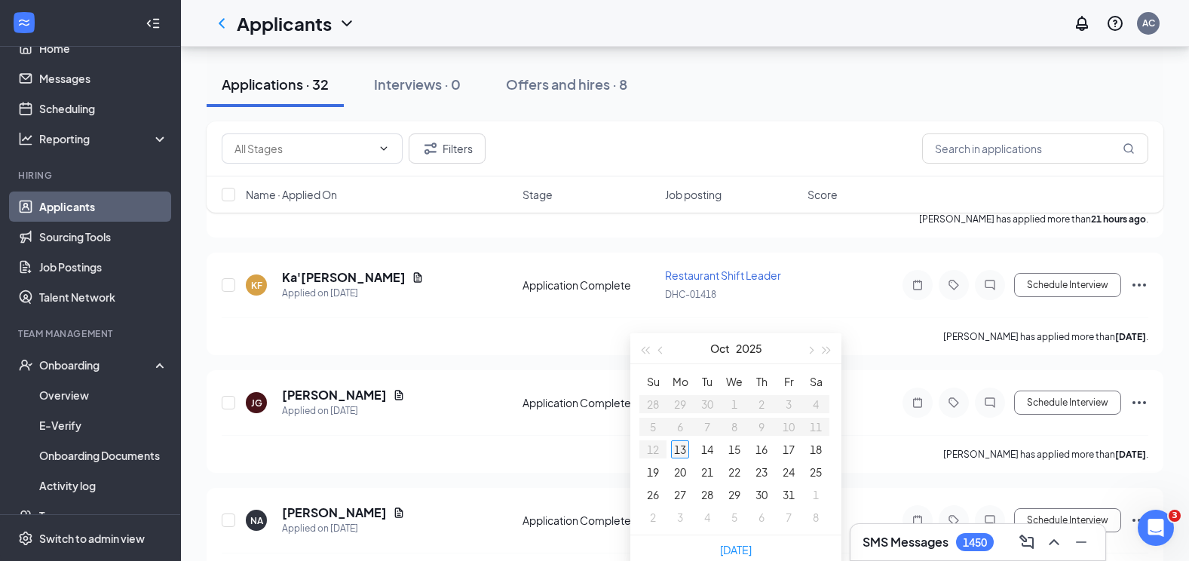
type input "[DATE]"
click at [675, 449] on div "13" at bounding box center [680, 449] width 18 height 18
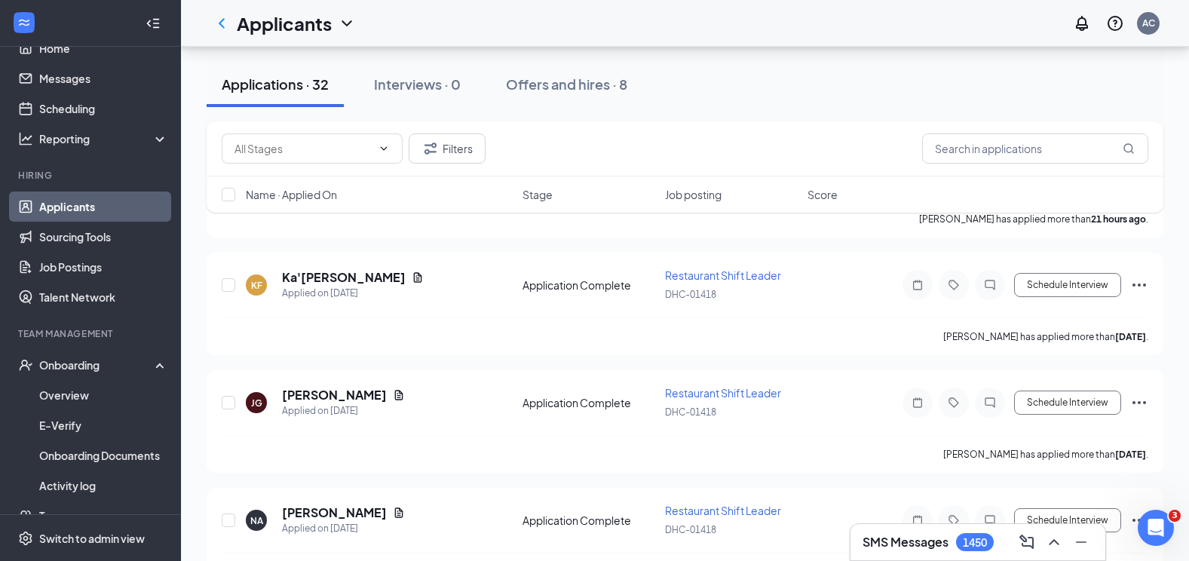
type input "A"
type input "[DATE]"
drag, startPoint x: 846, startPoint y: 434, endPoint x: 863, endPoint y: 430, distance: 17.9
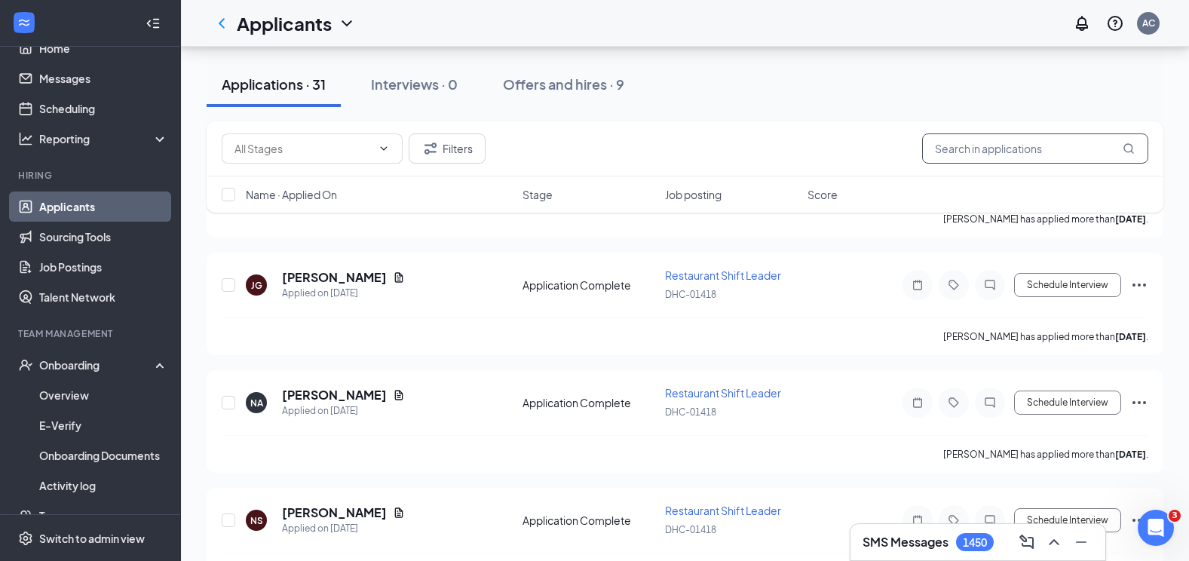
drag, startPoint x: 951, startPoint y: 152, endPoint x: 477, endPoint y: 108, distance: 475.5
click at [918, 145] on div "Filters" at bounding box center [685, 148] width 927 height 30
click at [569, 96] on button "Offers and hires · 9" at bounding box center [564, 84] width 152 height 45
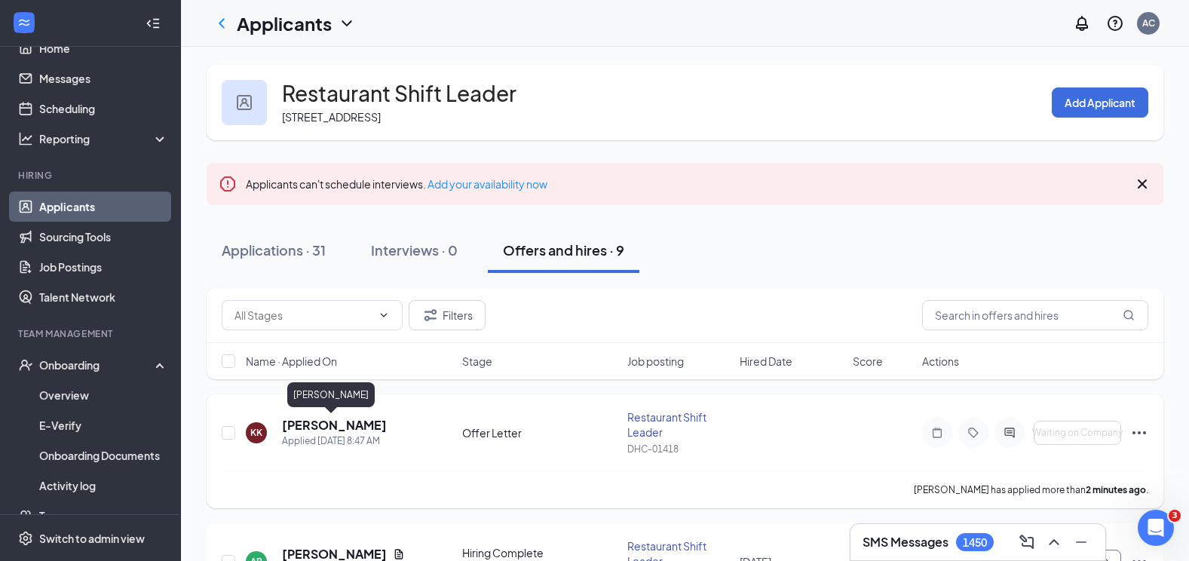
click at [330, 424] on h5 "[PERSON_NAME]" at bounding box center [334, 425] width 105 height 17
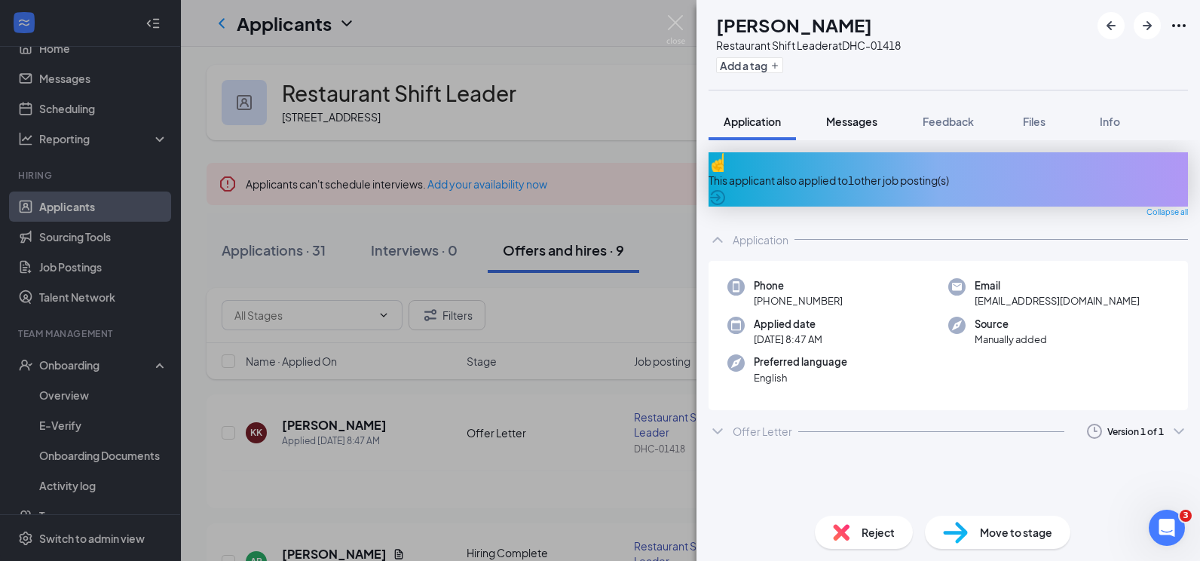
click at [863, 128] on div "Messages" at bounding box center [851, 121] width 51 height 15
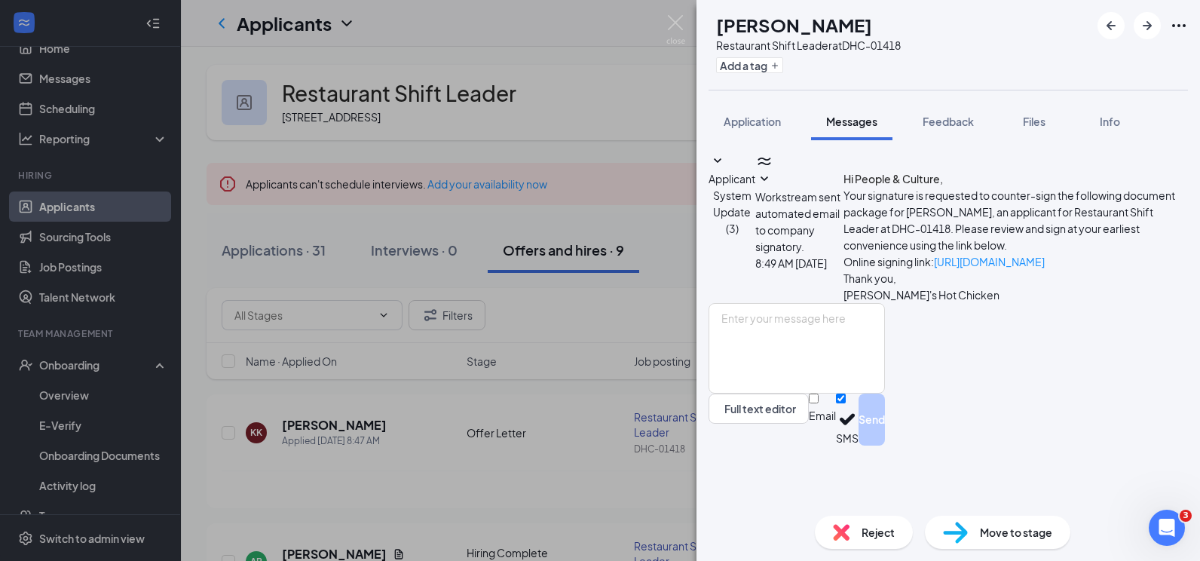
click at [841, 239] on span "Workstream sent automated email to company signatory." at bounding box center [797, 221] width 85 height 63
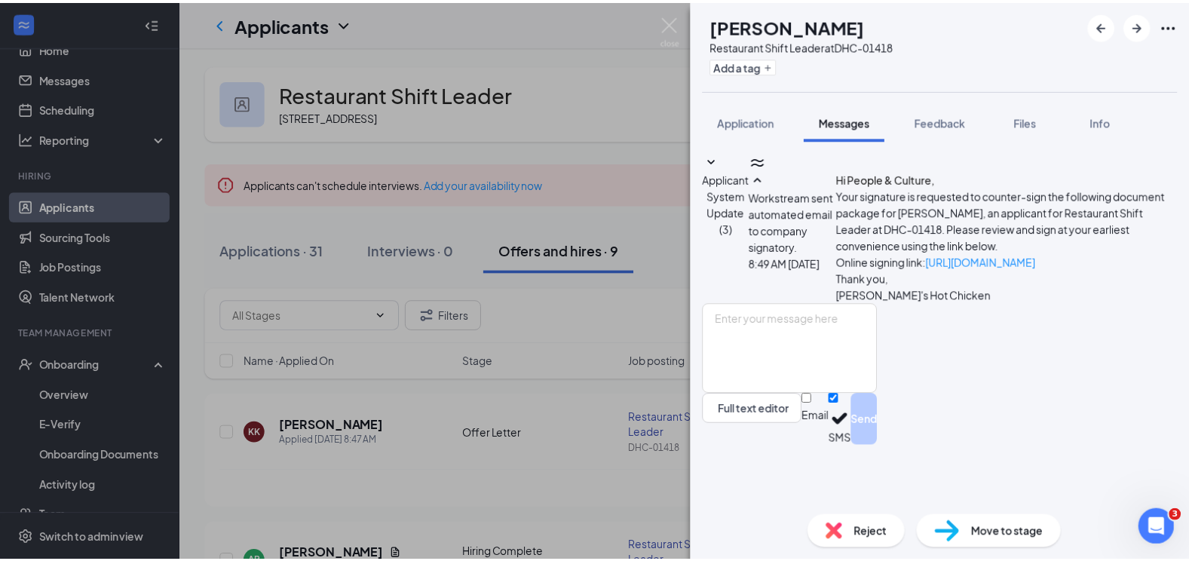
scroll to position [109, 0]
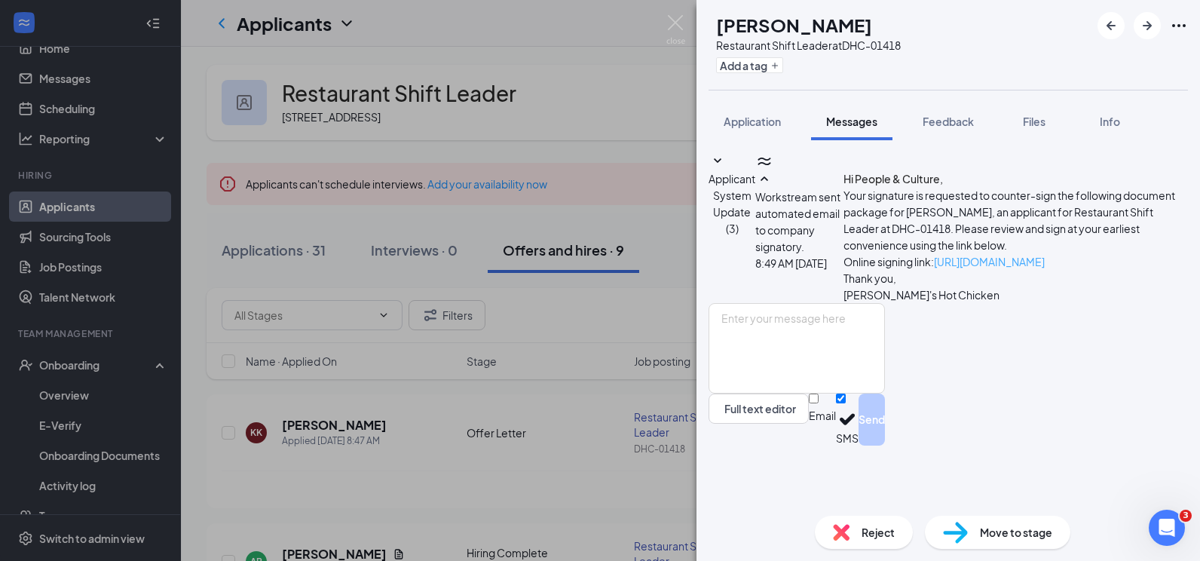
click at [949, 255] on link "[URL][DOMAIN_NAME]" at bounding box center [989, 262] width 111 height 14
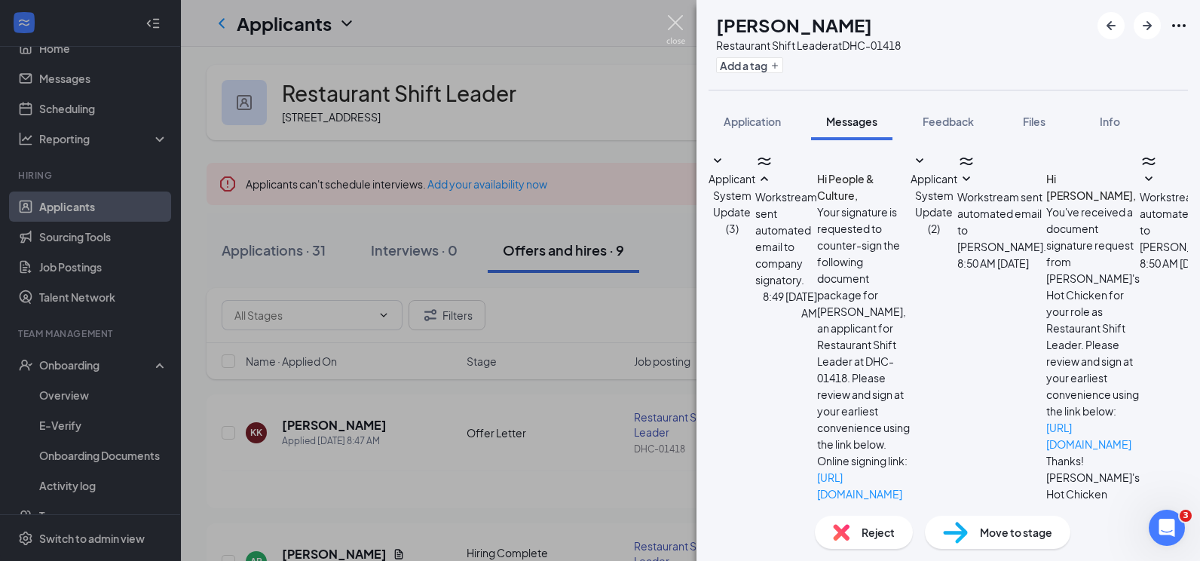
drag, startPoint x: 673, startPoint y: 20, endPoint x: 672, endPoint y: 1, distance: 18.9
click at [673, 19] on img at bounding box center [676, 29] width 19 height 29
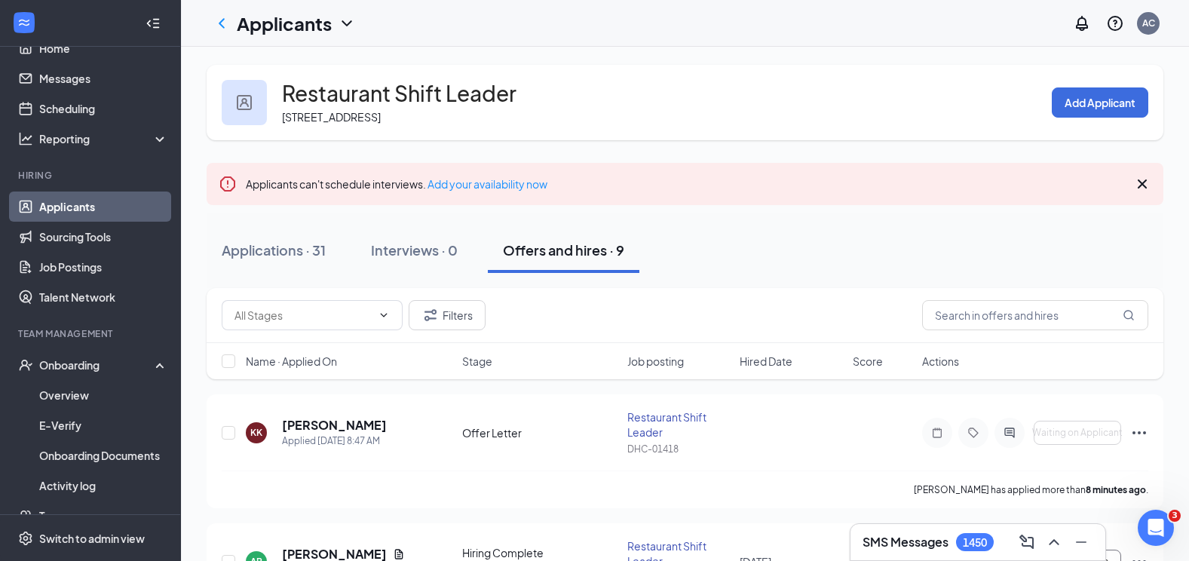
click at [71, 210] on link "Applicants" at bounding box center [103, 207] width 129 height 30
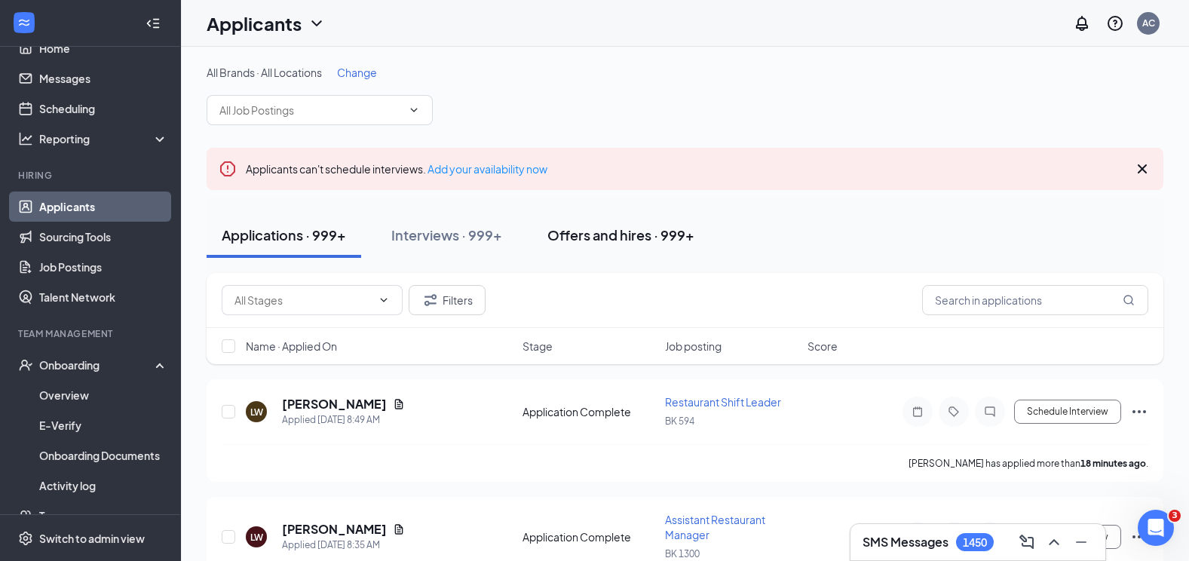
click at [602, 232] on div "Offers and hires · 999+" at bounding box center [620, 234] width 147 height 19
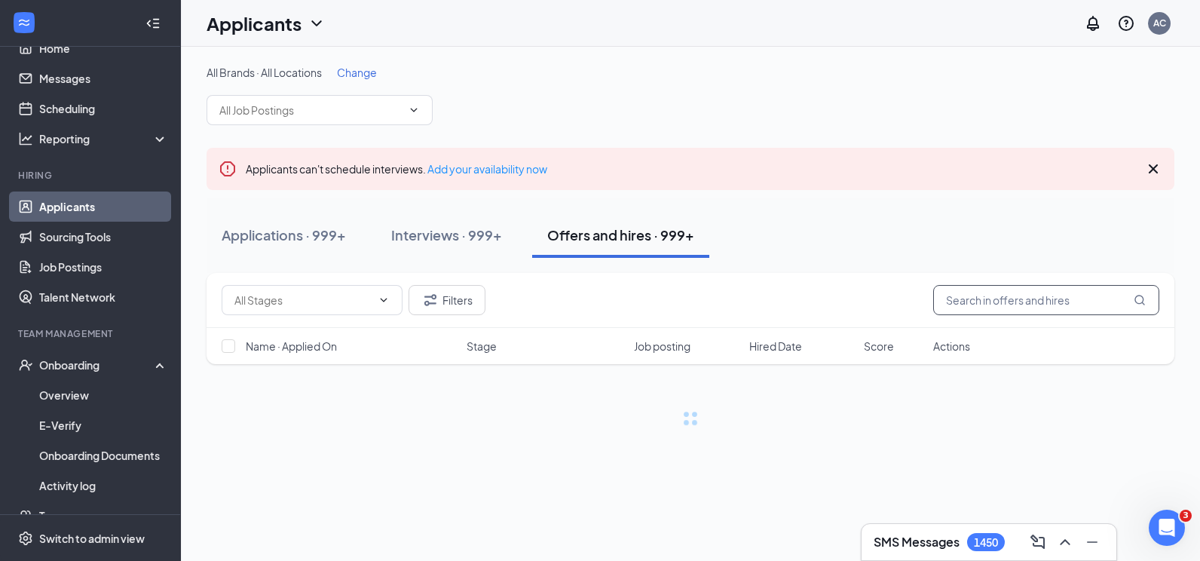
click at [1062, 294] on input "text" at bounding box center [1046, 300] width 226 height 30
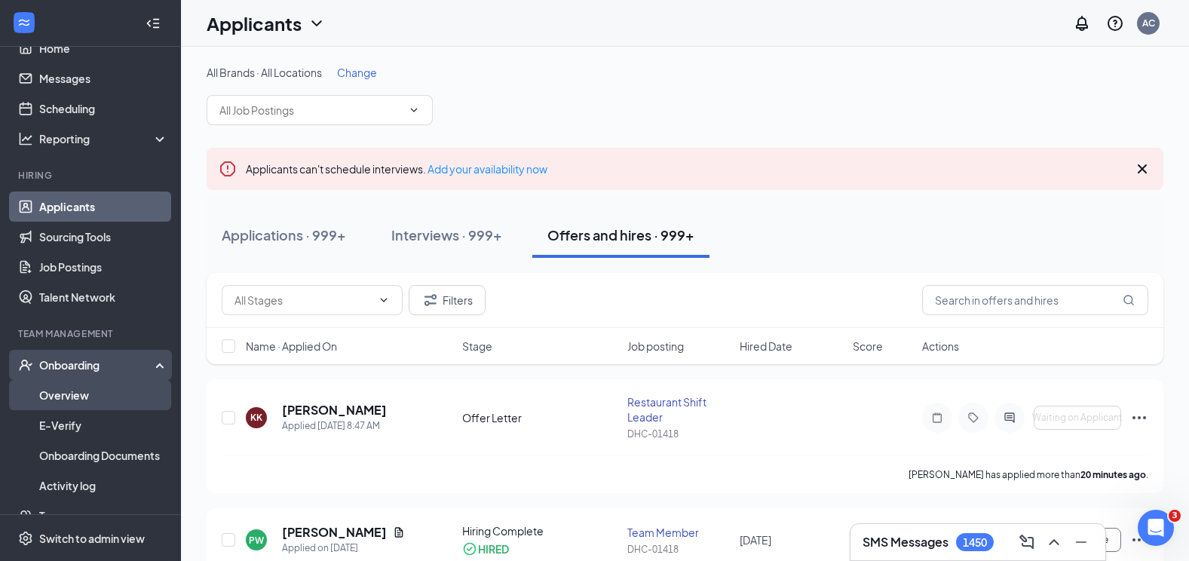
click at [97, 386] on link "Overview" at bounding box center [103, 395] width 129 height 30
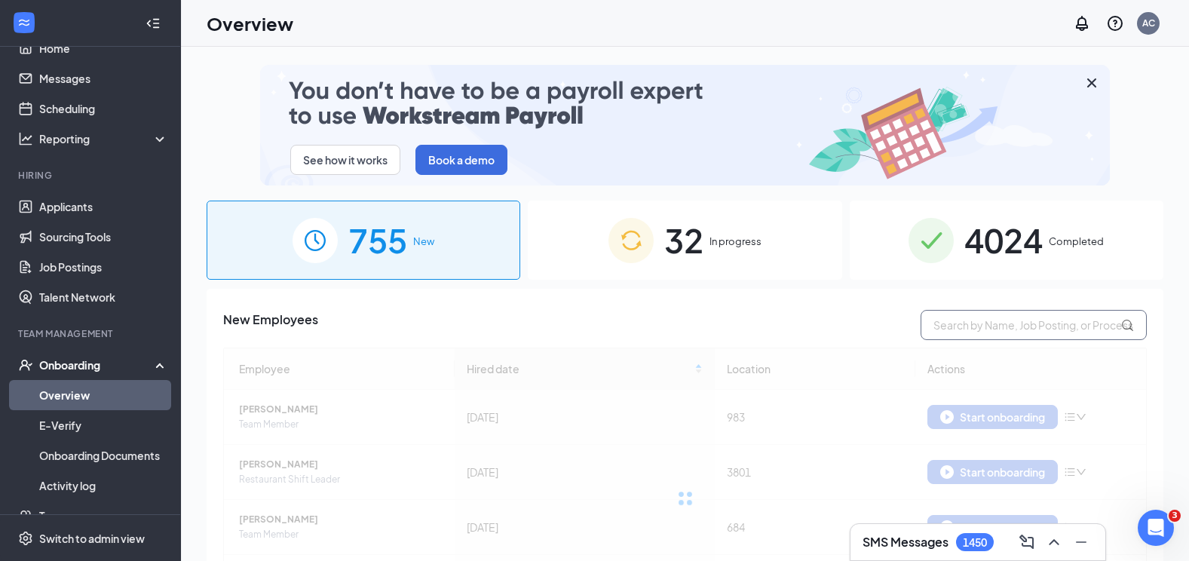
click at [1014, 320] on input "text" at bounding box center [1034, 325] width 226 height 30
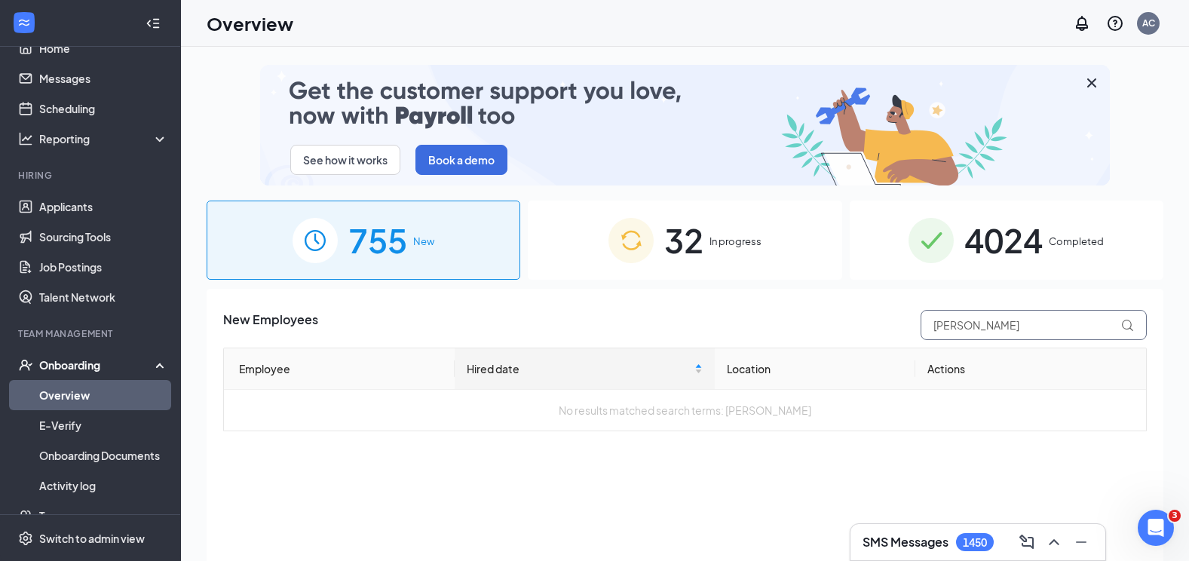
type input "[PERSON_NAME]"
click at [753, 266] on div "32 In progress" at bounding box center [685, 240] width 314 height 79
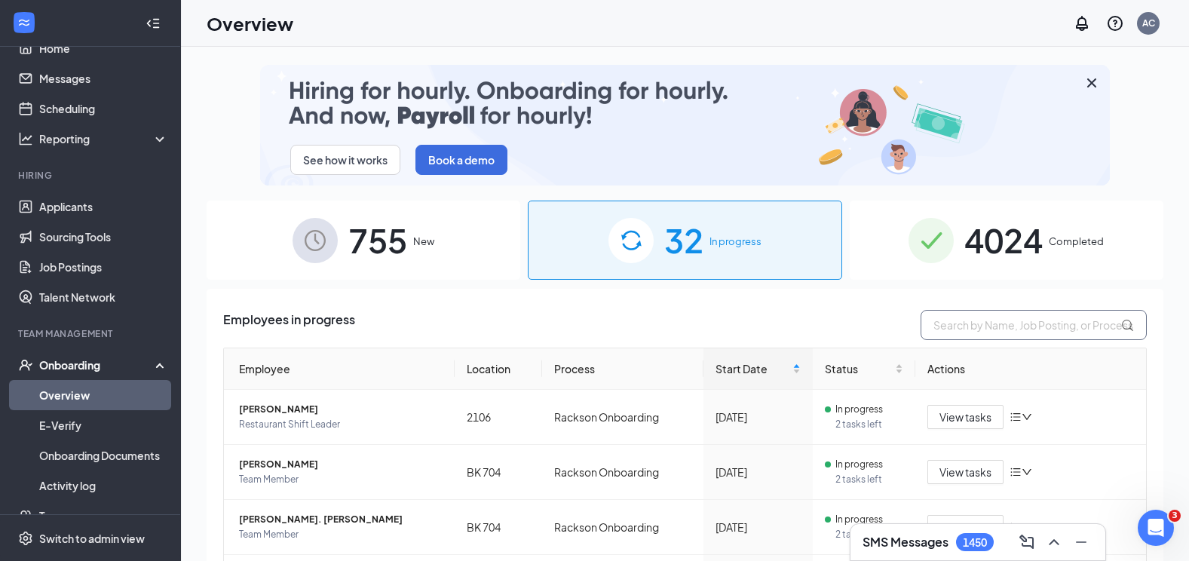
click at [1053, 332] on input "text" at bounding box center [1034, 325] width 226 height 30
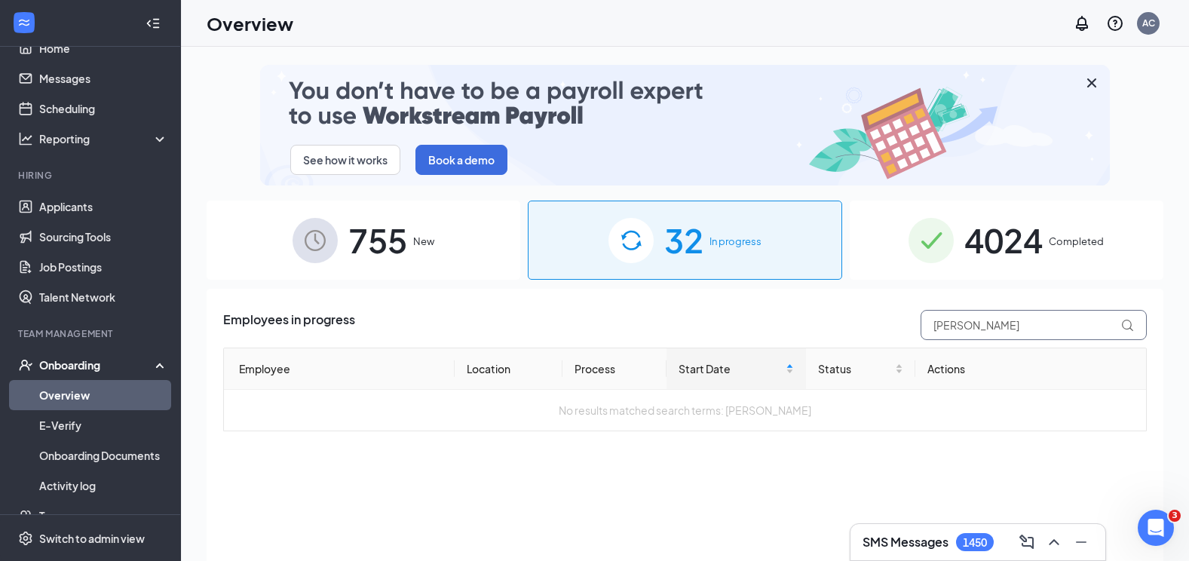
type input "[PERSON_NAME]"
click at [1016, 260] on span "4024" at bounding box center [1003, 240] width 78 height 52
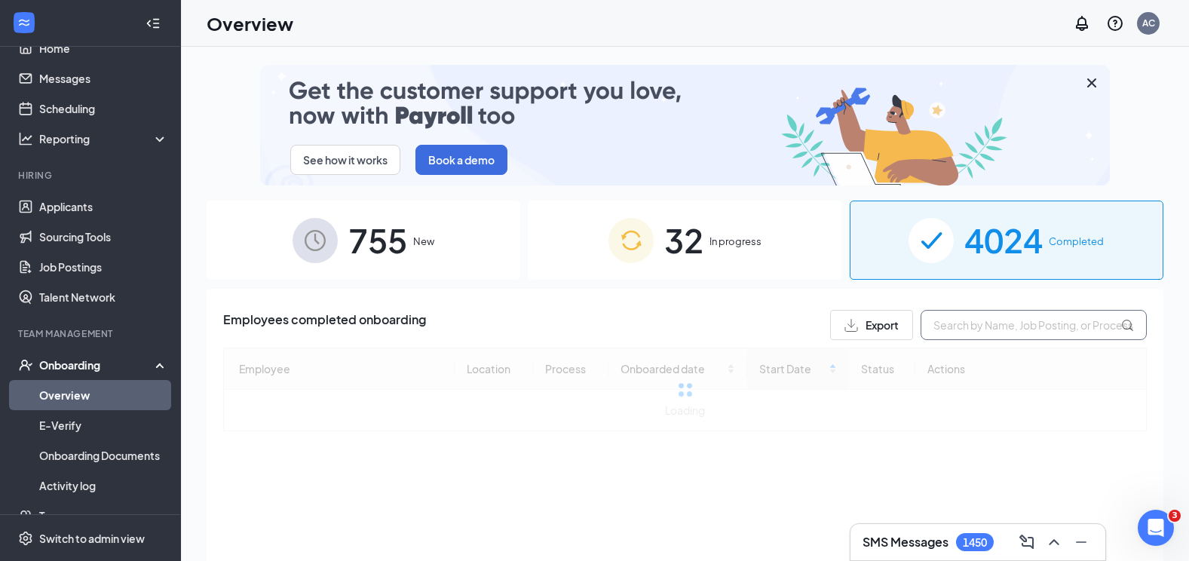
click at [1001, 323] on input "text" at bounding box center [1034, 325] width 226 height 30
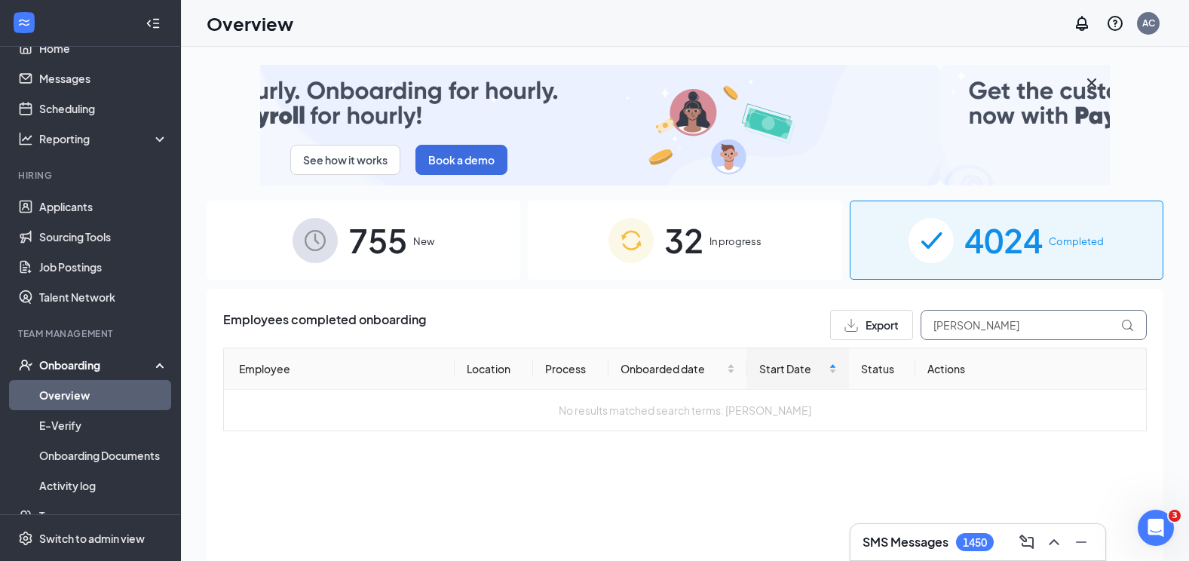
type input "[PERSON_NAME]"
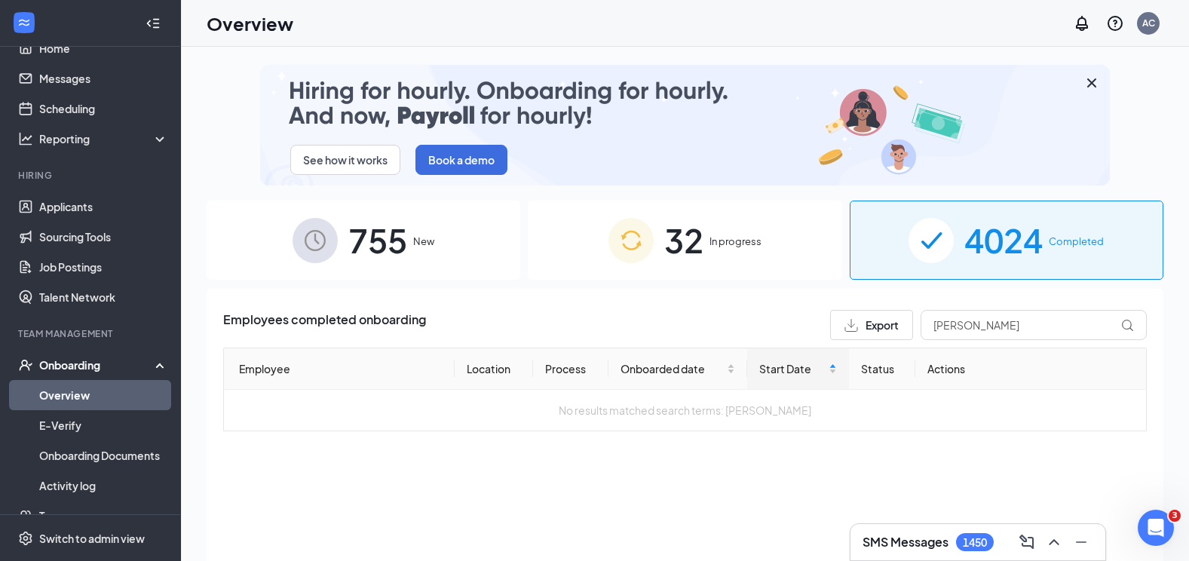
click at [320, 247] on img at bounding box center [315, 240] width 45 height 45
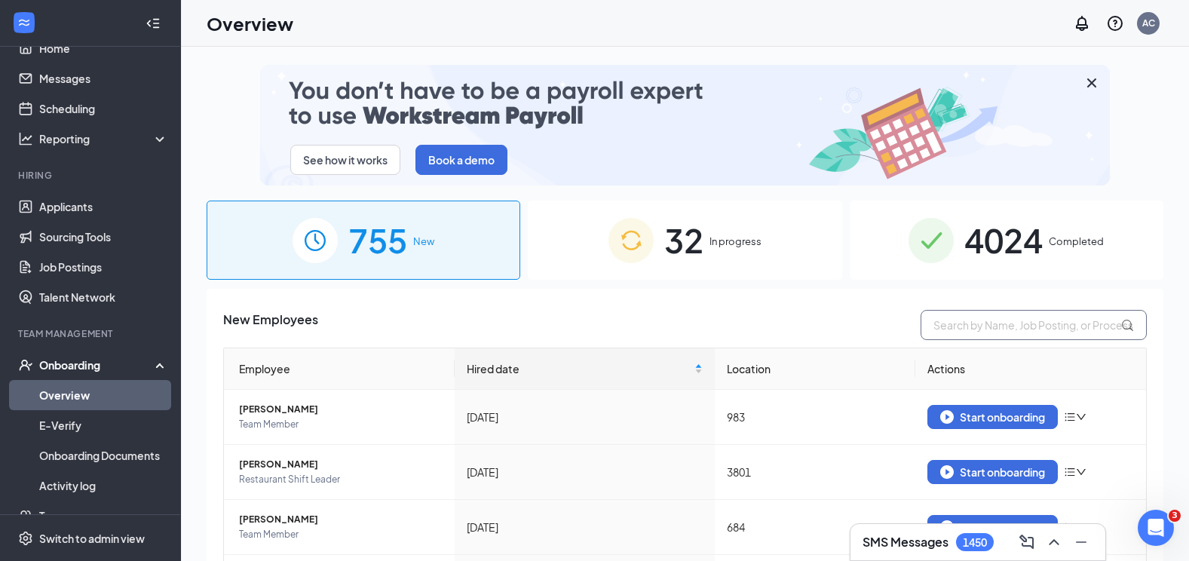
click at [977, 318] on input "text" at bounding box center [1034, 325] width 226 height 30
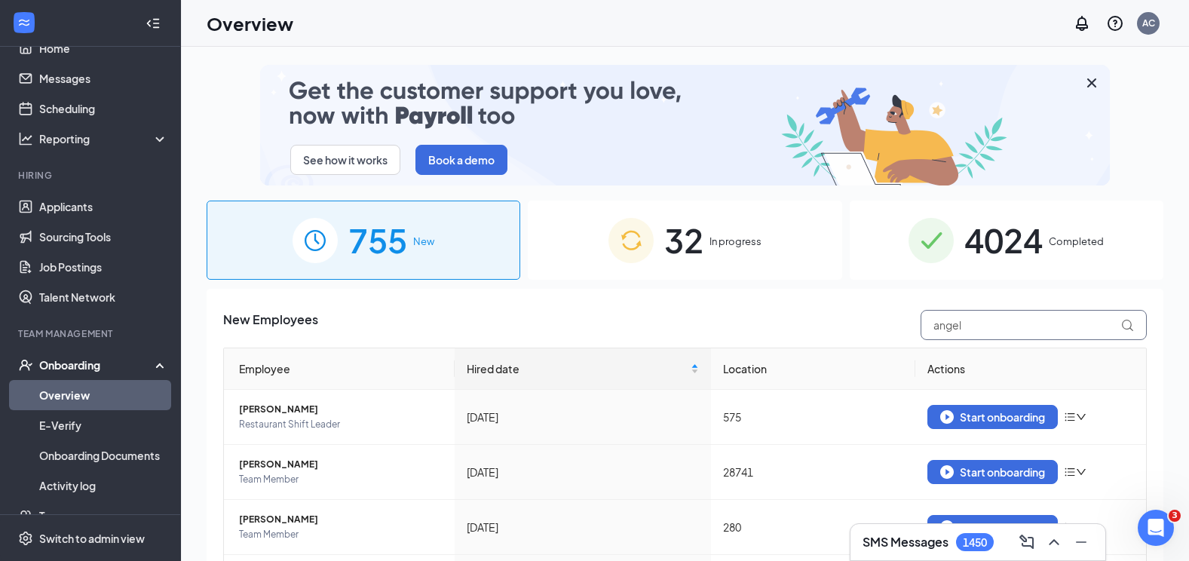
type input "angel"
click at [664, 252] on span "32" at bounding box center [683, 240] width 39 height 52
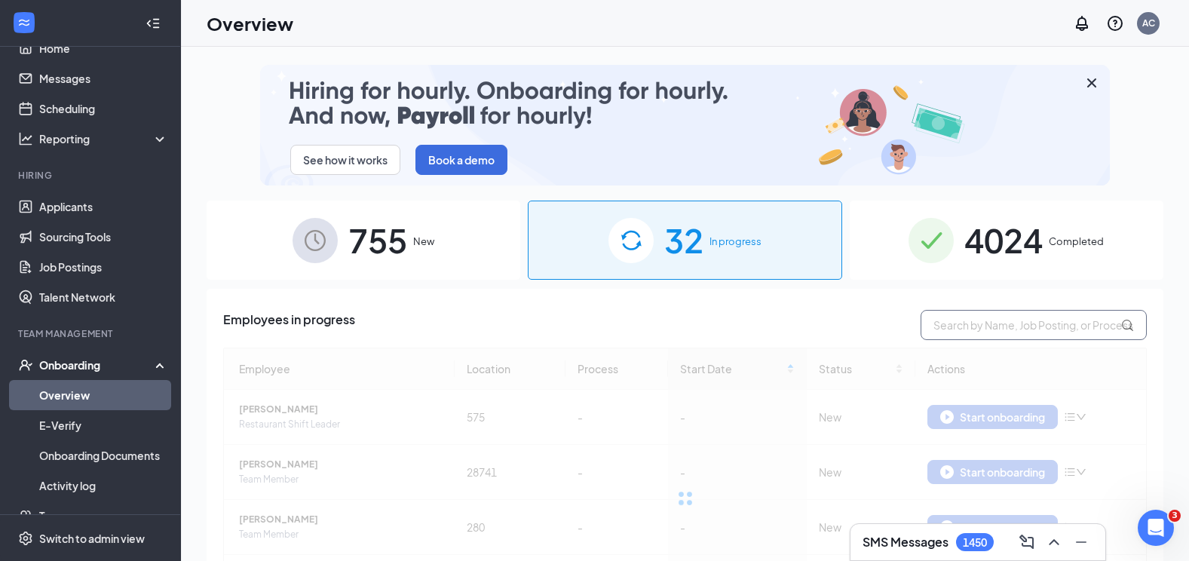
click at [999, 332] on input "text" at bounding box center [1034, 325] width 226 height 30
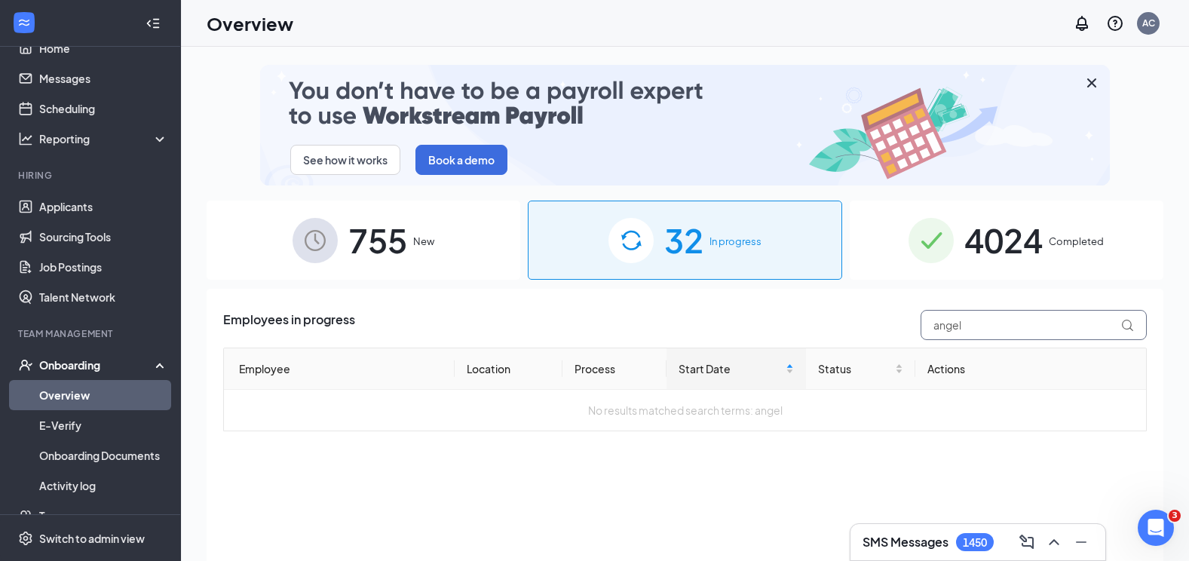
type input "angel"
click at [956, 248] on div "4024 Completed" at bounding box center [1007, 240] width 314 height 79
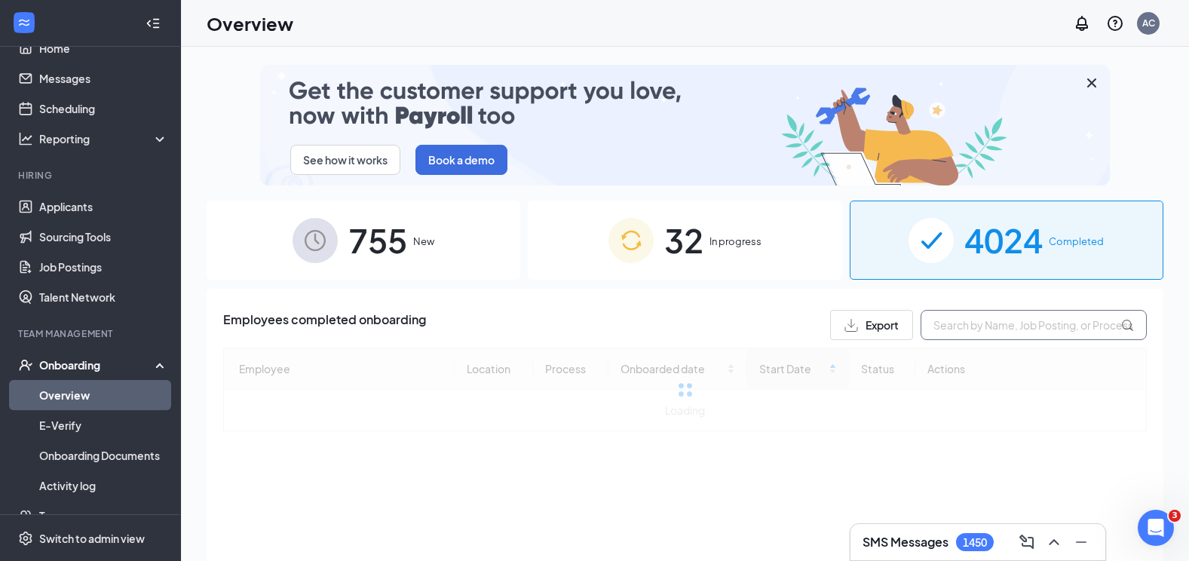
click at [964, 316] on input "text" at bounding box center [1034, 325] width 226 height 30
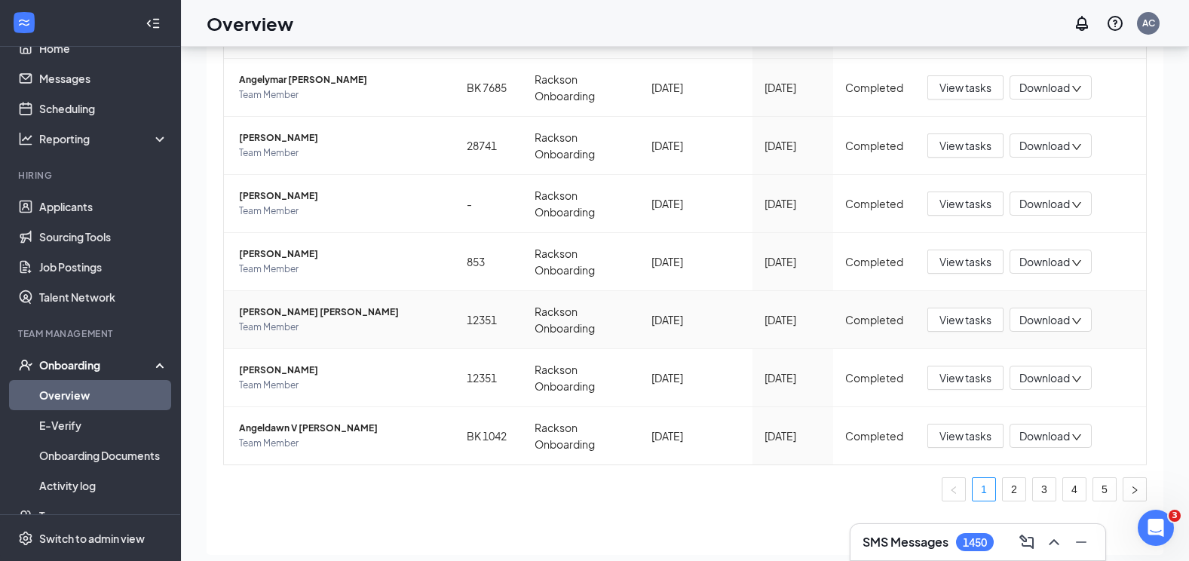
scroll to position [68, 0]
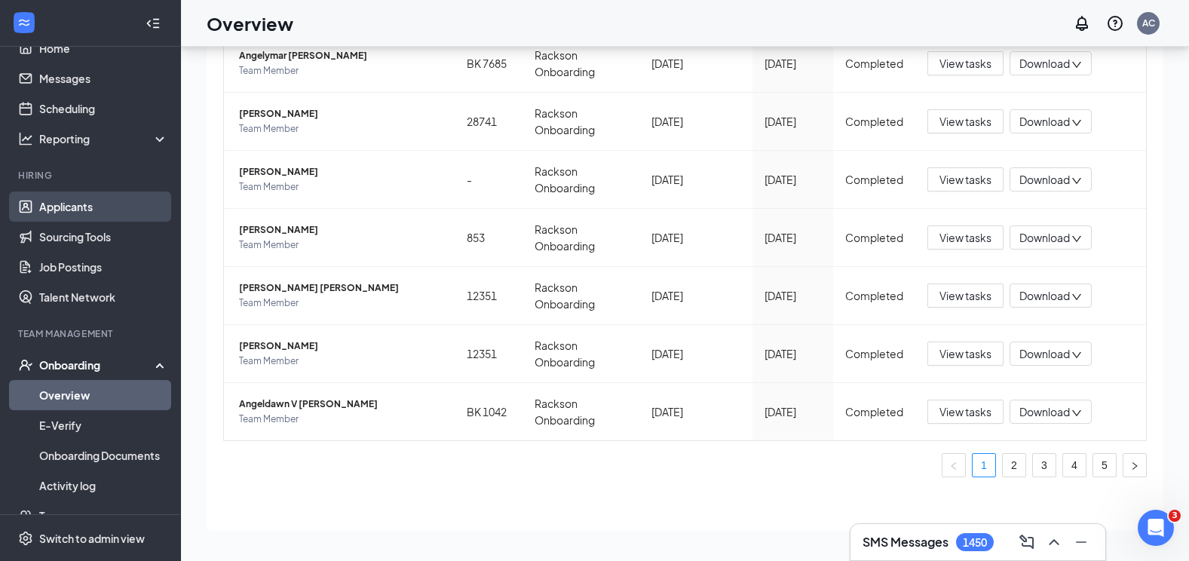
type input "angel"
click at [85, 202] on link "Applicants" at bounding box center [103, 207] width 129 height 30
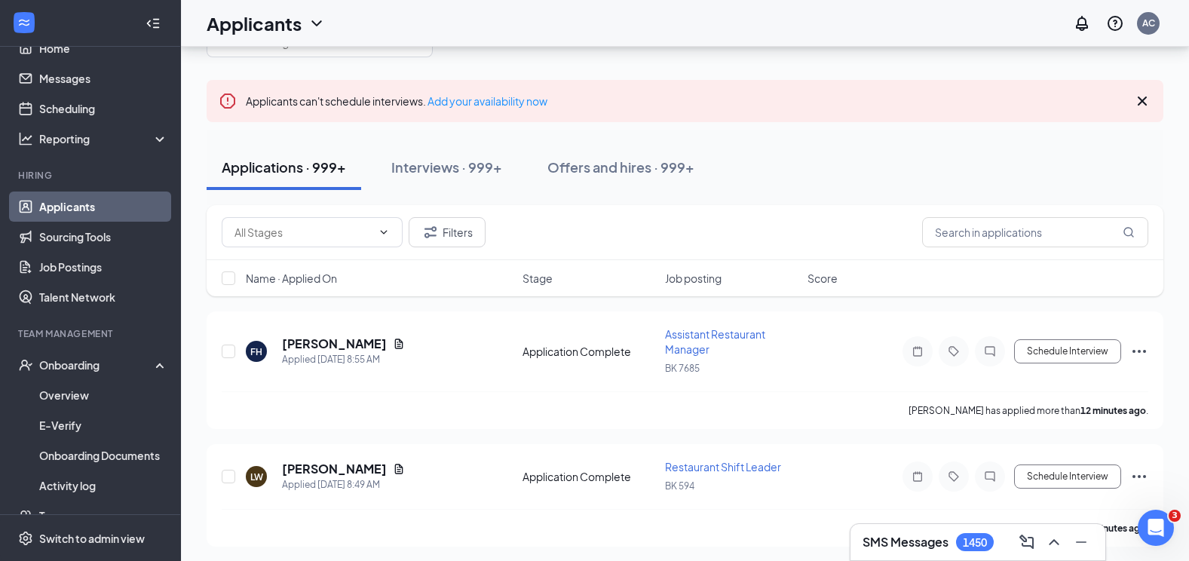
click at [958, 183] on div "Applications · 999+ Interviews · 999+ Offers and hires · 999+" at bounding box center [685, 167] width 957 height 45
click at [983, 259] on div "Filters" at bounding box center [685, 232] width 957 height 55
click at [977, 236] on input "text" at bounding box center [1035, 232] width 226 height 30
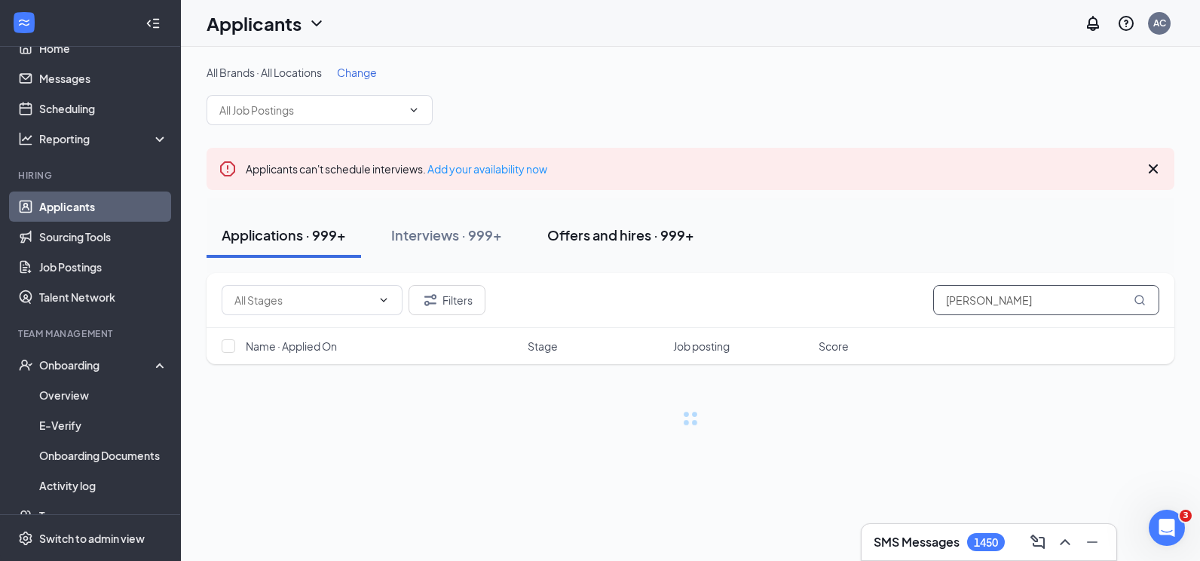
type input "[PERSON_NAME]"
click at [566, 244] on button "Offers and hires · 999+" at bounding box center [620, 235] width 177 height 45
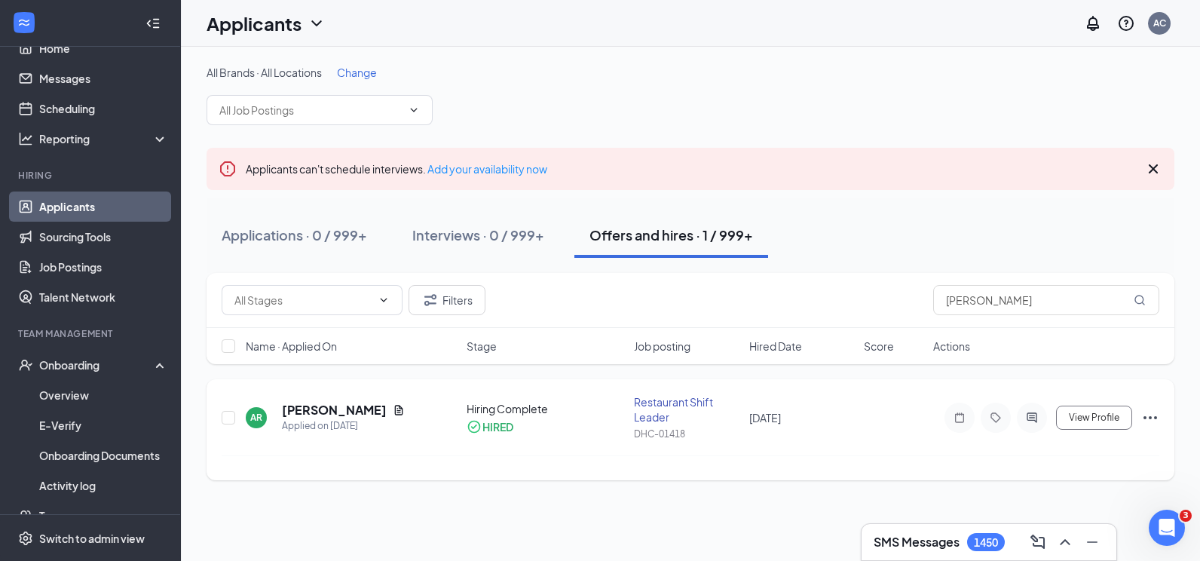
click at [1150, 412] on icon "Ellipses" at bounding box center [1150, 418] width 18 height 18
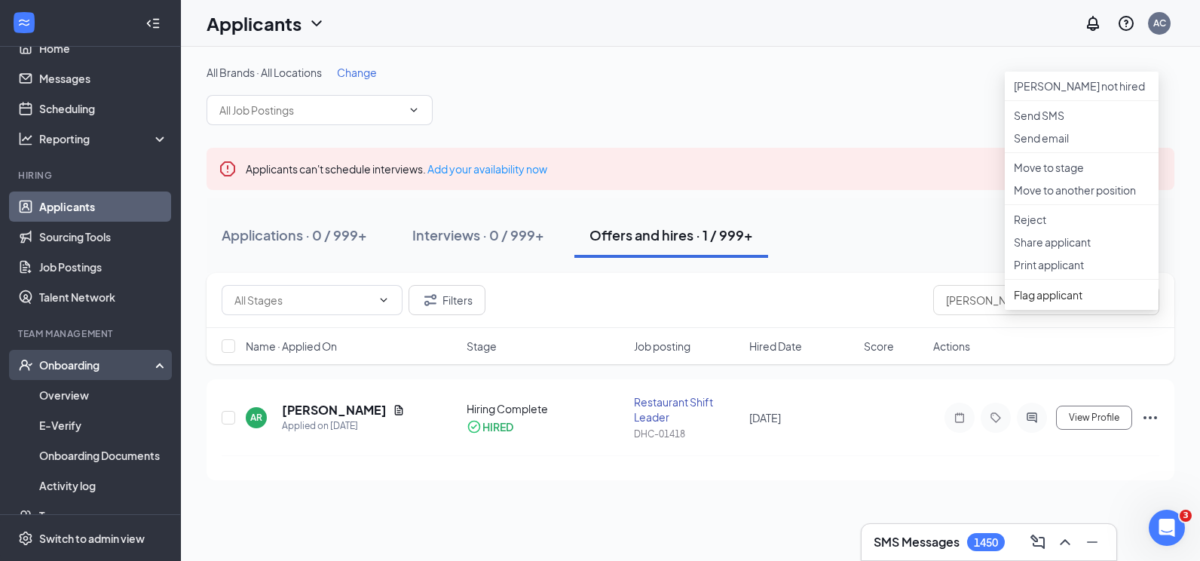
click at [78, 362] on div "Onboarding" at bounding box center [97, 364] width 116 height 15
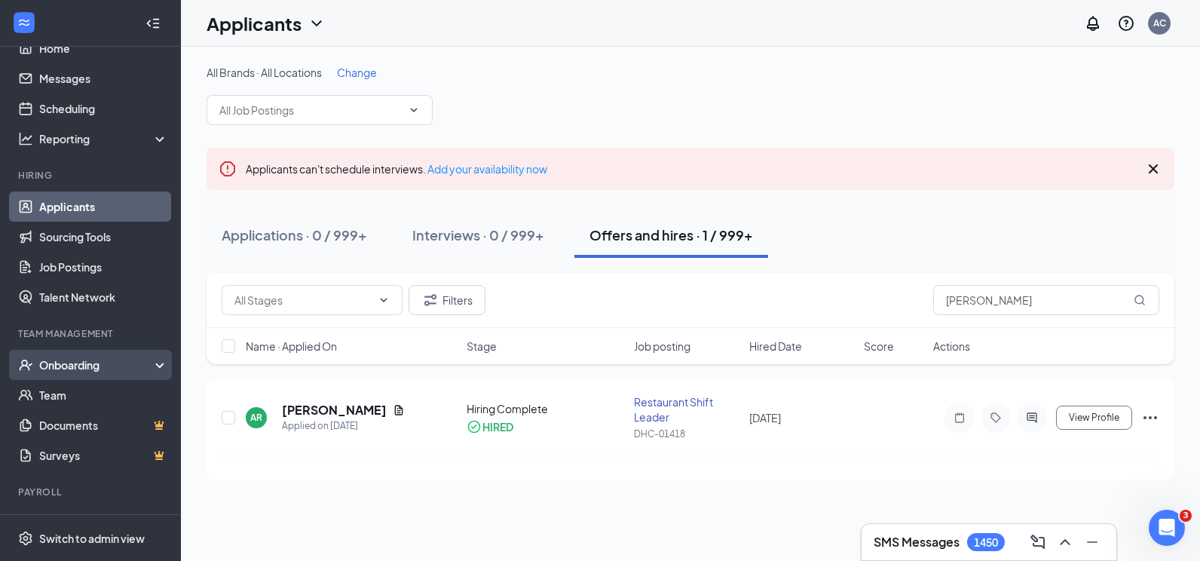
click at [78, 362] on div "Onboarding" at bounding box center [97, 364] width 116 height 15
click at [74, 372] on div "Onboarding" at bounding box center [97, 364] width 116 height 15
click at [85, 386] on link "Team" at bounding box center [103, 395] width 129 height 30
